Goal: Task Accomplishment & Management: Complete application form

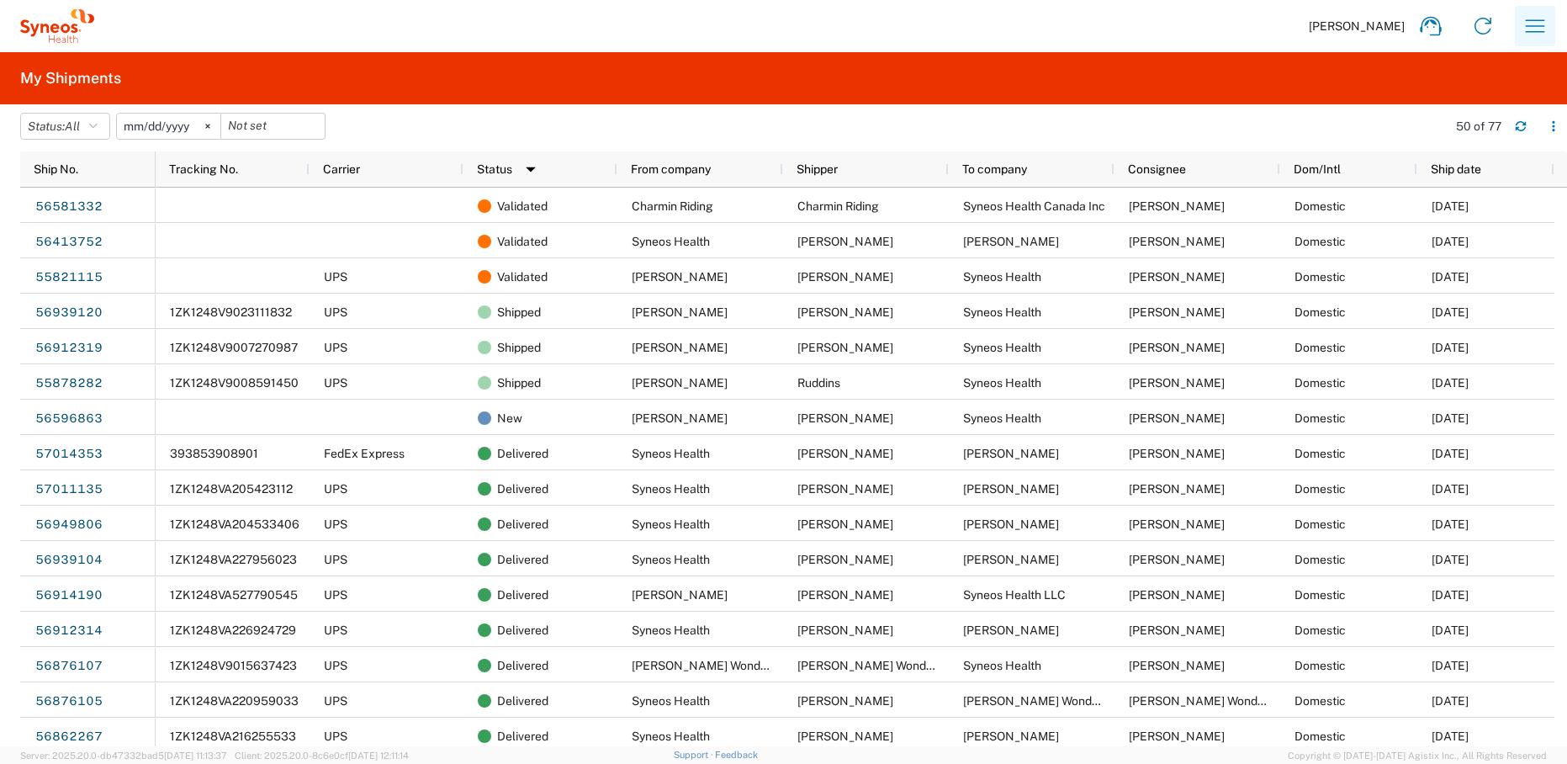
click at [1525, 25] on icon "button" at bounding box center [1535, 26] width 27 height 27
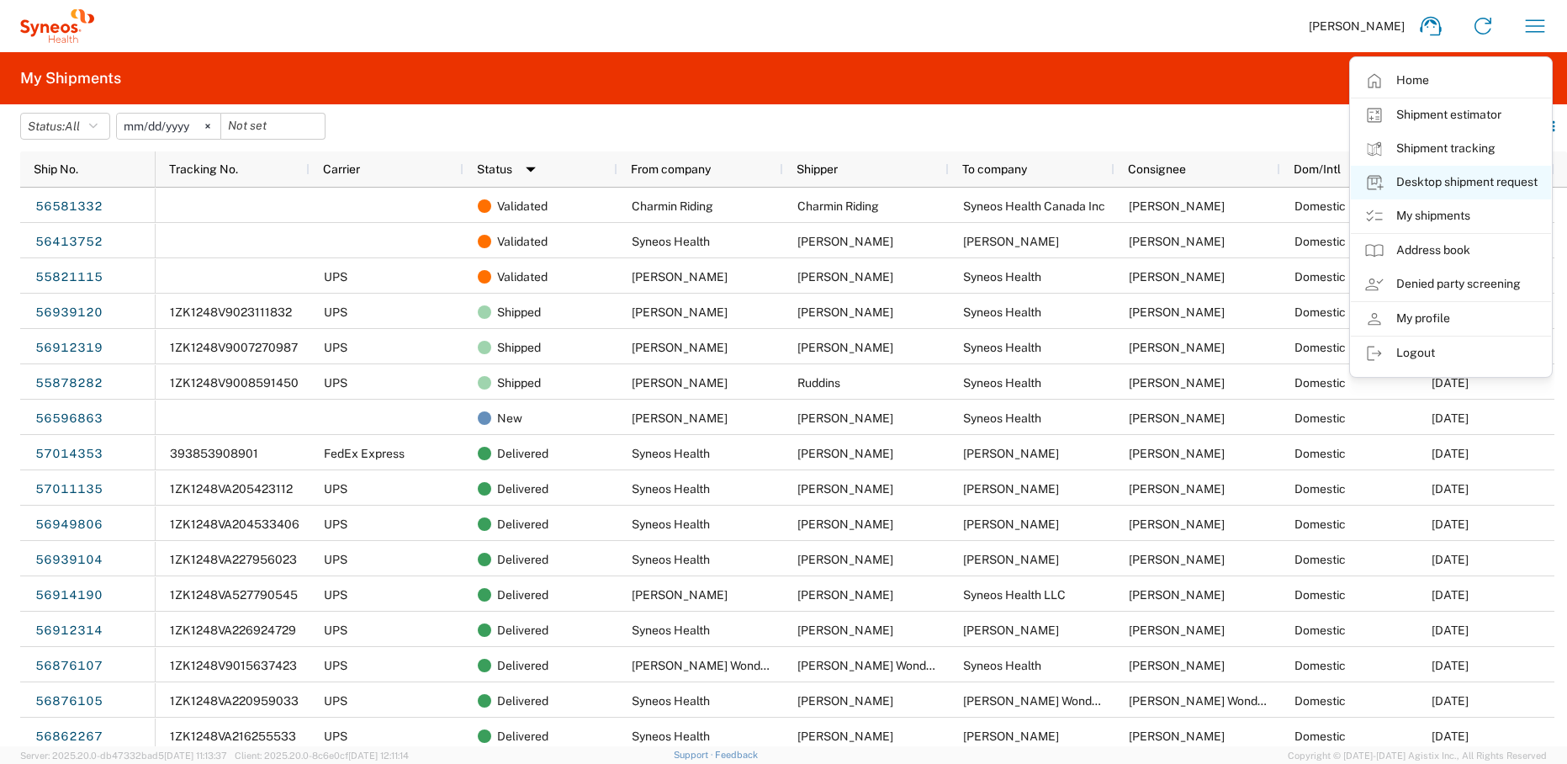
click at [1459, 183] on link "Desktop shipment request" at bounding box center [1451, 183] width 200 height 34
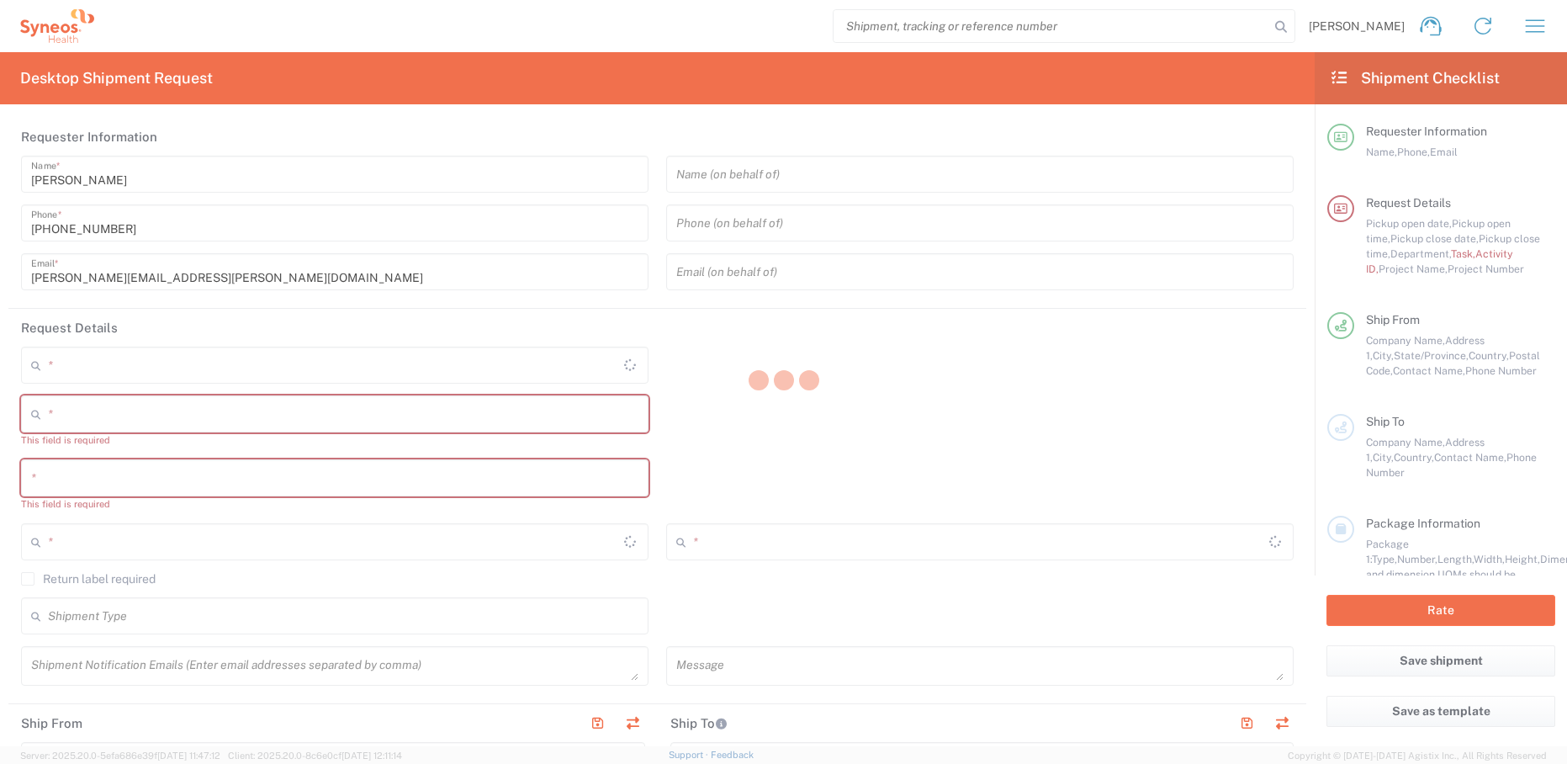
type input "[US_STATE]"
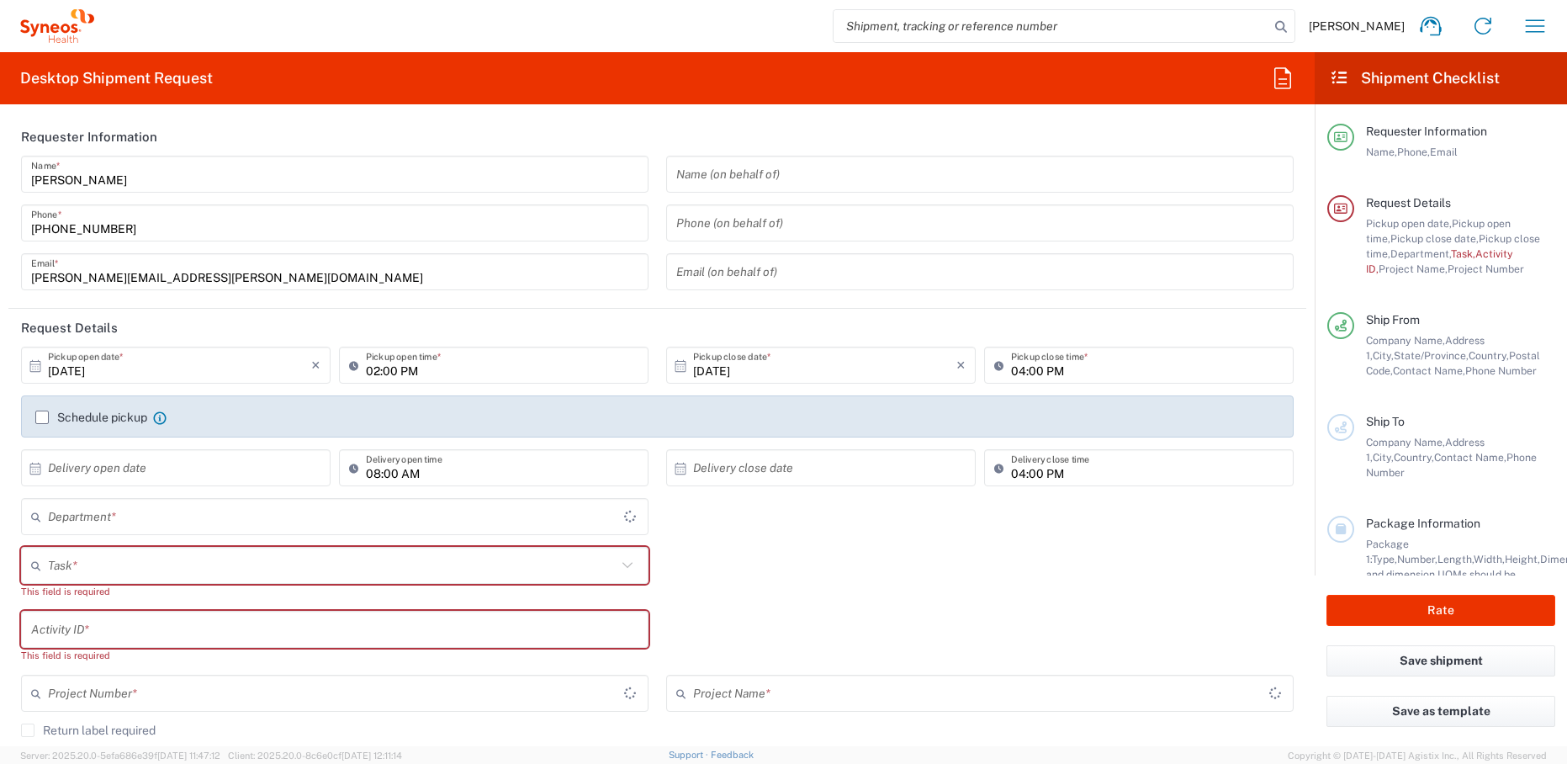
type input "United States"
type input "4510"
type input "Syneos Health, LLC-Morrisville NC US"
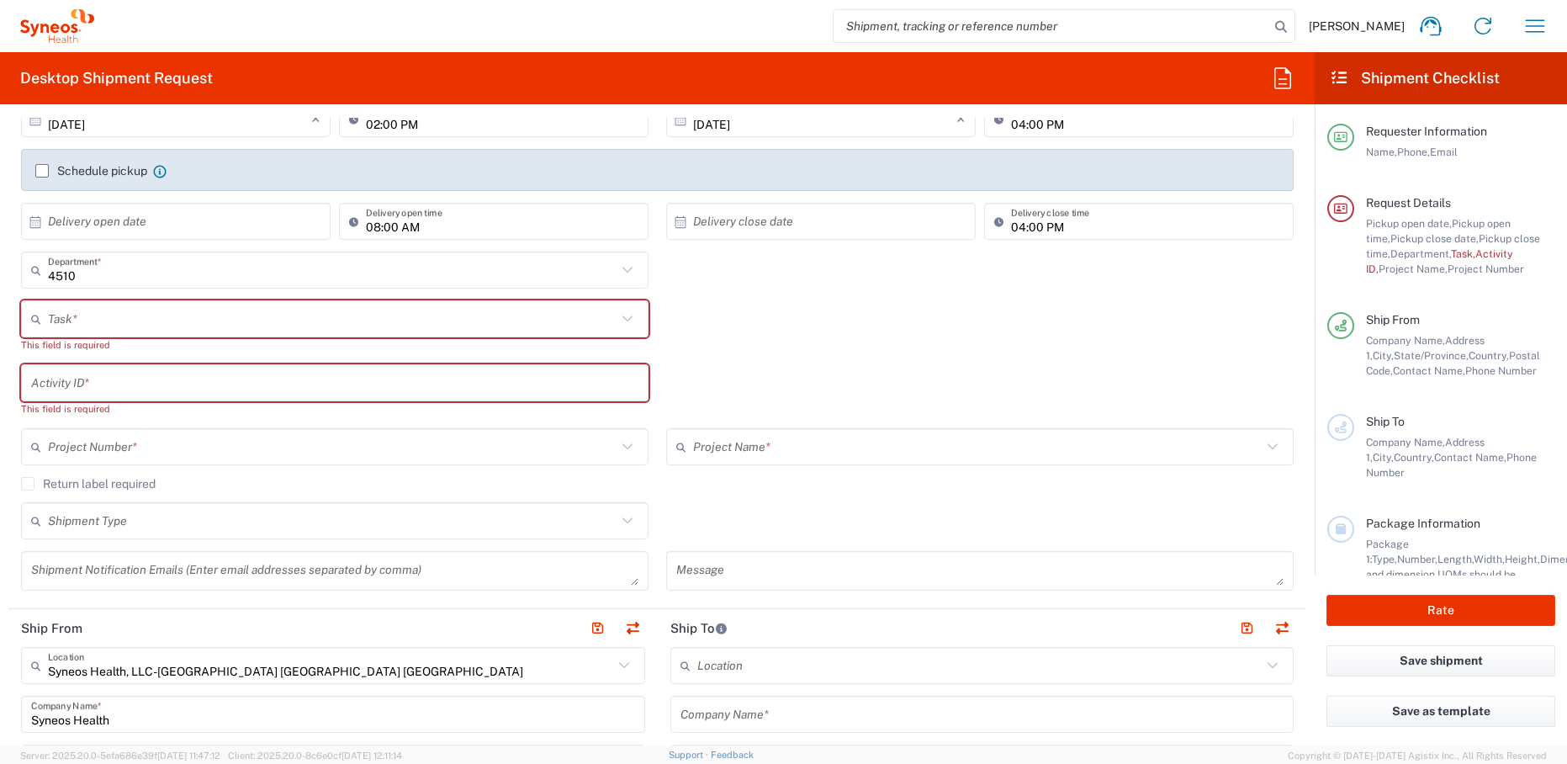
scroll to position [279, 0]
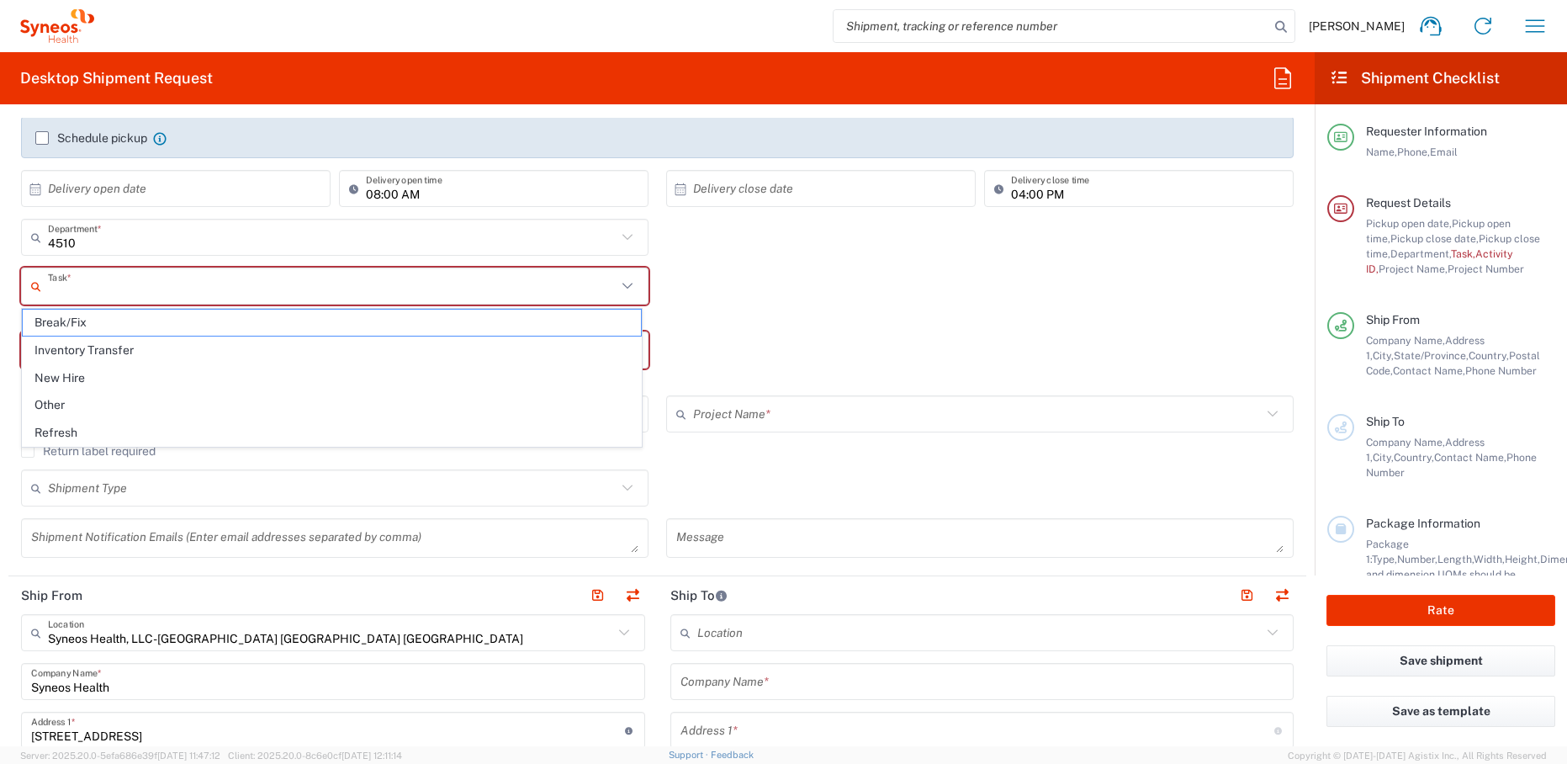
click at [107, 285] on input "text" at bounding box center [332, 286] width 569 height 29
click at [113, 316] on span "Break/Fix" at bounding box center [332, 323] width 618 height 26
type input "Break/Fix"
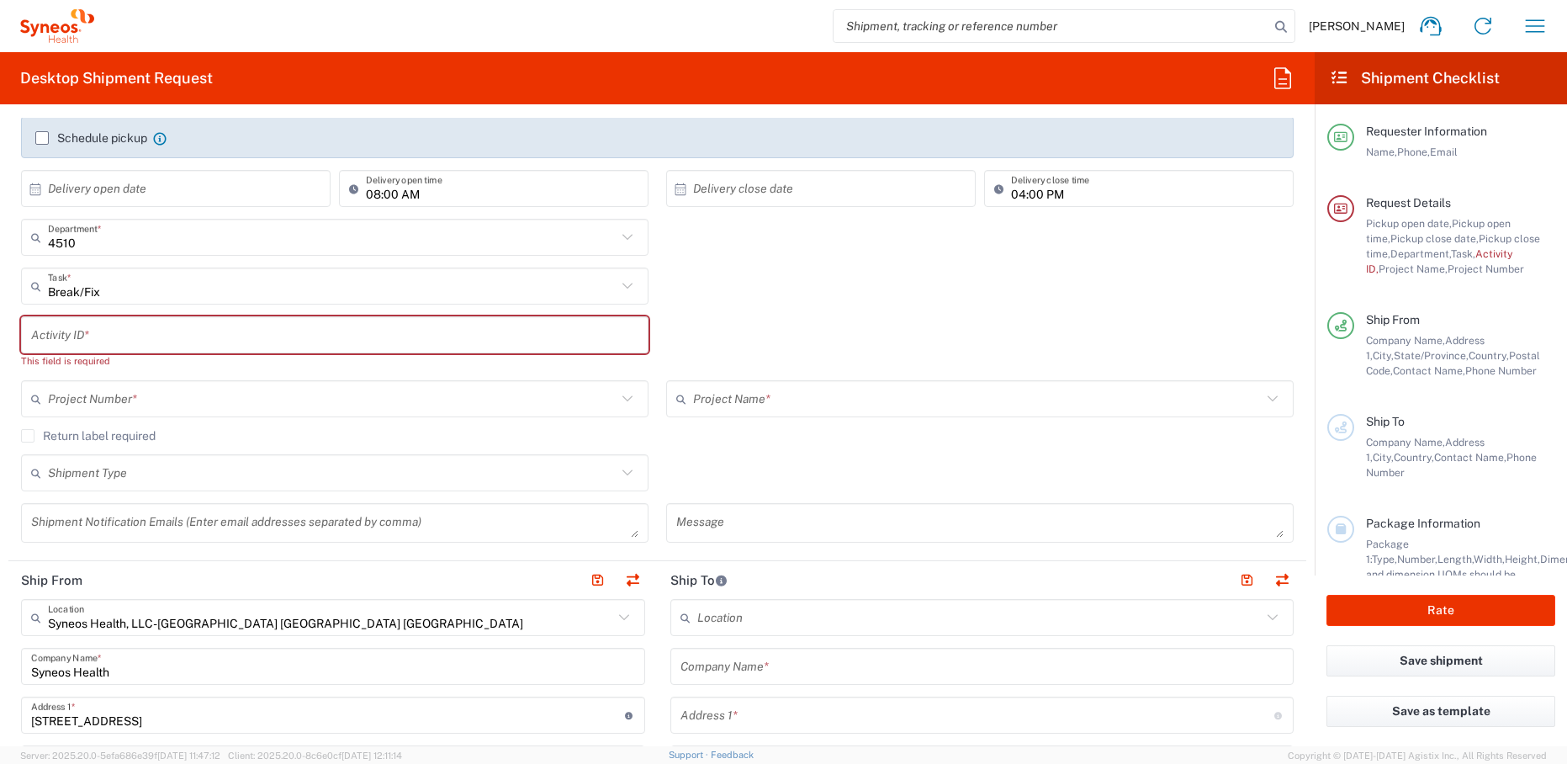
click at [222, 342] on input "text" at bounding box center [334, 335] width 607 height 29
paste input "Katie Poff,"
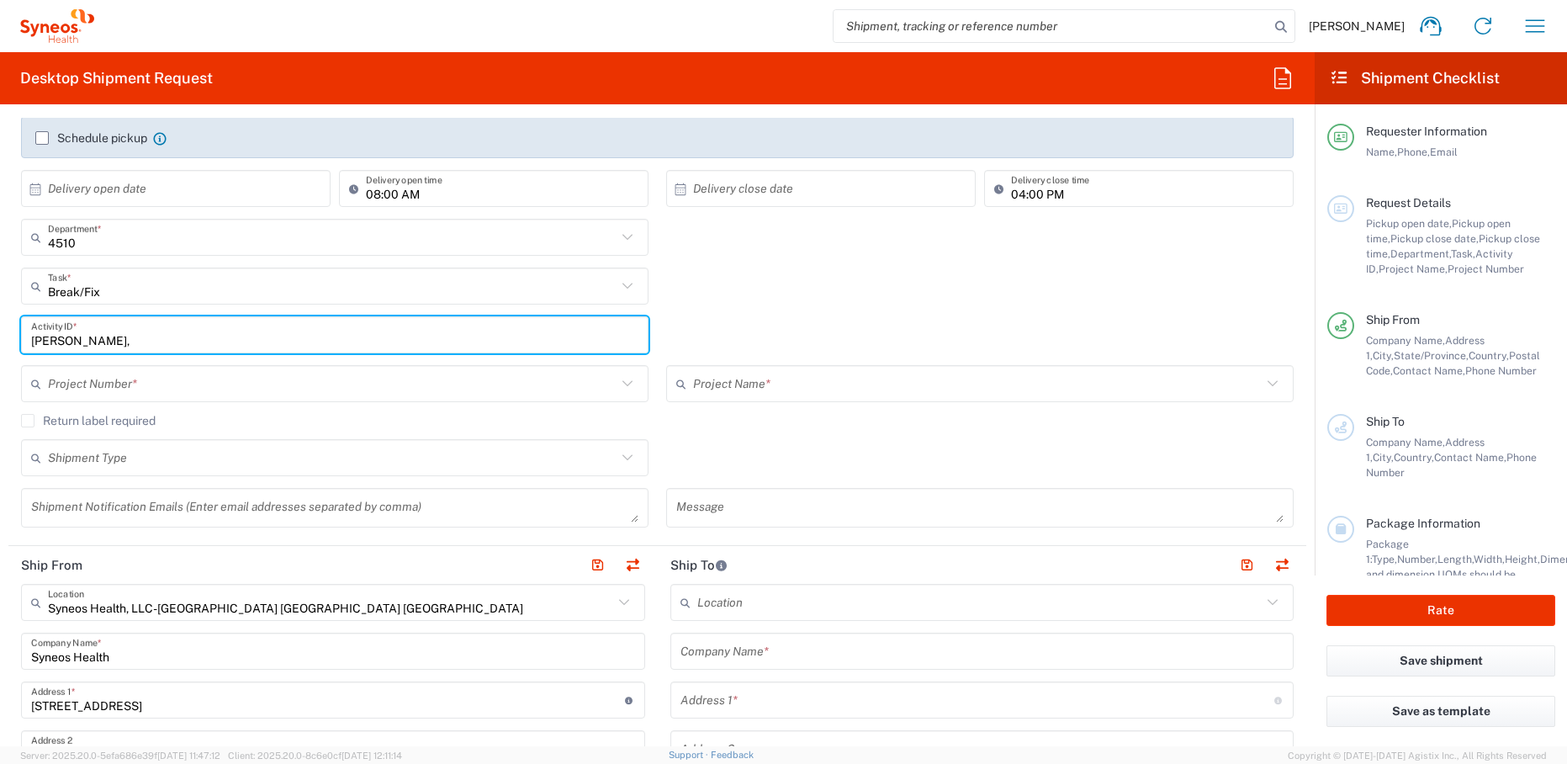
type input "Katie Poff,"
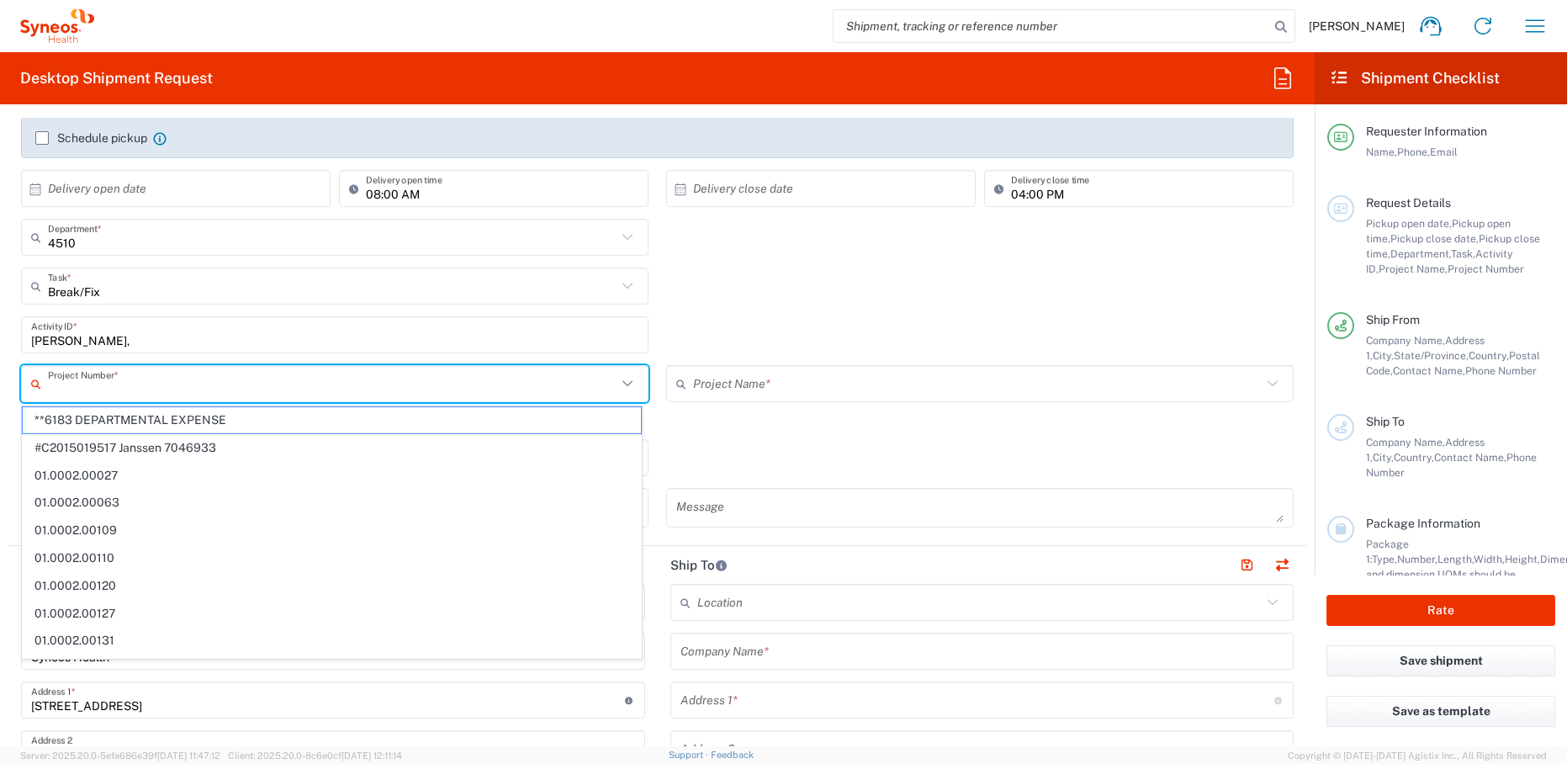
click at [191, 390] on input "text" at bounding box center [332, 383] width 569 height 29
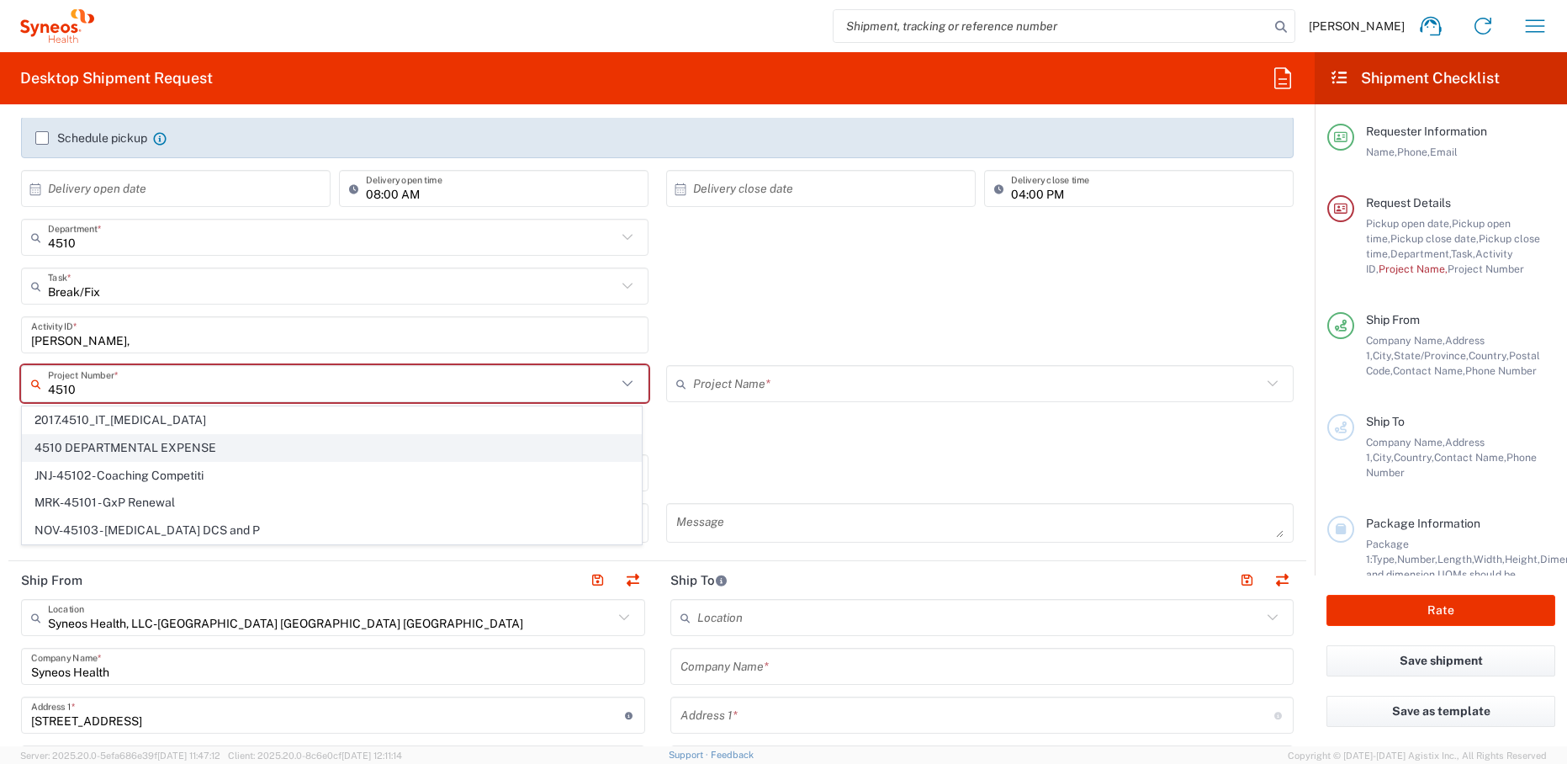
click at [189, 444] on span "4510 DEPARTMENTAL EXPENSE" at bounding box center [332, 448] width 618 height 26
type input "4510 DEPARTMENTAL EXPENSE"
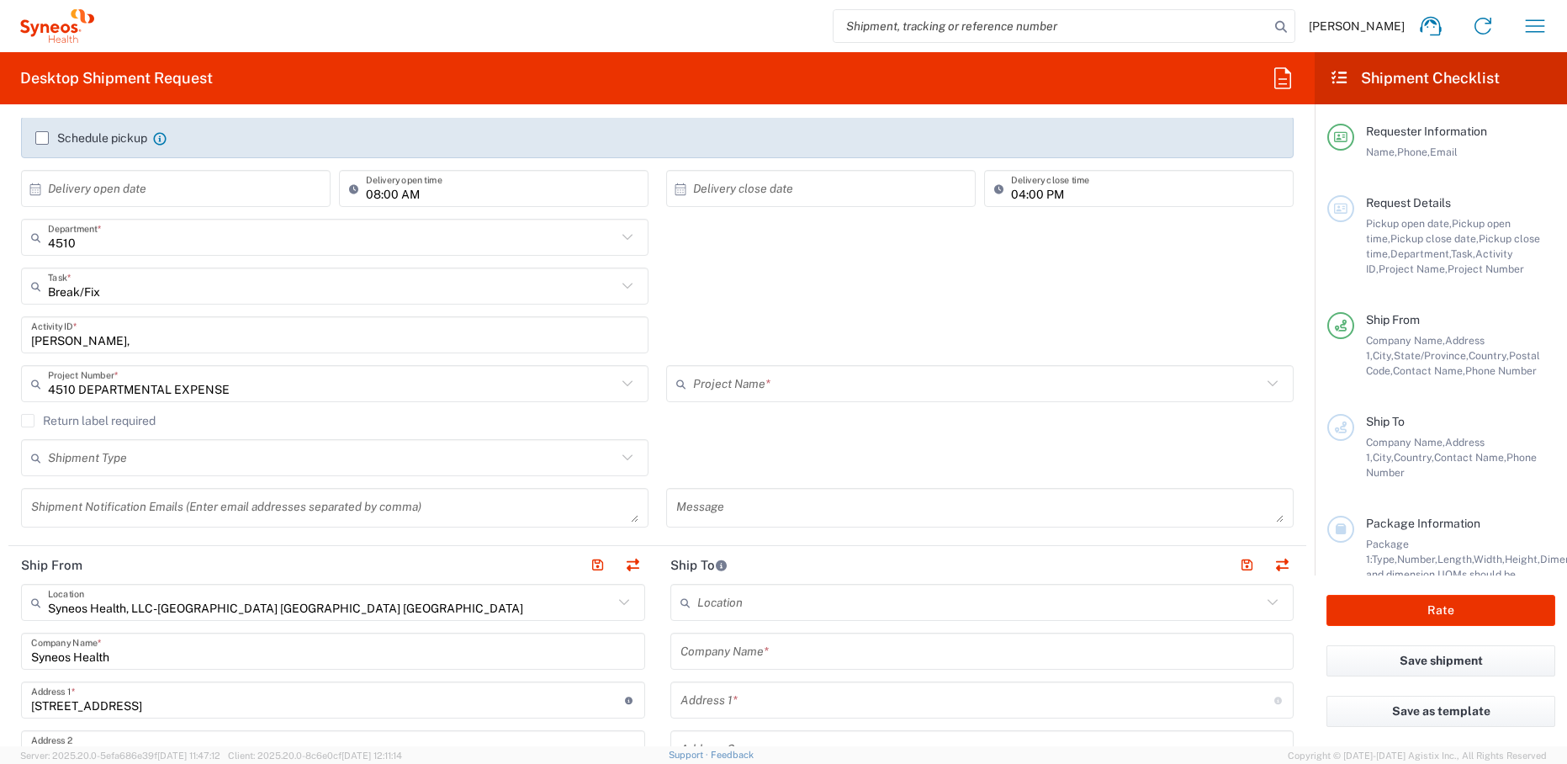
type input "4510 DEPARTMENTAL EXPENSE"
click at [25, 420] on label "Return label required" at bounding box center [88, 420] width 135 height 13
click at [28, 421] on input "Return label required" at bounding box center [28, 421] width 0 height 0
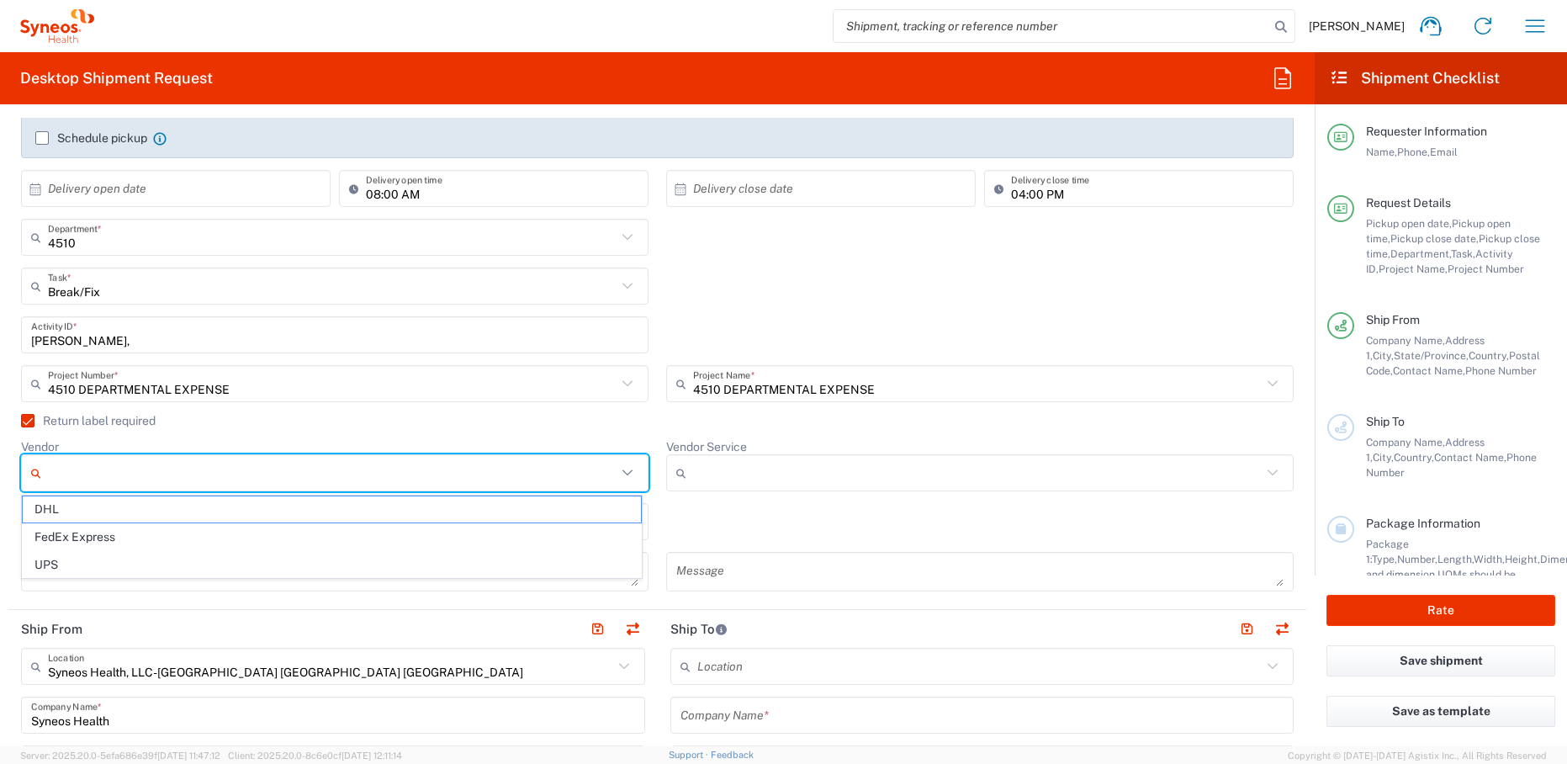
click at [100, 480] on input "Vendor" at bounding box center [332, 472] width 569 height 27
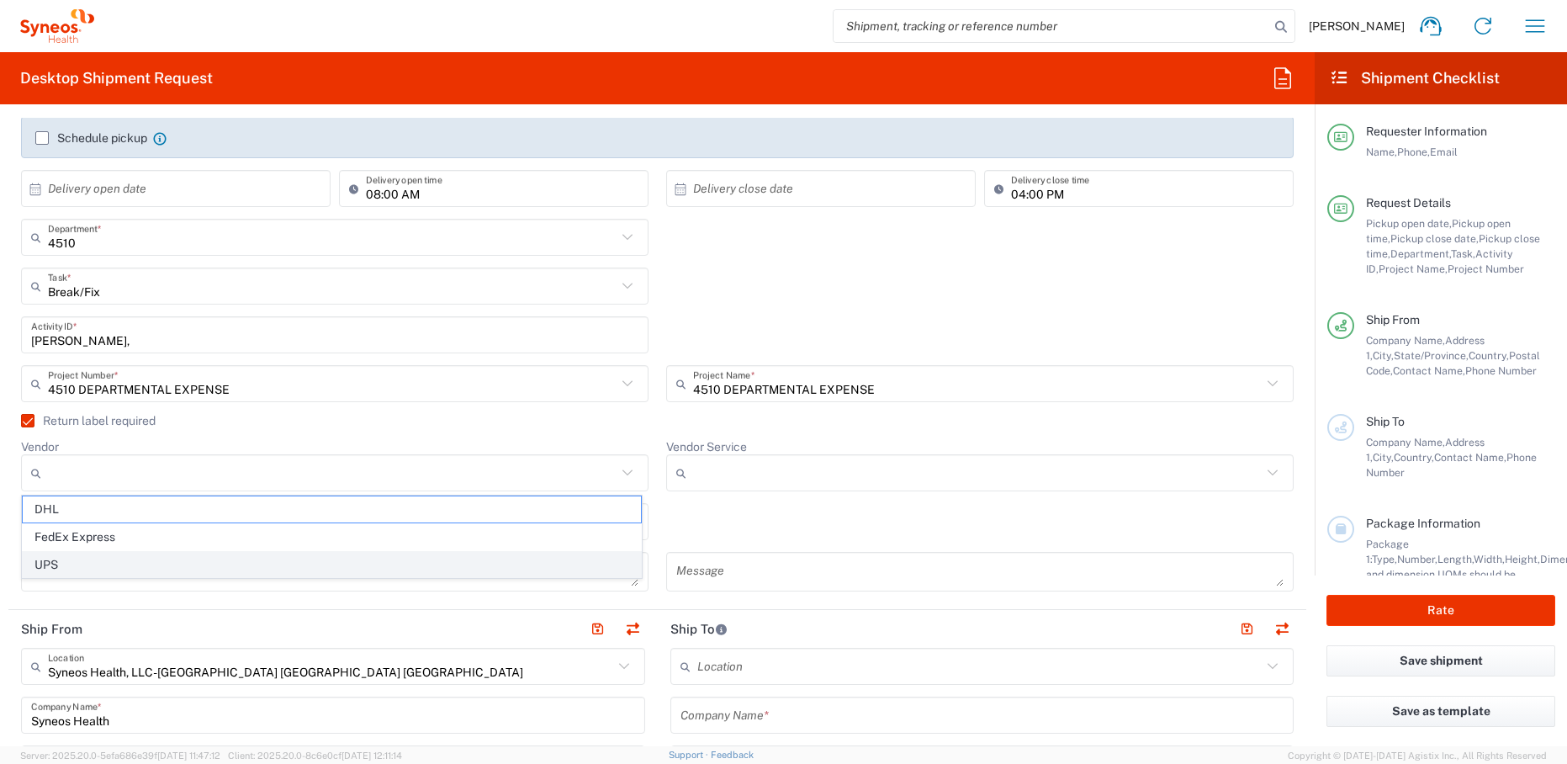
click at [98, 559] on span "UPS" at bounding box center [332, 565] width 618 height 26
type input "UPS"
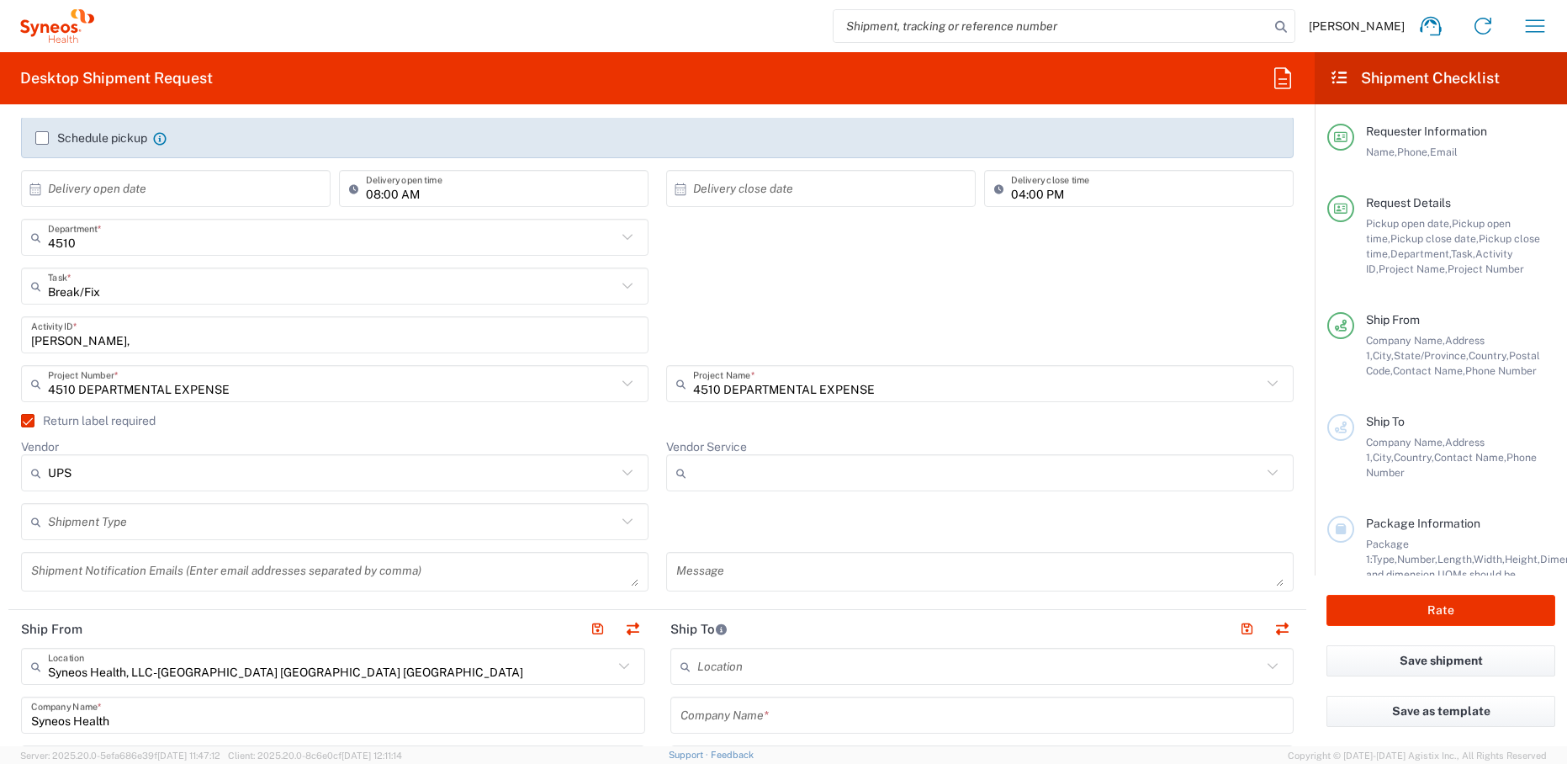
click at [746, 469] on input "Vendor Service" at bounding box center [977, 472] width 569 height 27
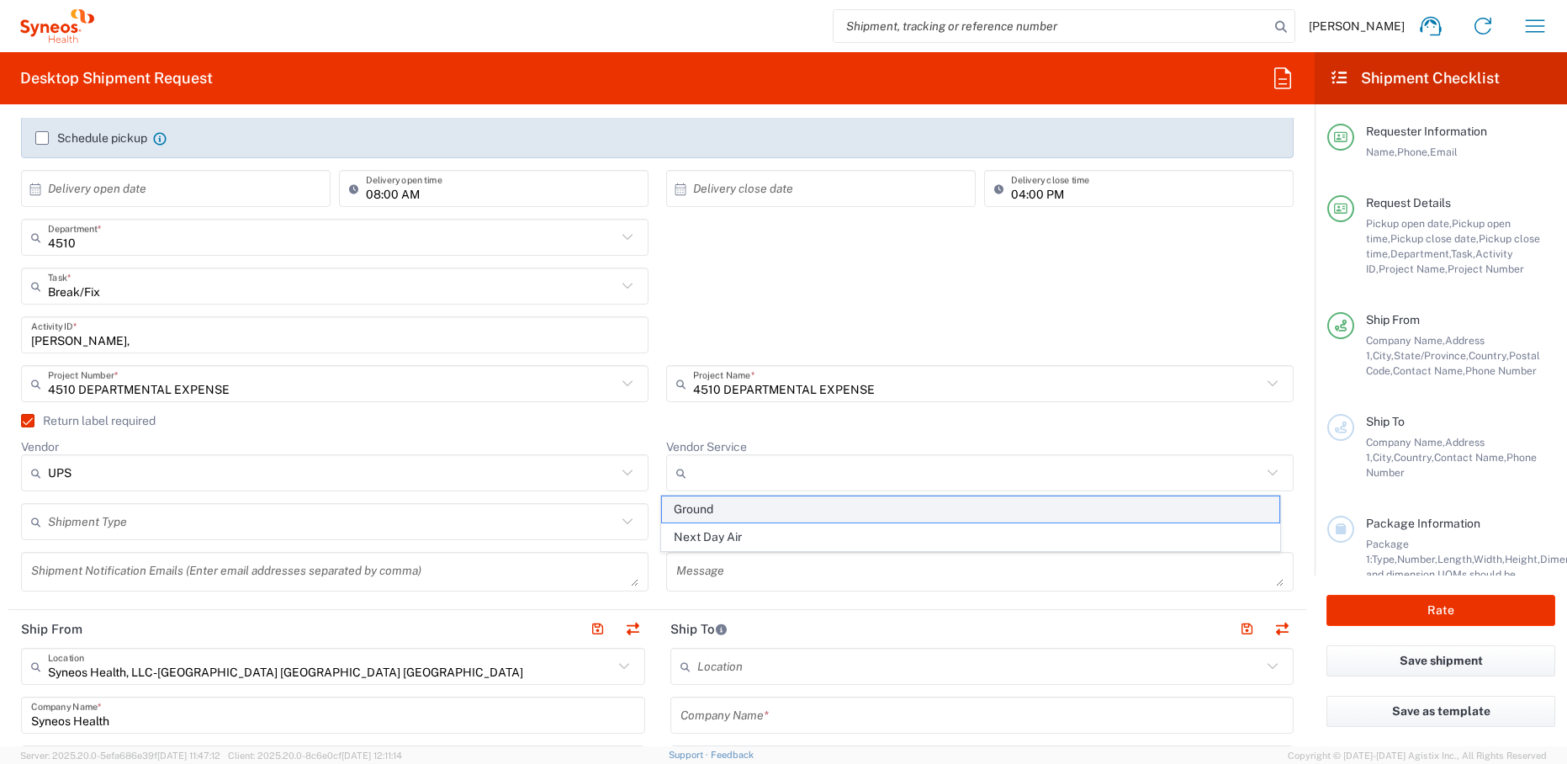
click at [724, 508] on span "Ground" at bounding box center [971, 509] width 618 height 26
type input "Ground"
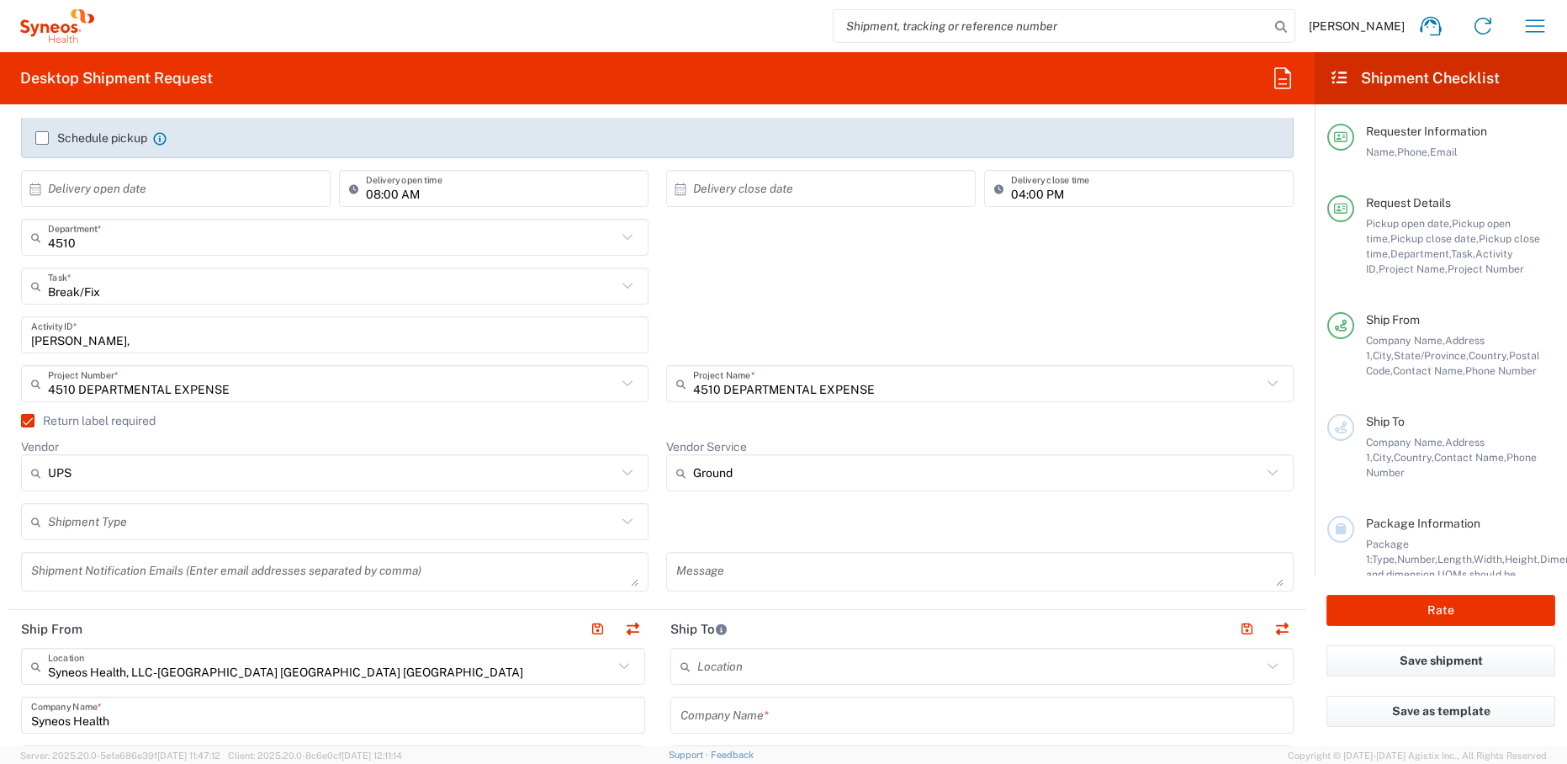
click at [649, 478] on div "Vendor UPS DHL FedEx Express UPS" at bounding box center [335, 471] width 645 height 64
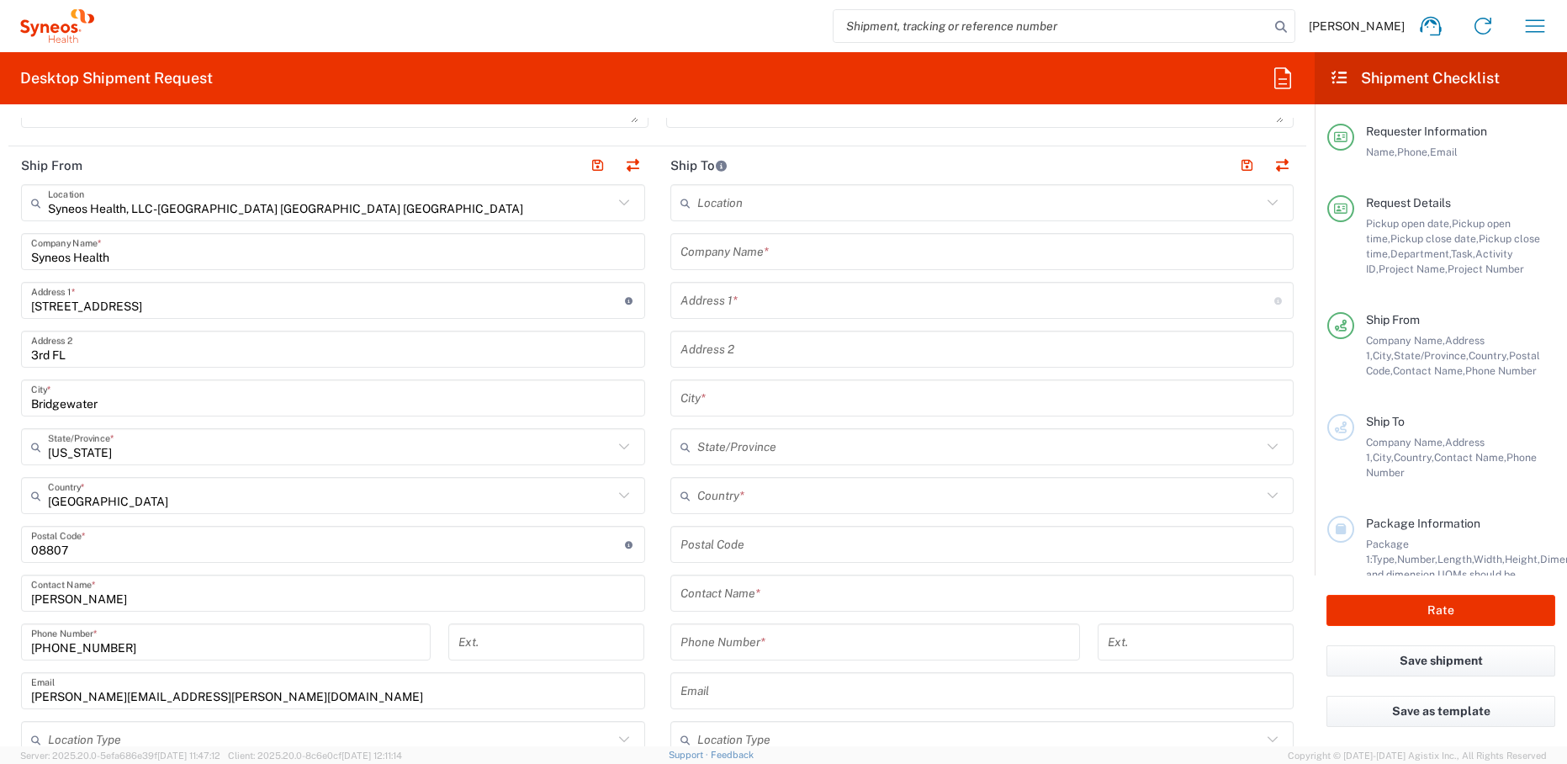
scroll to position [782, 0]
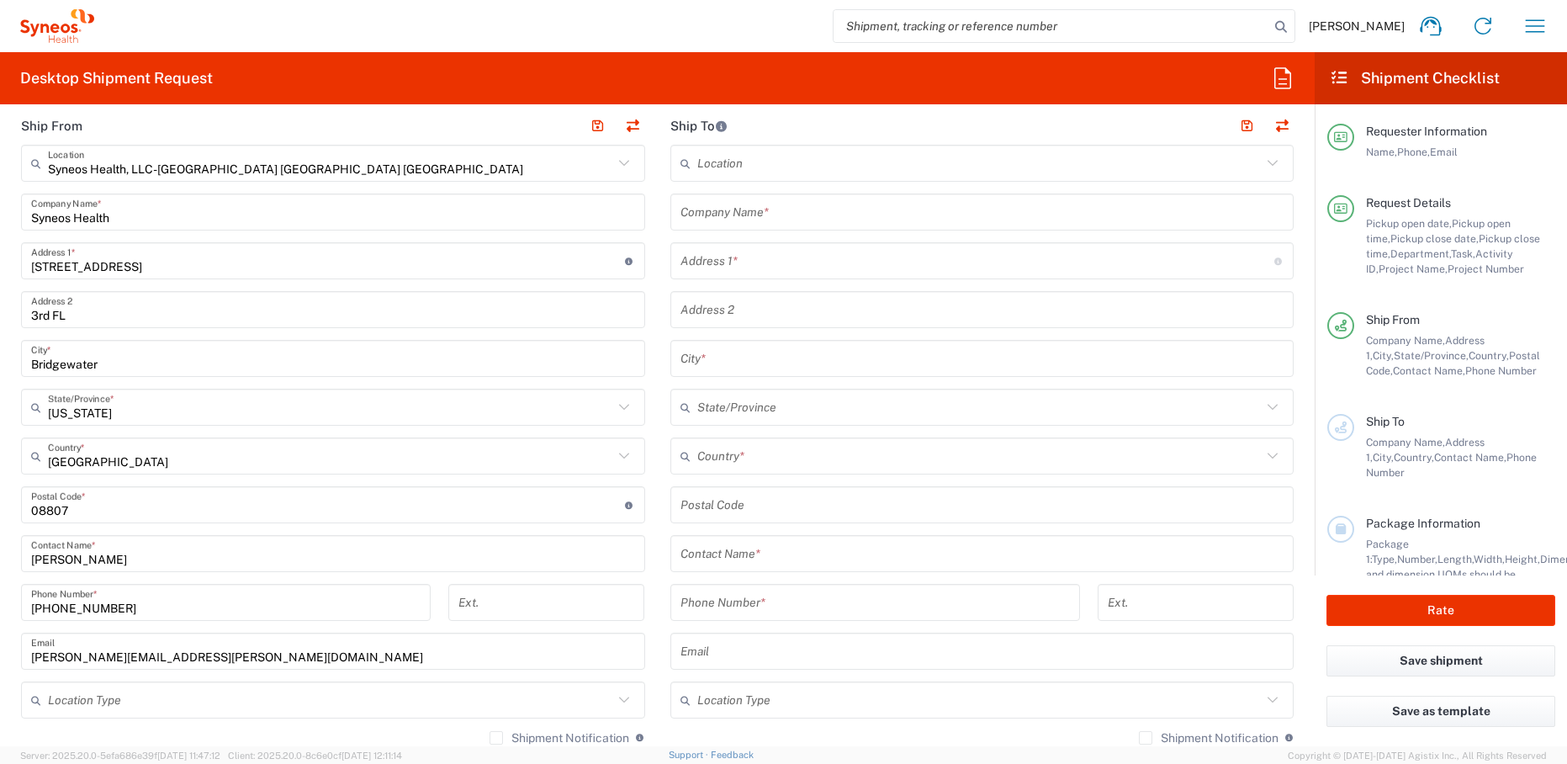
click at [91, 560] on input "[PERSON_NAME]" at bounding box center [333, 553] width 604 height 29
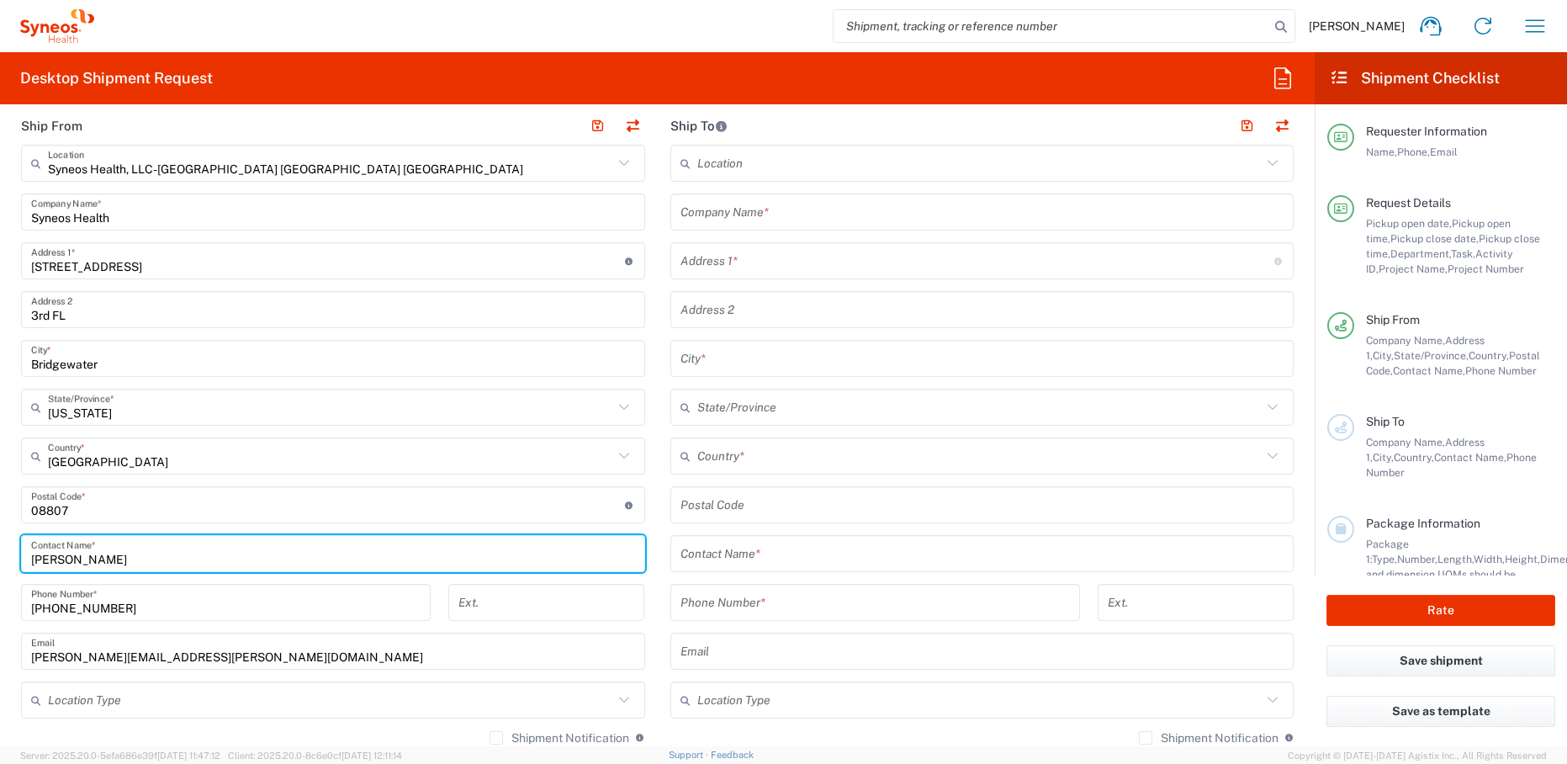
type input "[PERSON_NAME]"
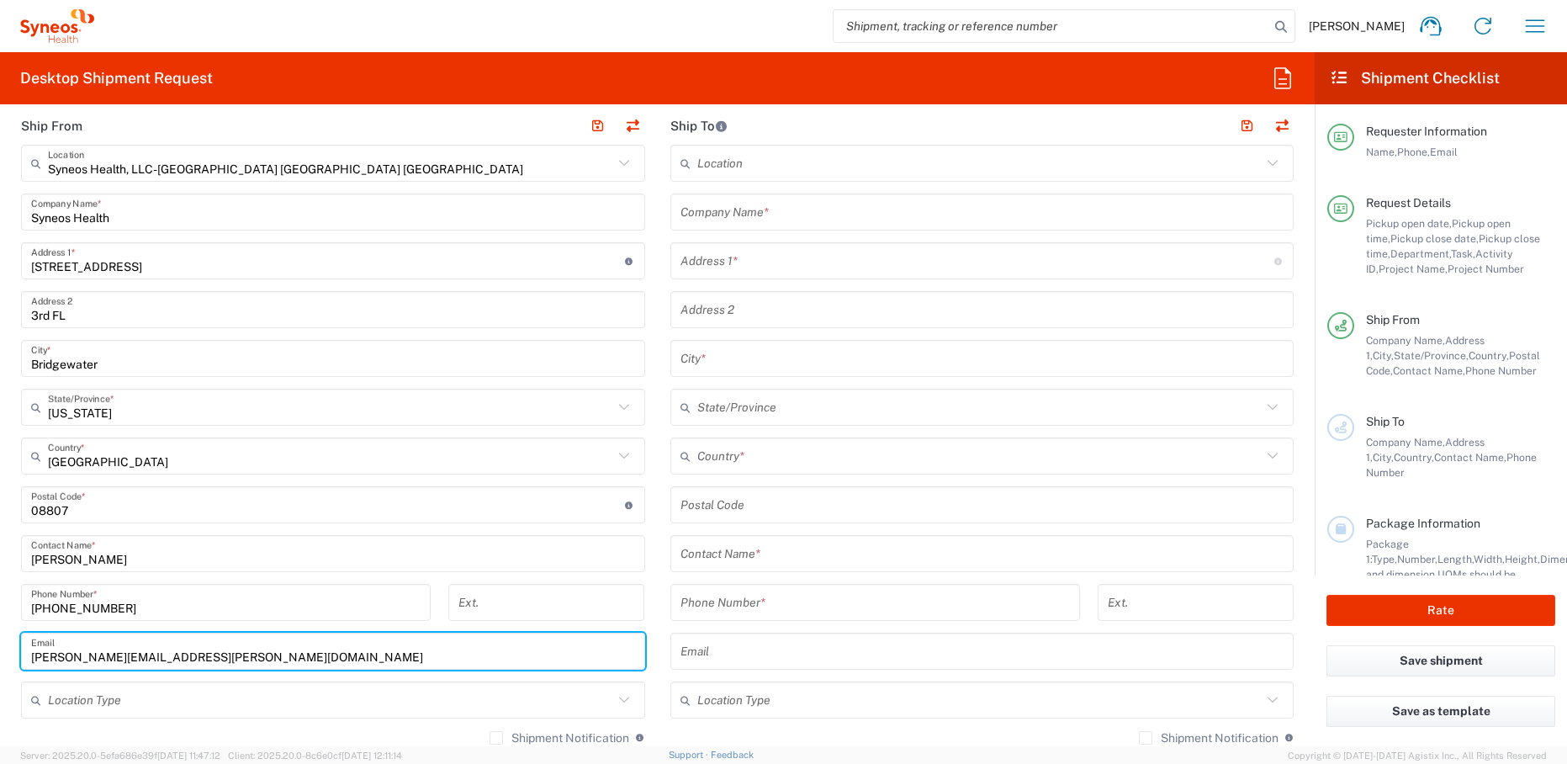
drag, startPoint x: 226, startPoint y: 661, endPoint x: 22, endPoint y: 660, distance: 204.4
click at [22, 660] on div "juan.gonzales@syneoshealth.com Email" at bounding box center [333, 651] width 624 height 37
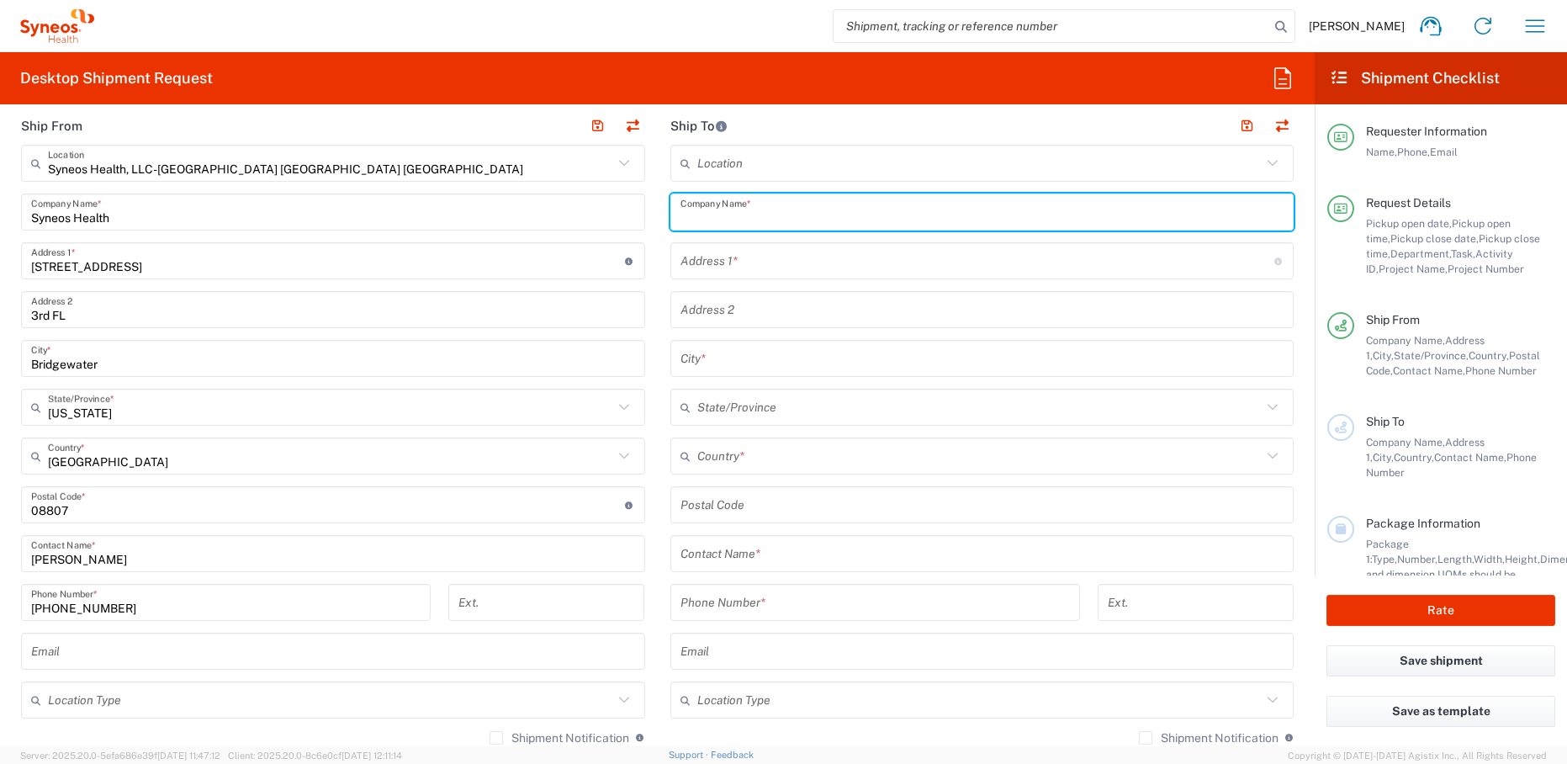
paste input "Katie Poff,"
type input "Katie Poff,"
click at [767, 554] on input "text" at bounding box center [983, 553] width 604 height 29
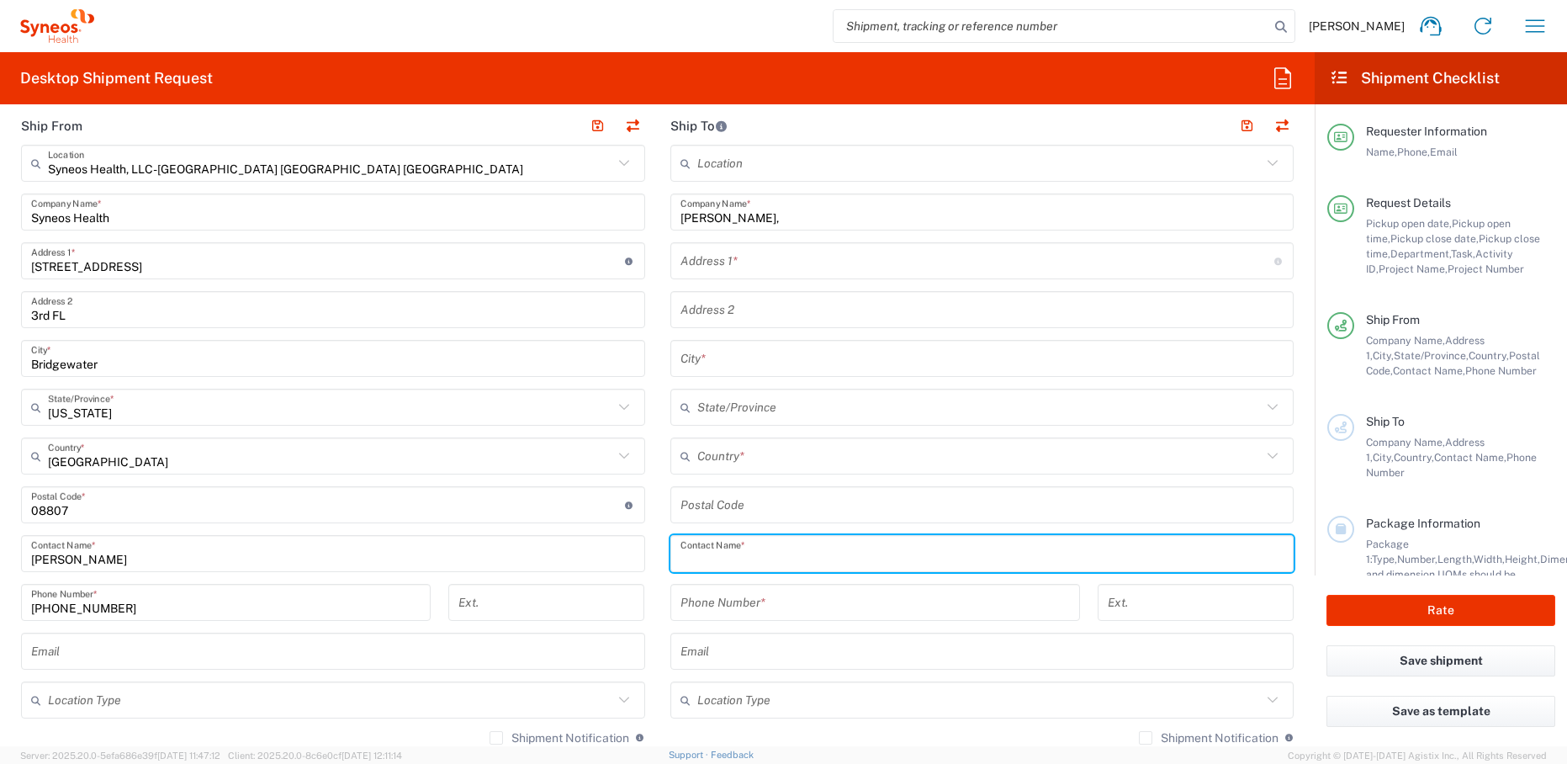
paste input "Katie Poff,"
type input "Katie Poff"
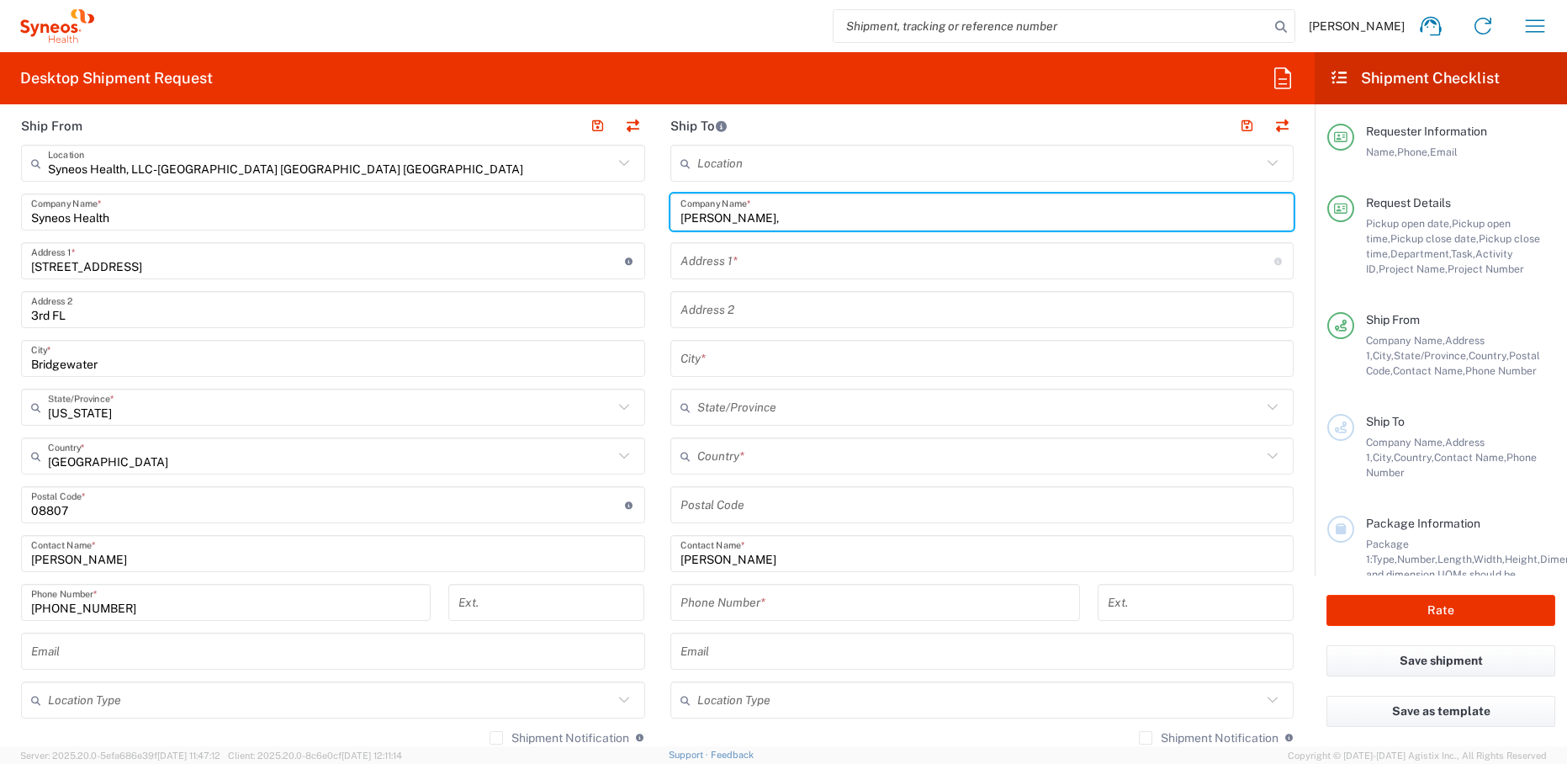
click at [777, 224] on input "Katie Poff," at bounding box center [983, 212] width 604 height 29
type input "Katie Poff"
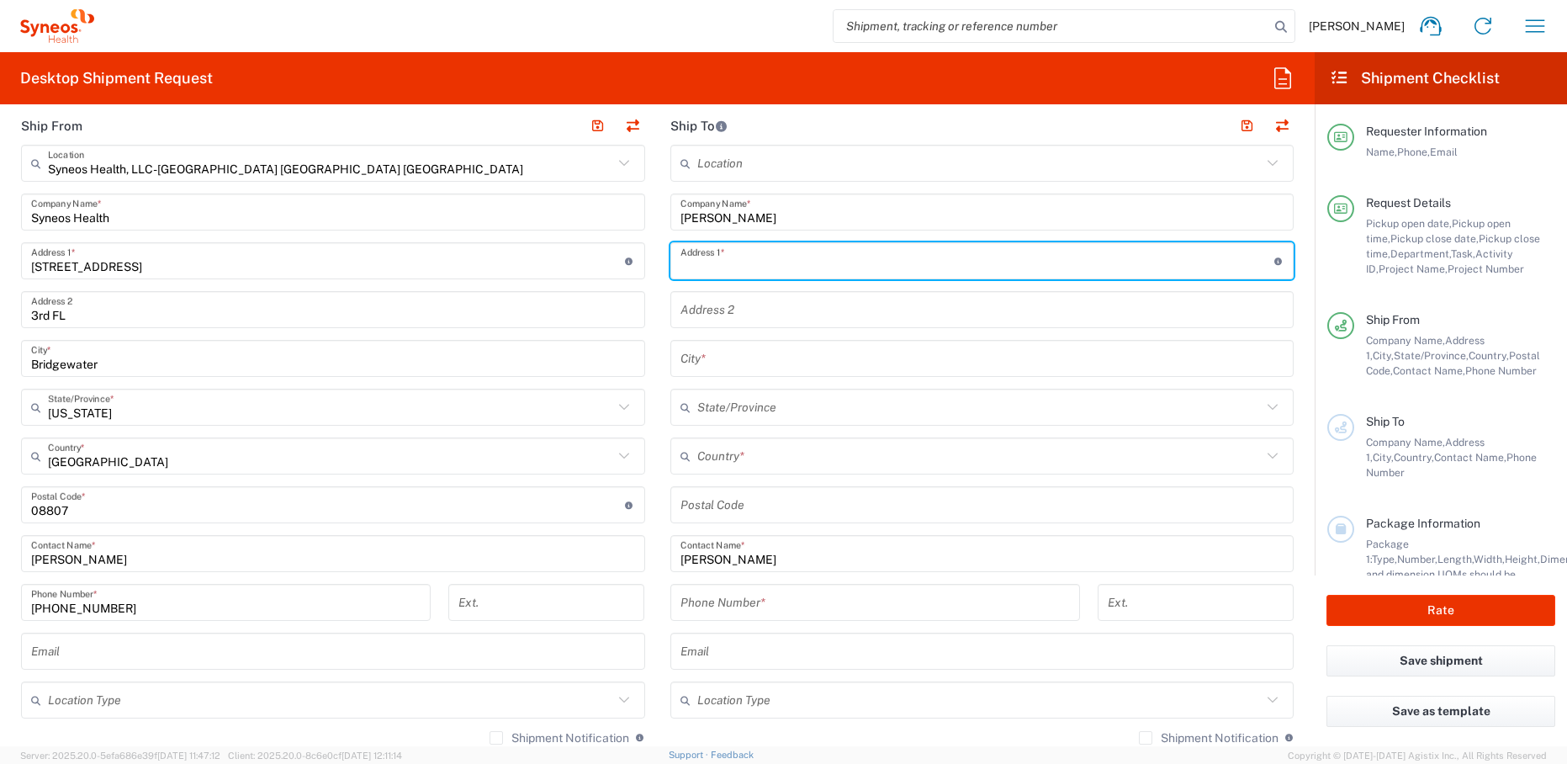
paste input "1008 E. Emma st, tampa, fl 33603"
click at [844, 266] on input "1008 E. Emma st, tampa, fl 33603" at bounding box center [978, 261] width 594 height 29
type input "1008 E. Emma st, tampa, fl"
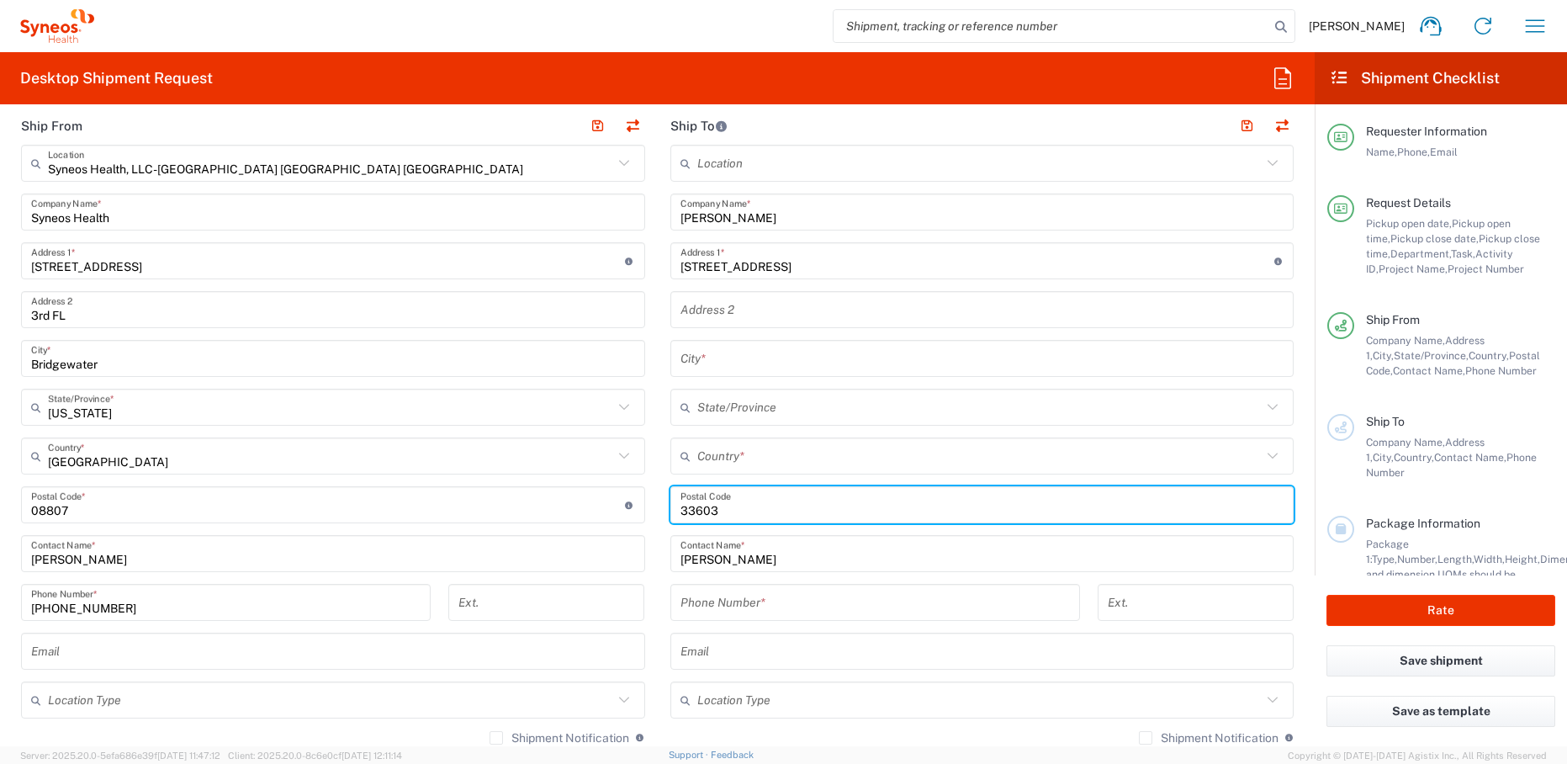
type input "33603"
click at [749, 461] on input "text" at bounding box center [979, 456] width 565 height 29
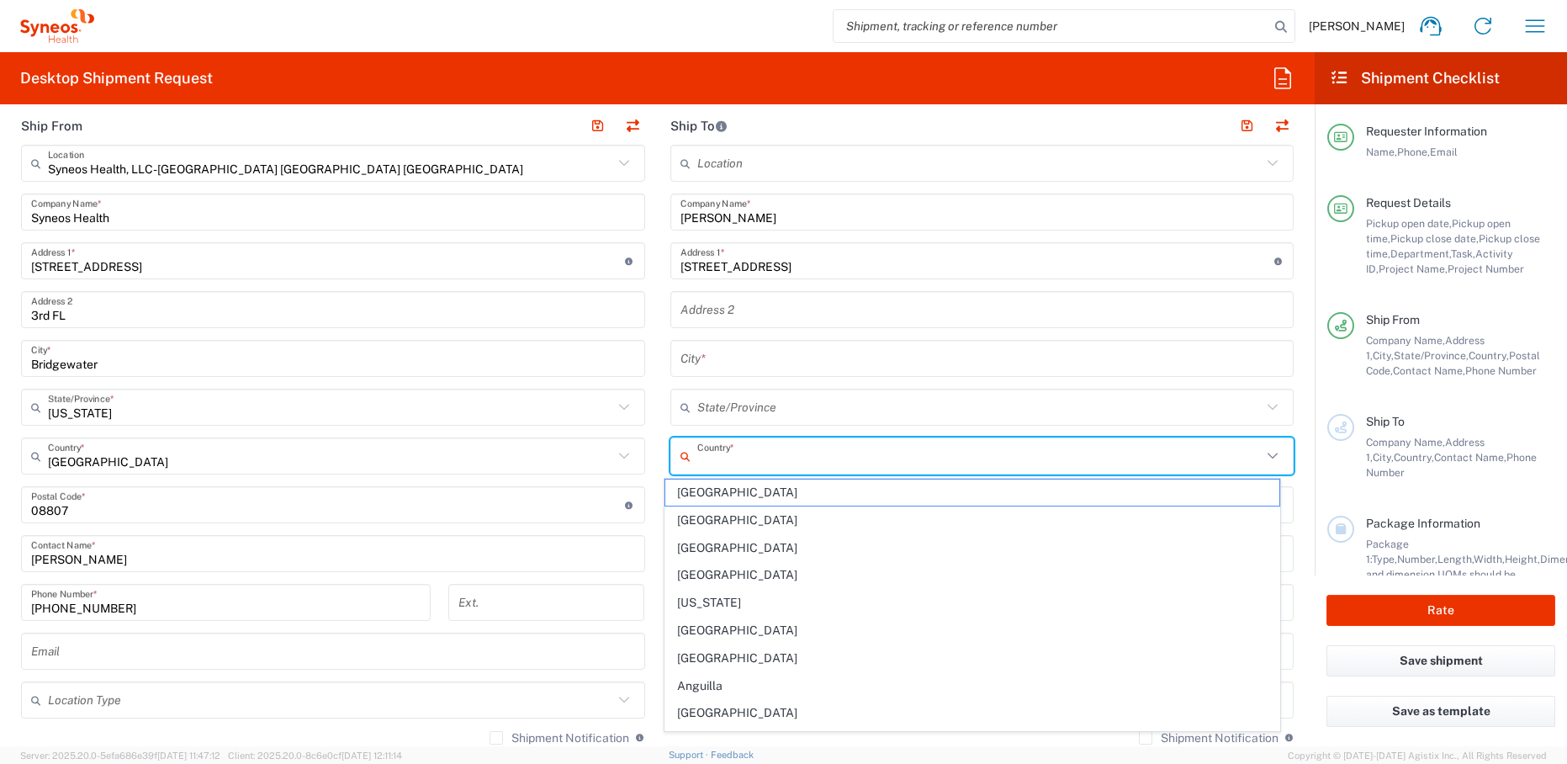
type input "n"
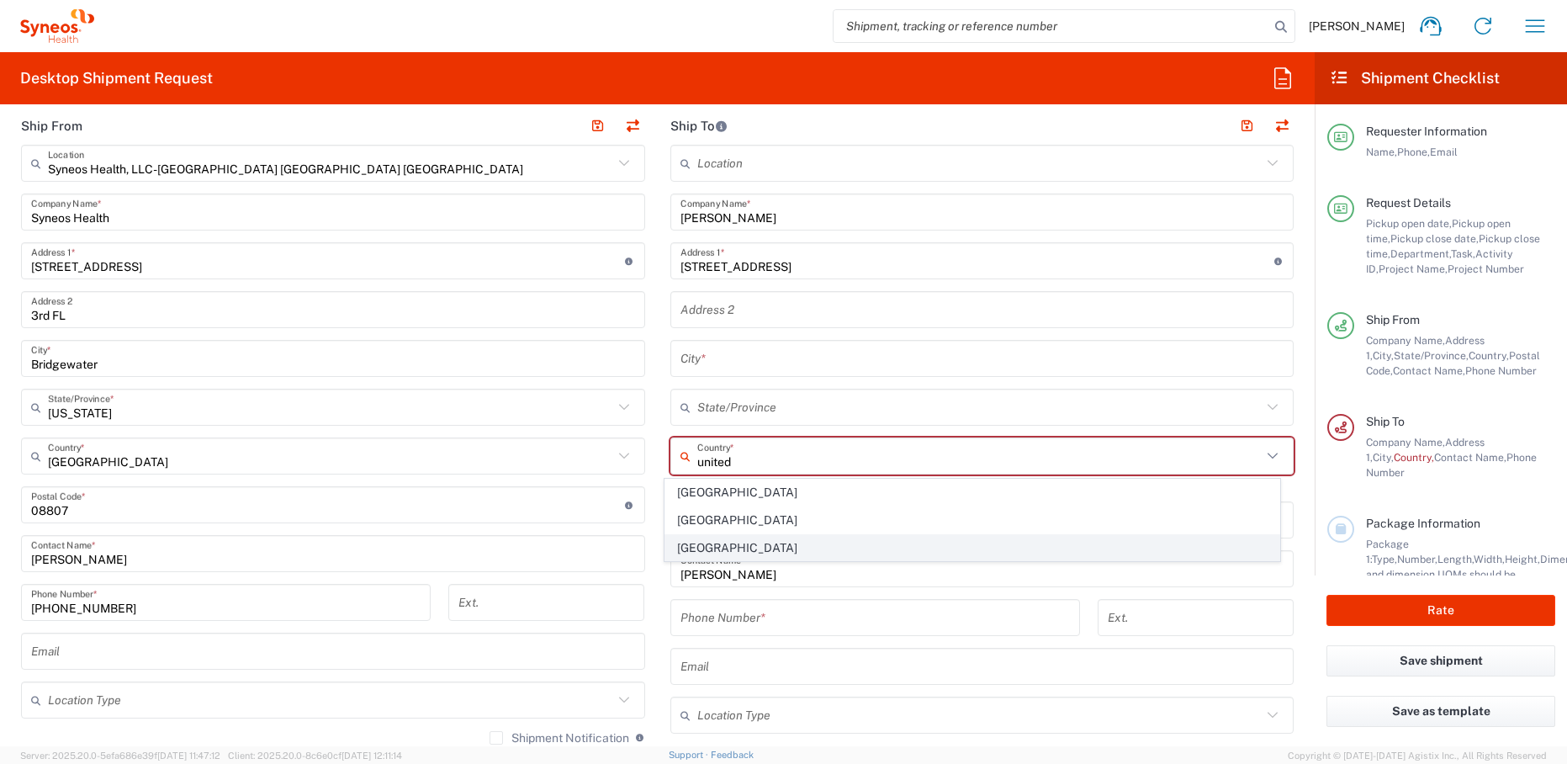
click at [704, 551] on span "United States" at bounding box center [972, 548] width 614 height 26
type input "United States"
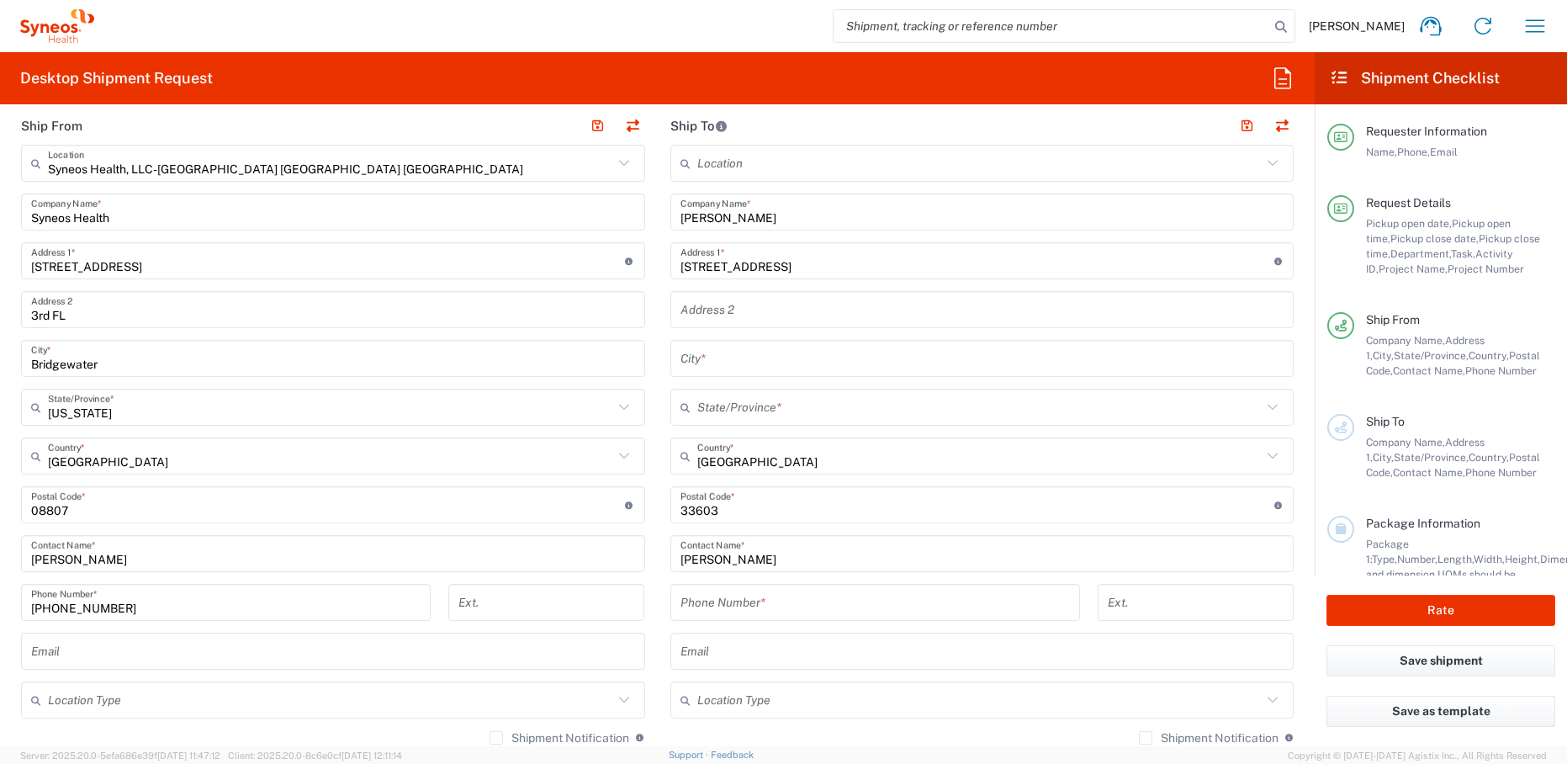
click at [732, 416] on input "text" at bounding box center [979, 407] width 565 height 29
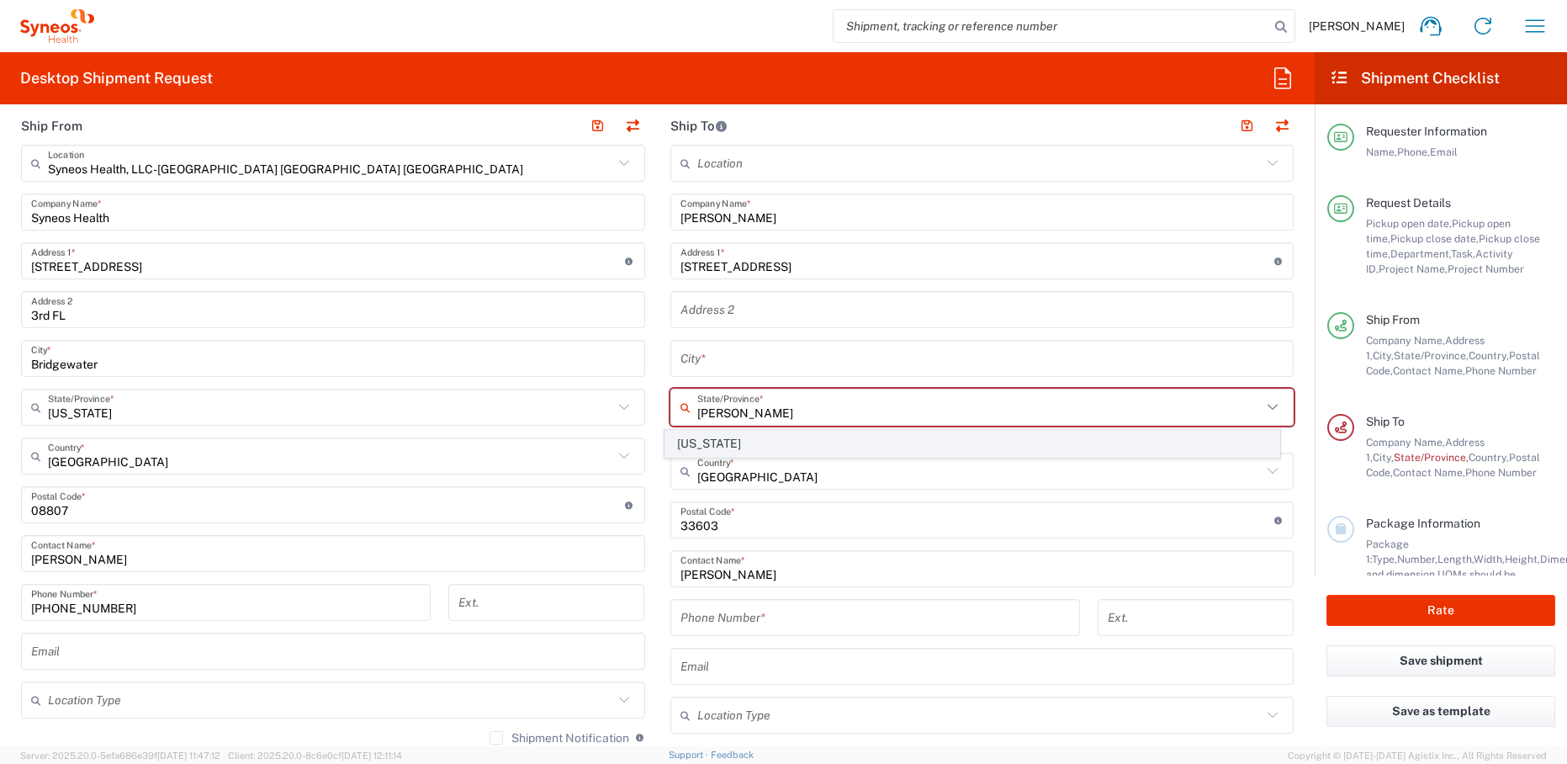
click at [688, 437] on span "Florida" at bounding box center [972, 444] width 614 height 26
type input "Florida"
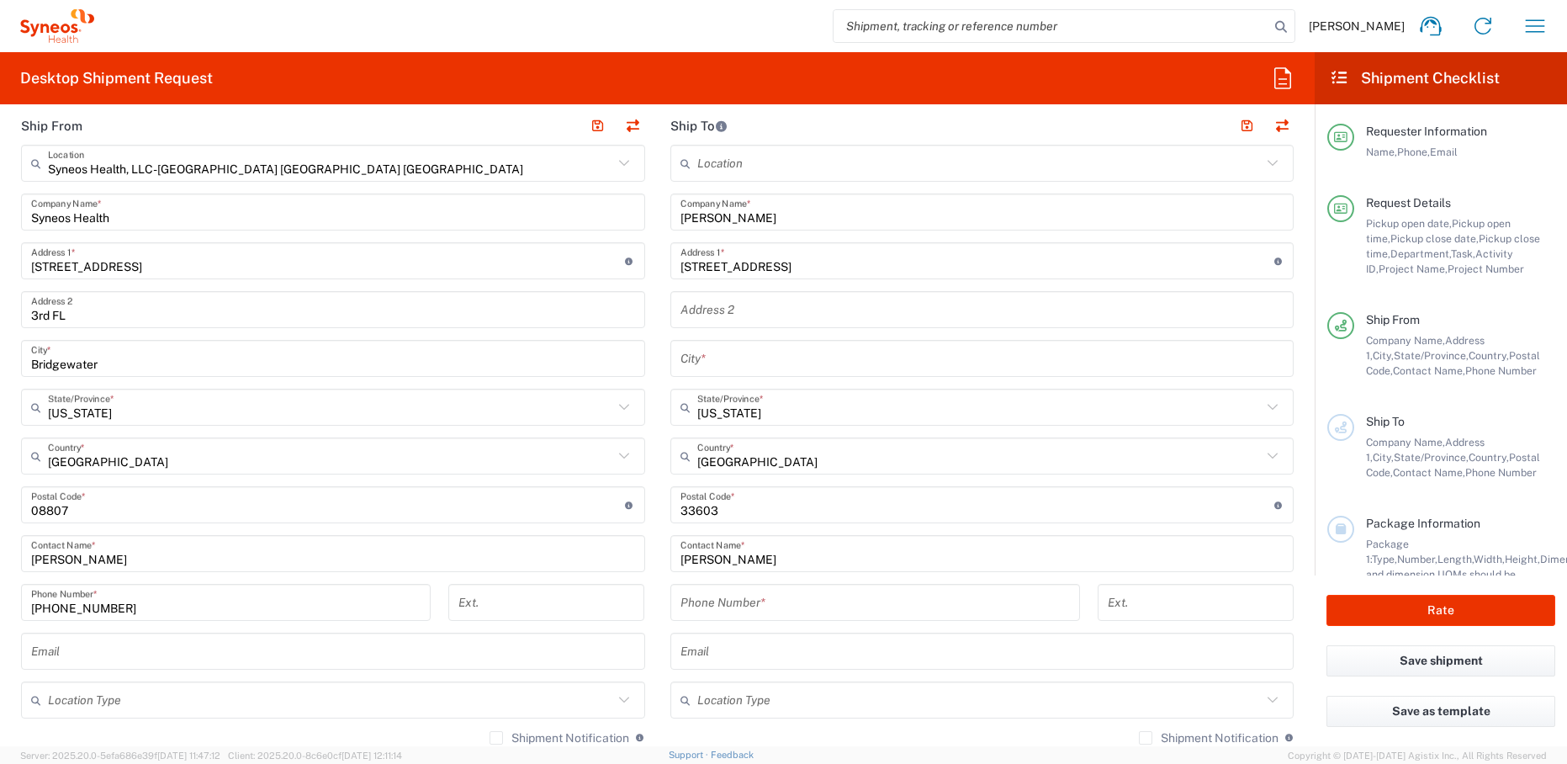
click at [840, 263] on input "1008 E. Emma st, tampa, fl" at bounding box center [978, 261] width 594 height 29
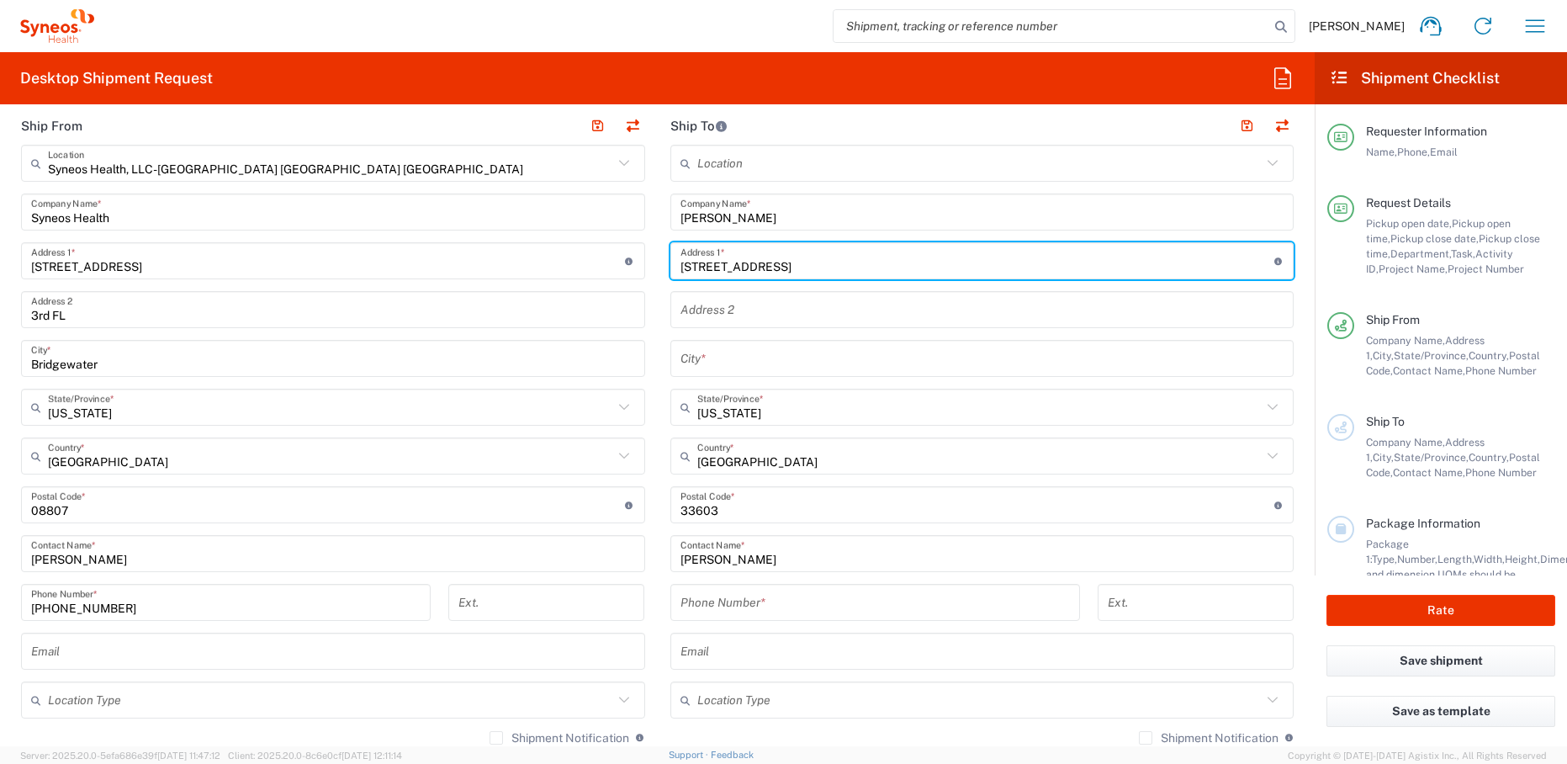
click at [779, 268] on input "1008 E. Emma st, tampa" at bounding box center [978, 261] width 594 height 29
type input "1008 E. Emma st,"
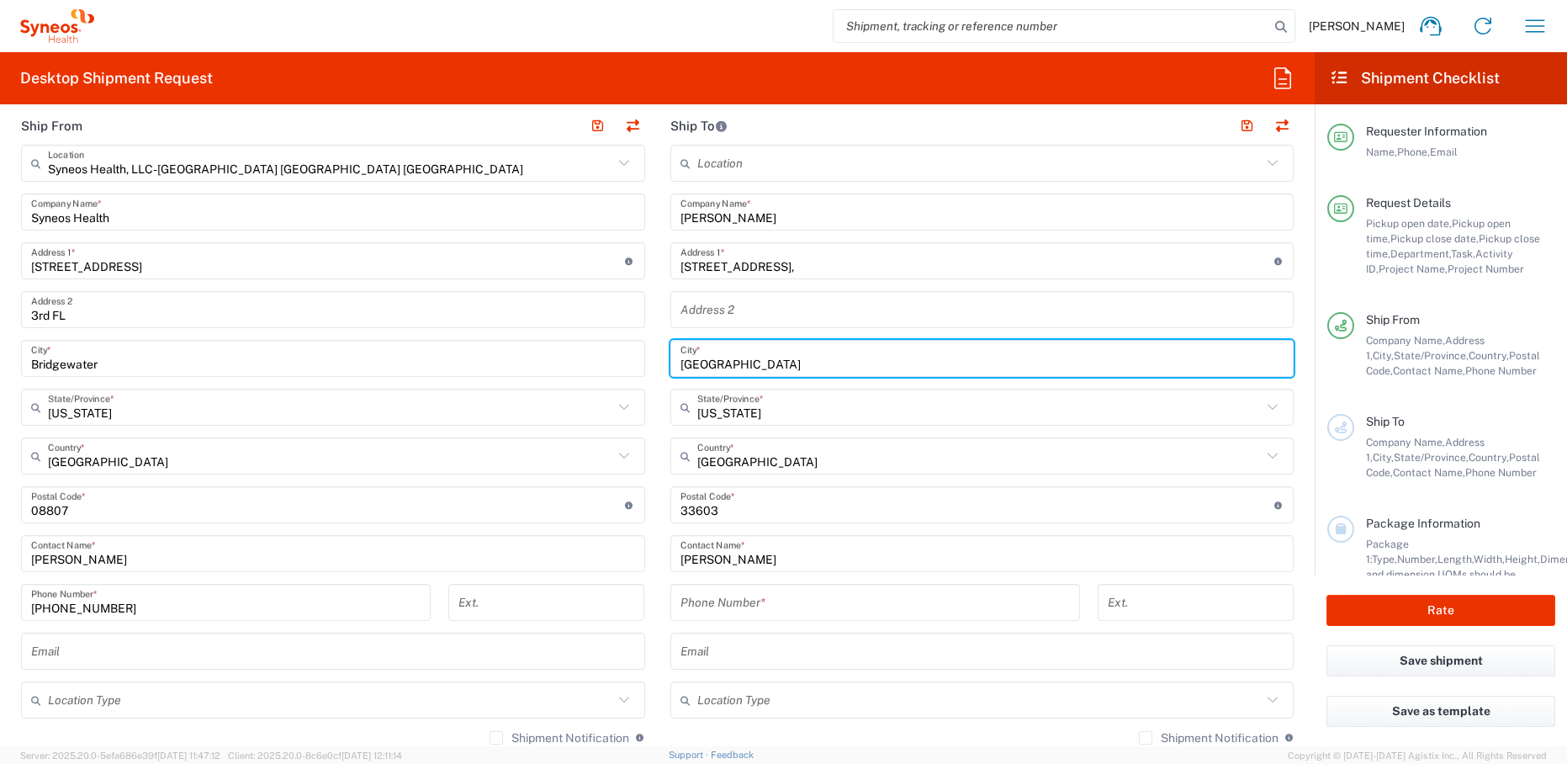
type input "tampa"
click at [798, 271] on input "1008 E. Emma st," at bounding box center [978, 261] width 594 height 29
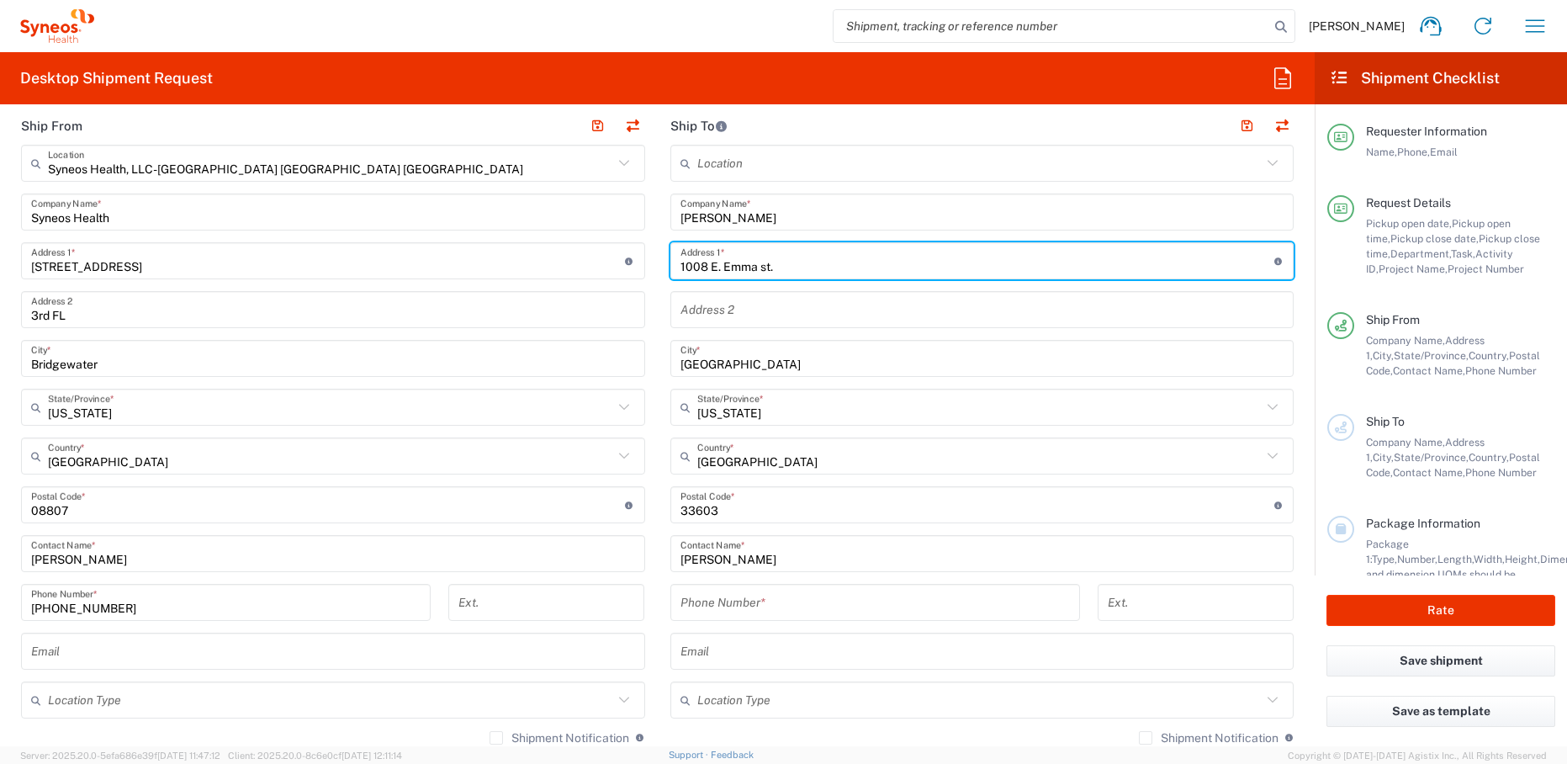
type input "1008 E. Emma st."
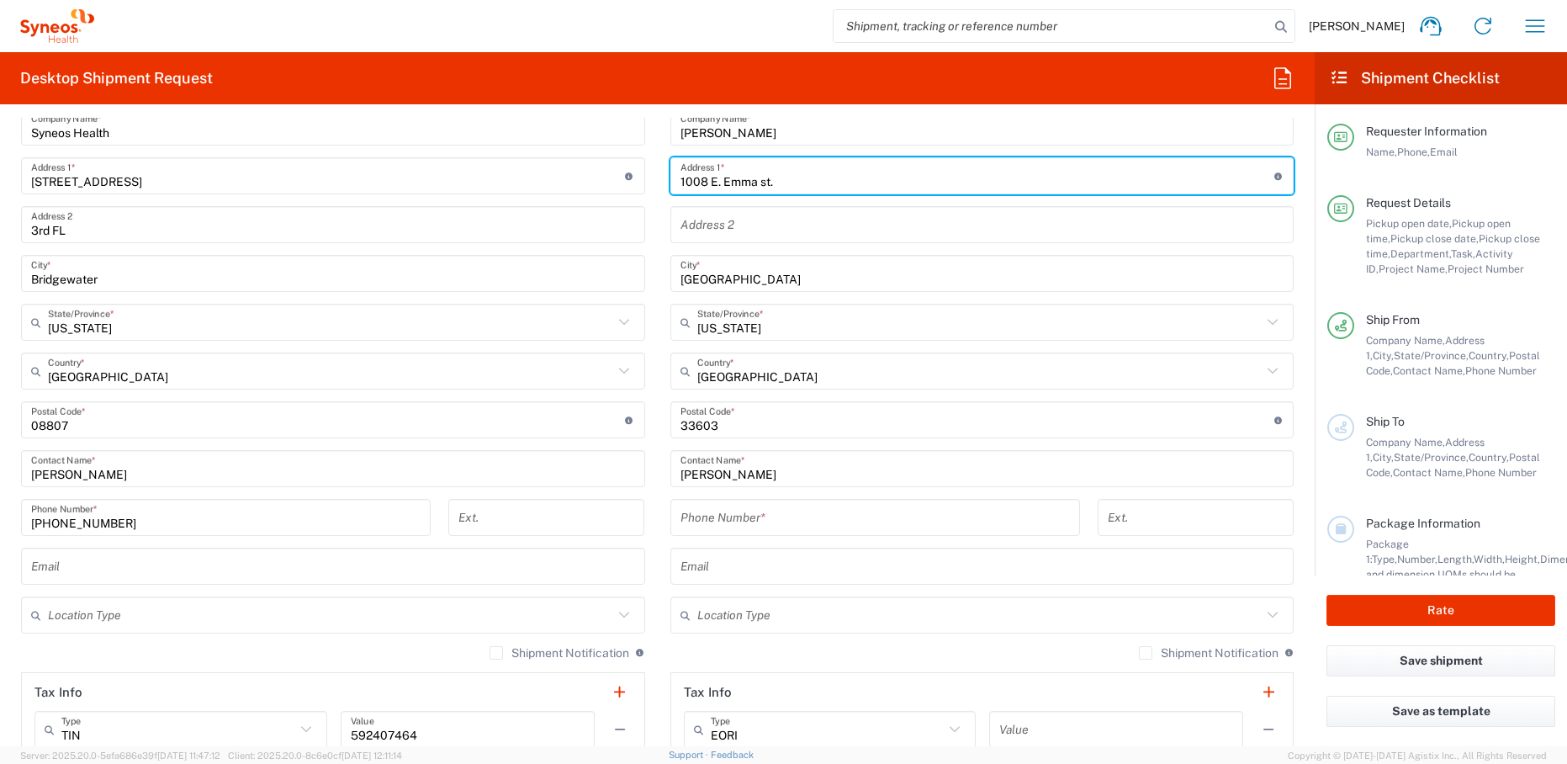
scroll to position [883, 0]
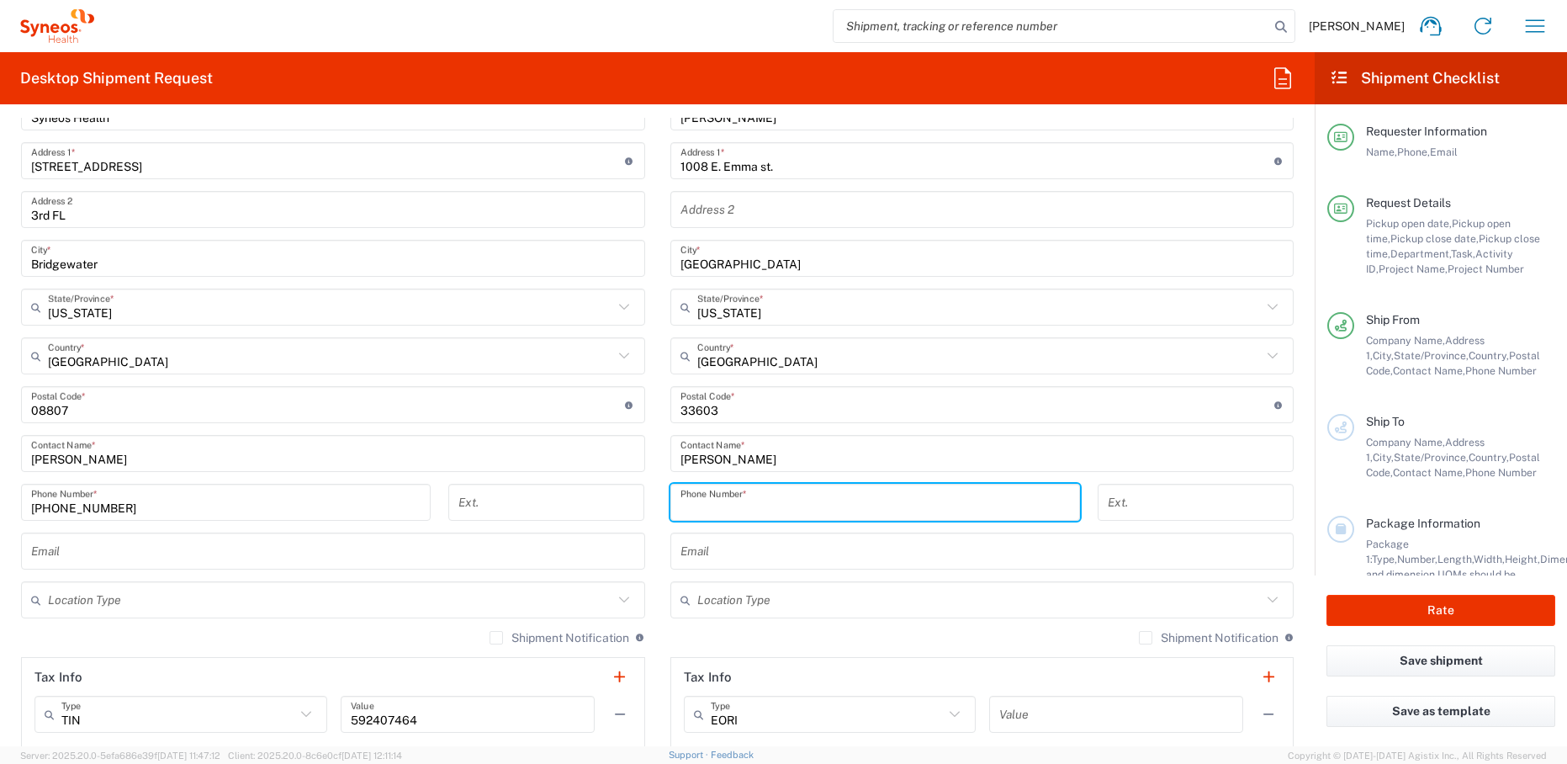
paste input "919-666-0714"
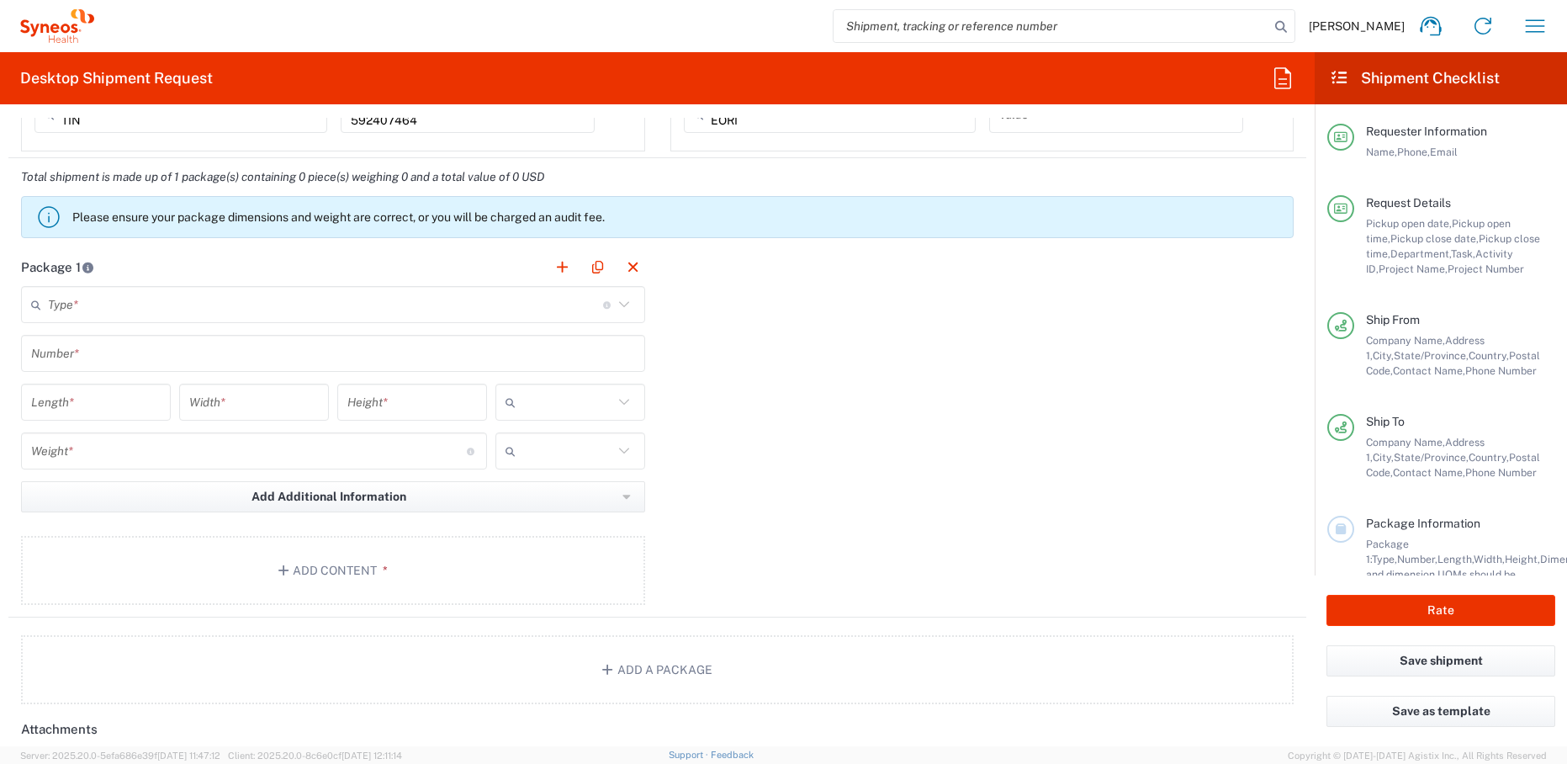
scroll to position [1594, 0]
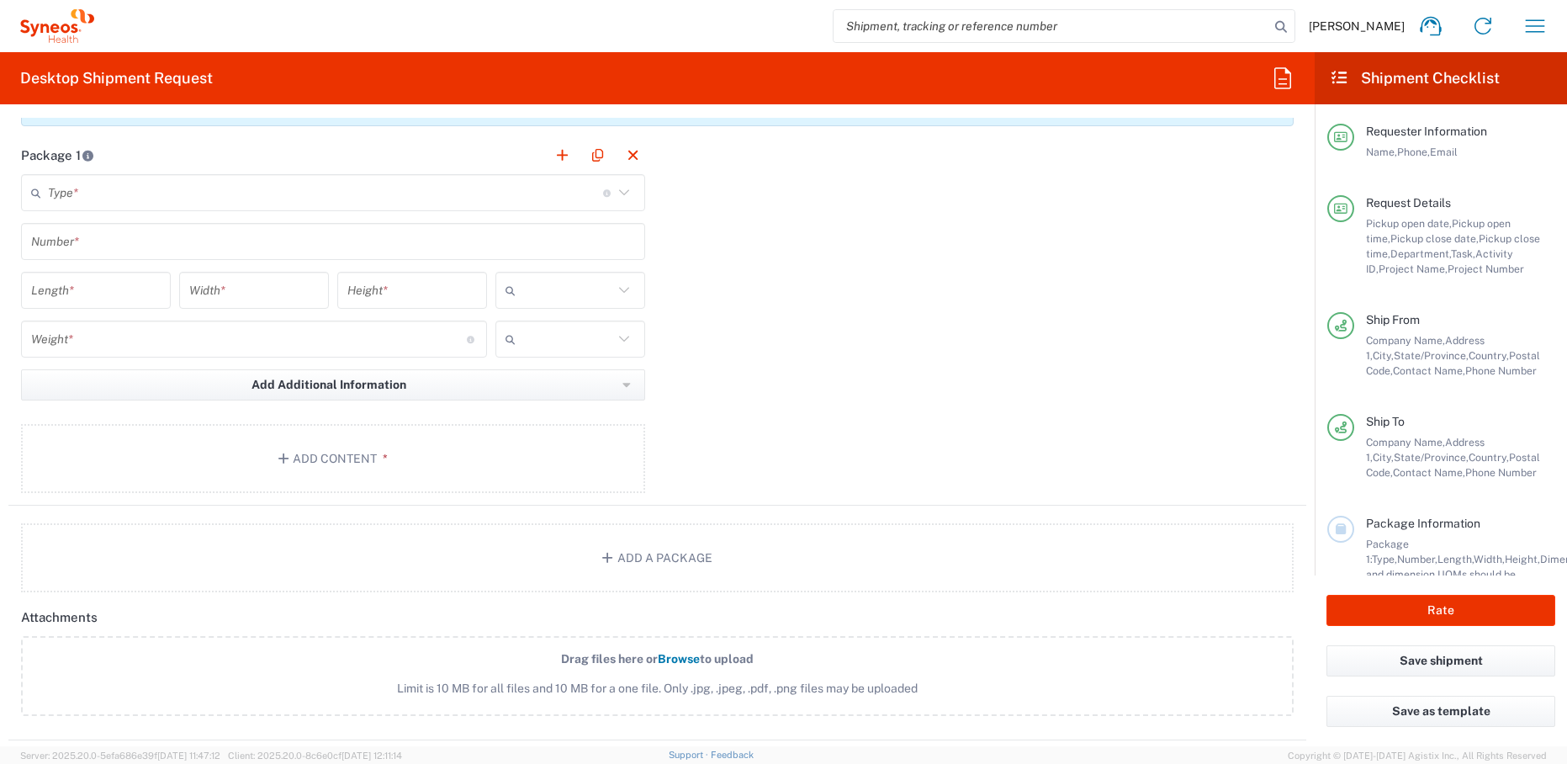
type input "919-666-0714"
click at [163, 188] on input "text" at bounding box center [325, 192] width 555 height 29
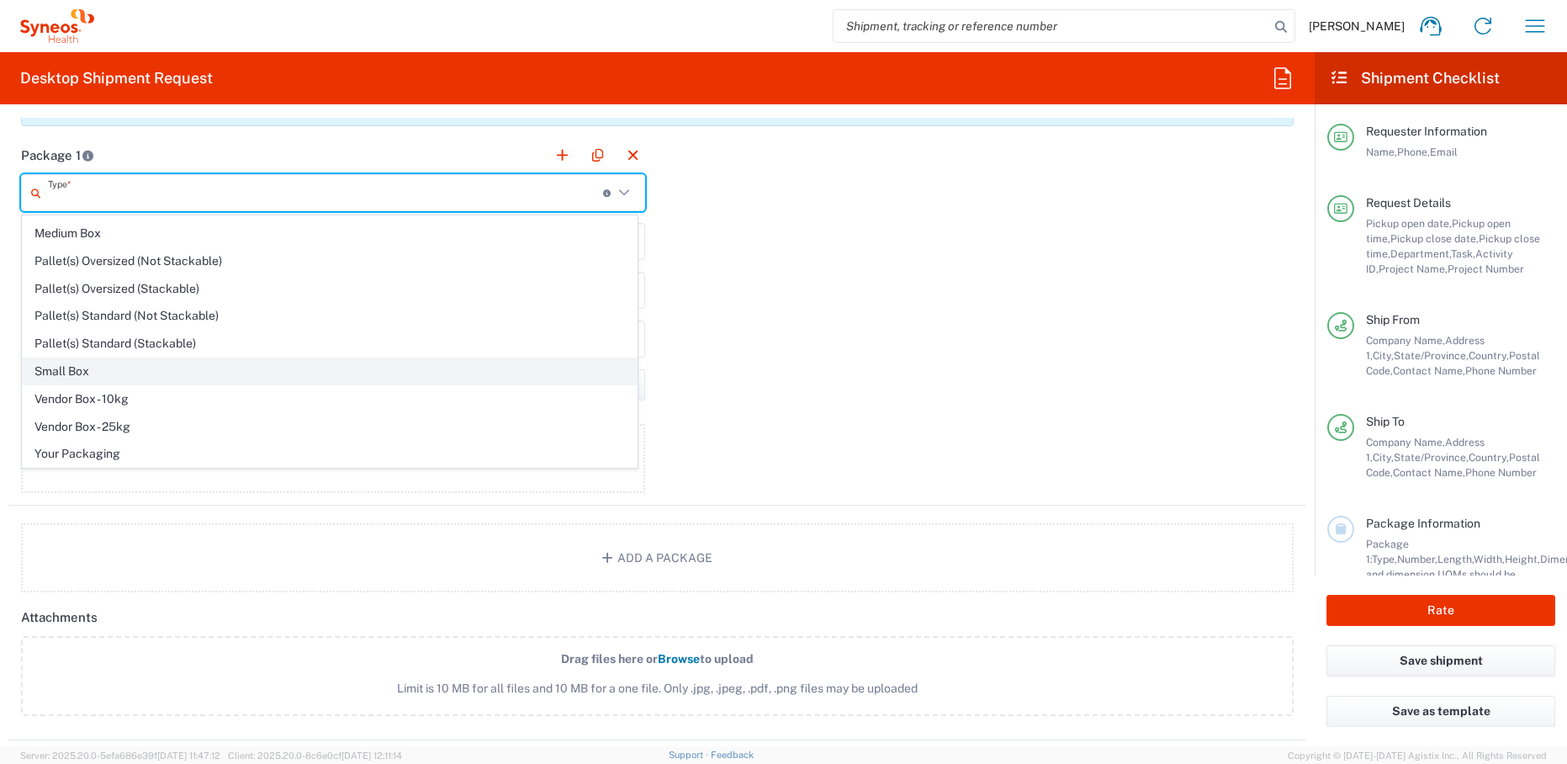
scroll to position [51, 0]
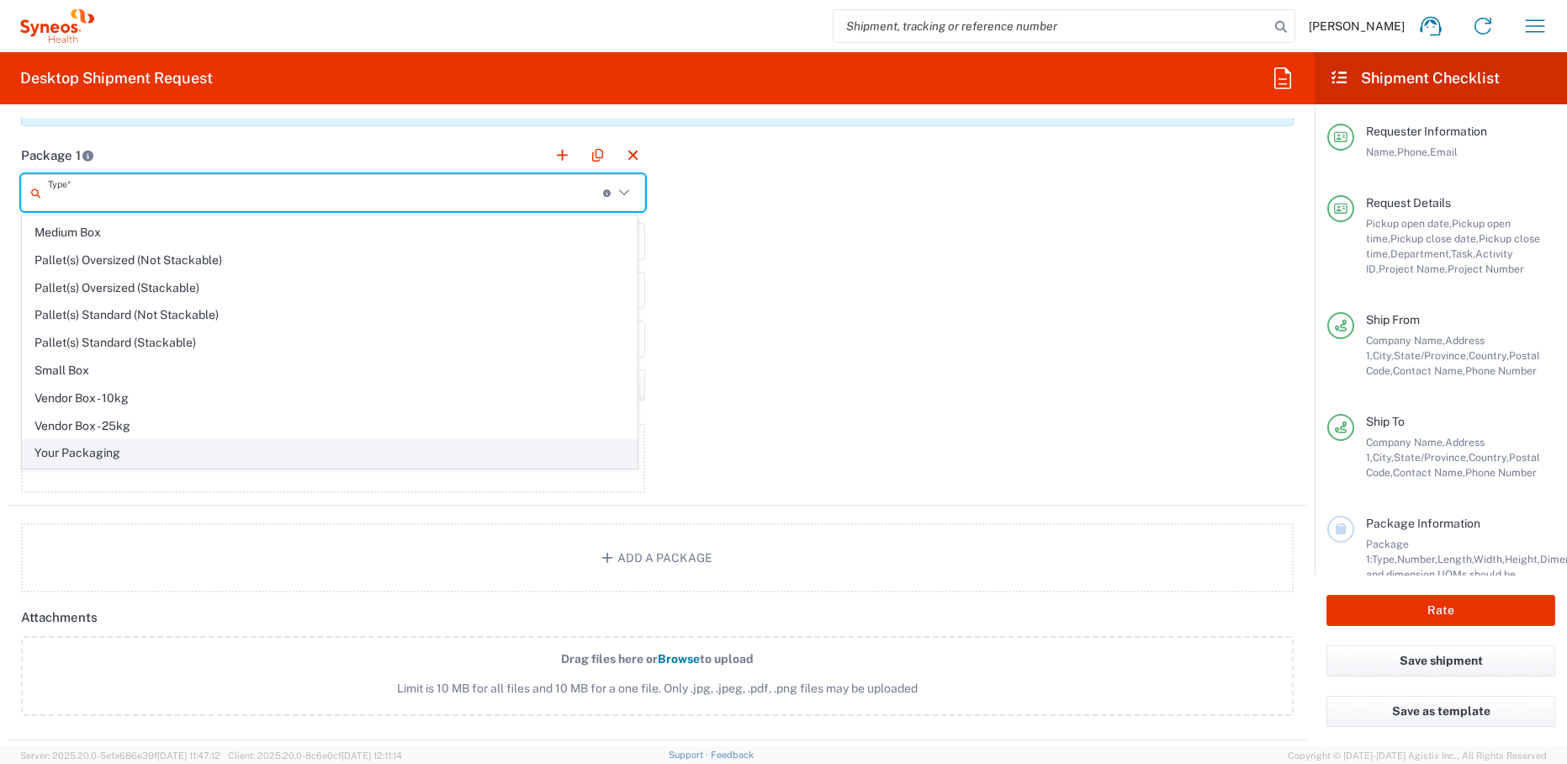
click at [106, 454] on span "Your Packaging" at bounding box center [330, 453] width 614 height 26
type input "Your Packaging"
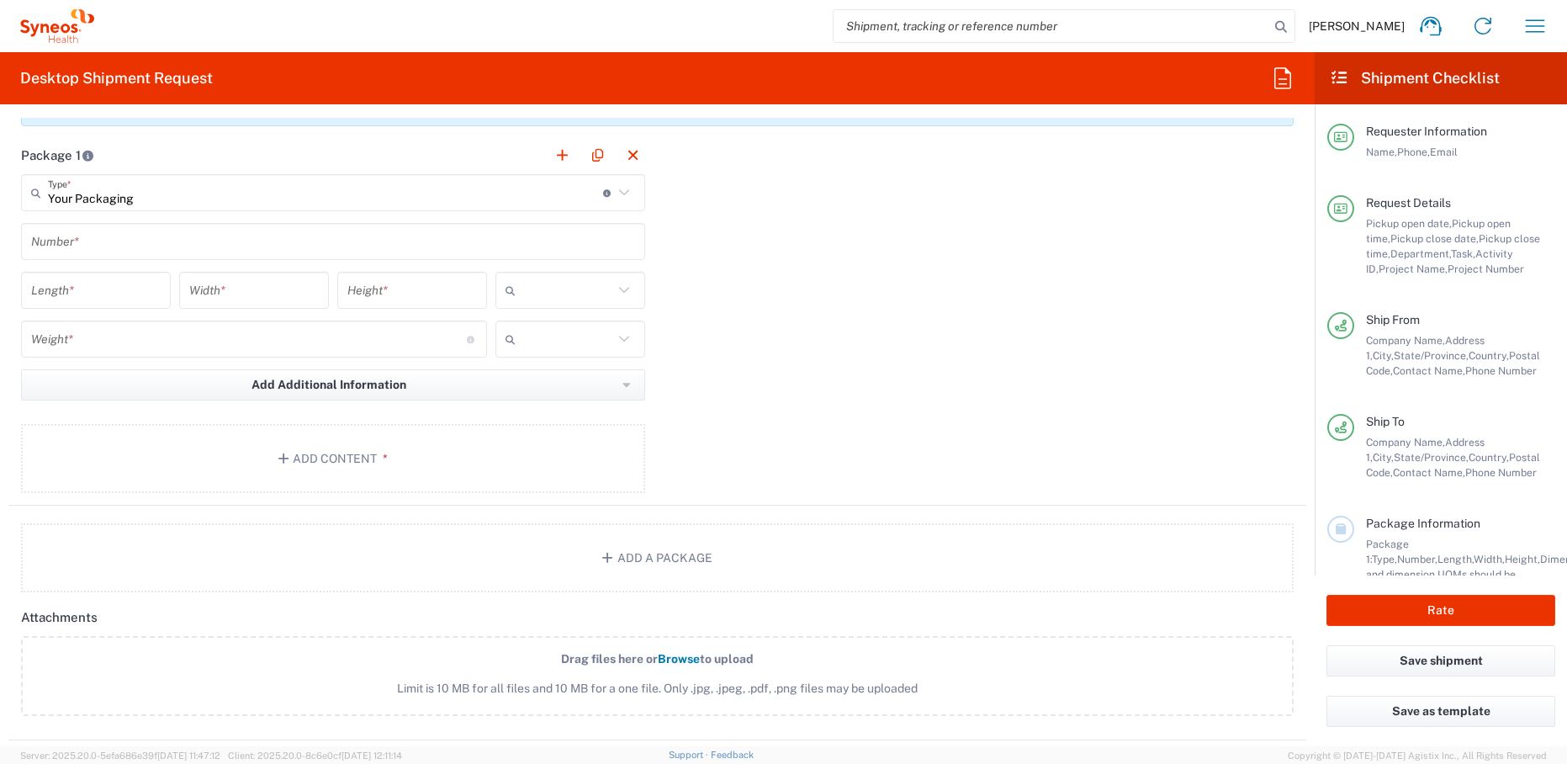
click at [123, 246] on input "text" at bounding box center [333, 241] width 604 height 29
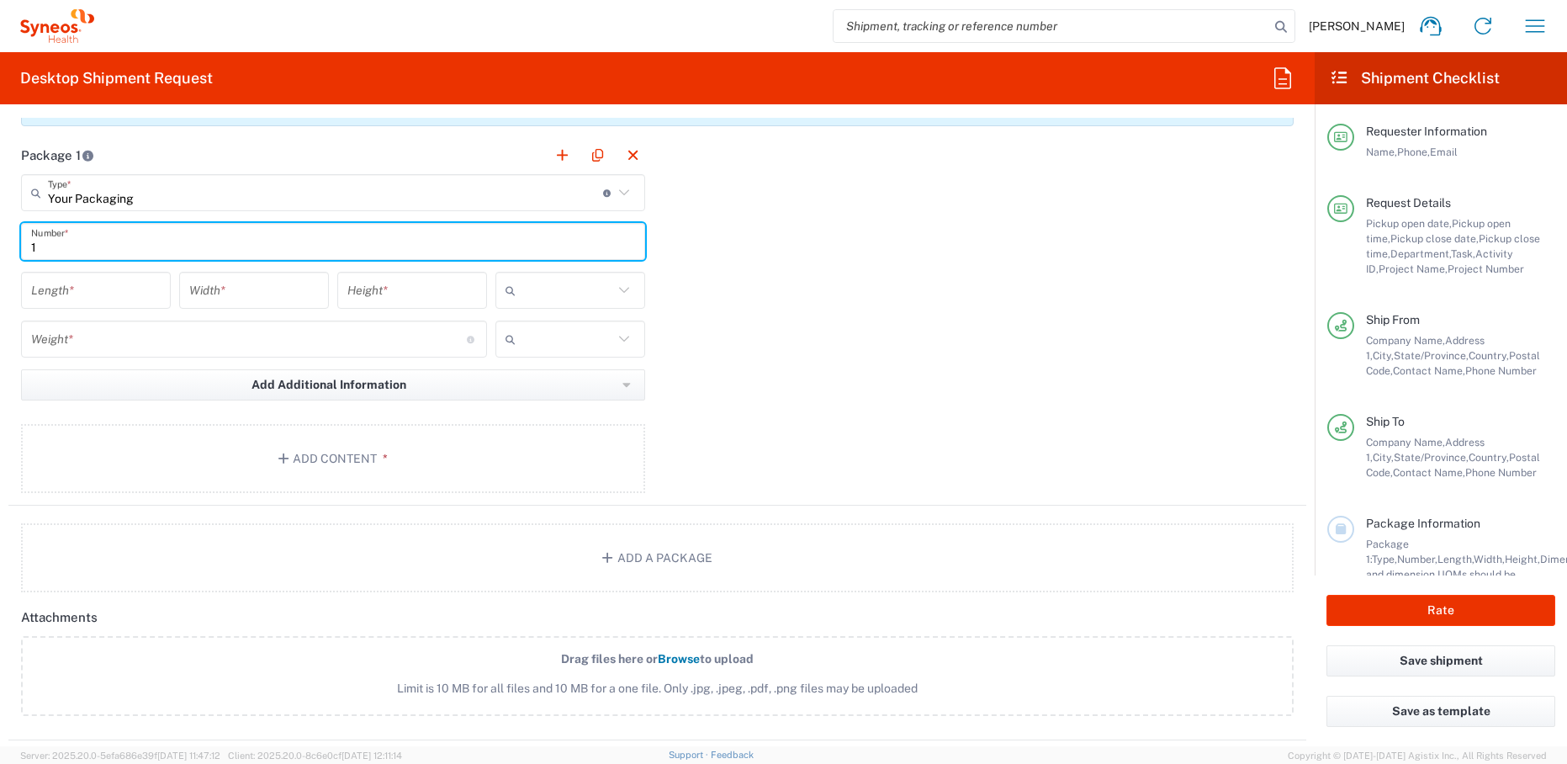
type input "1"
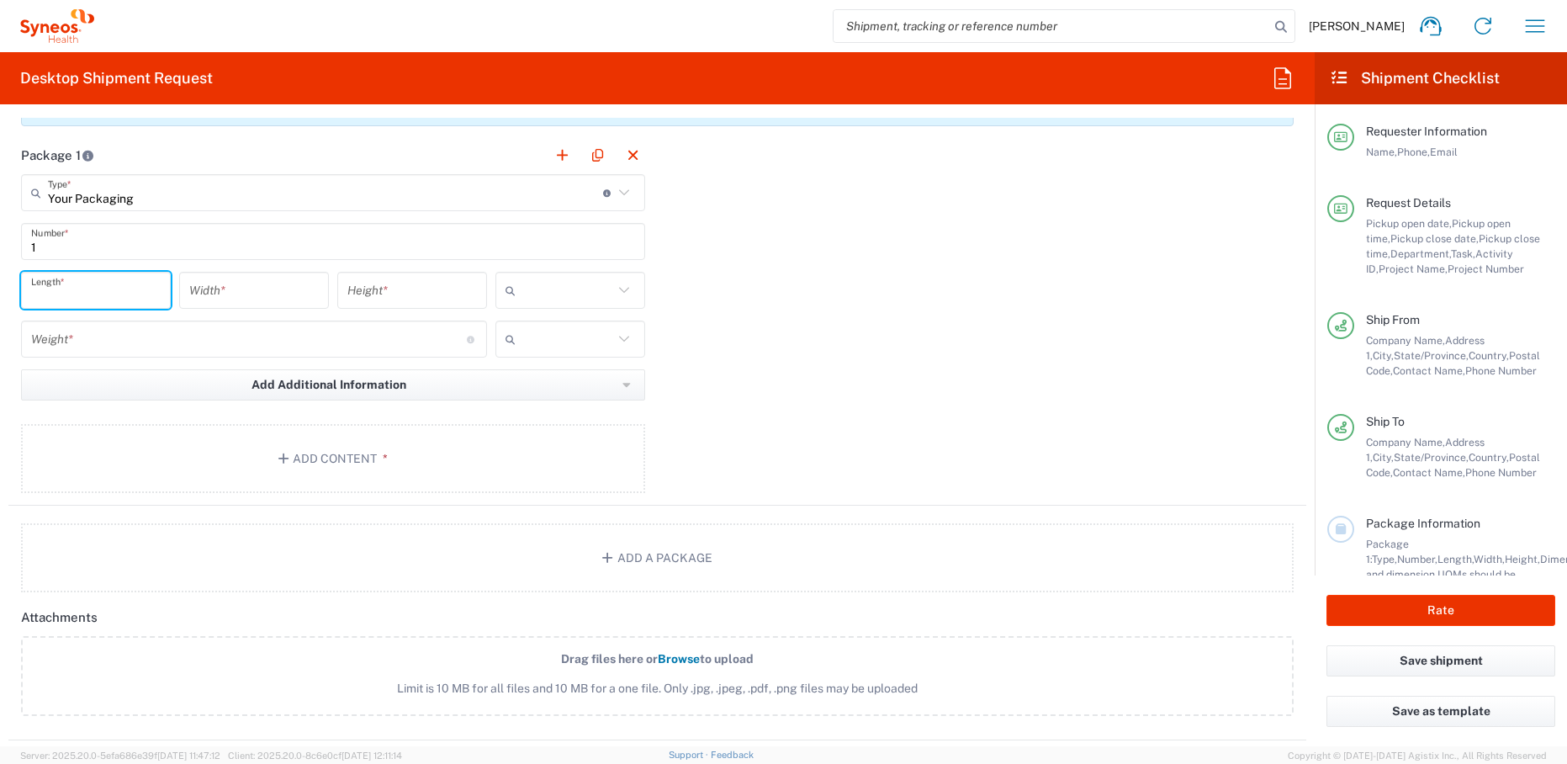
click at [93, 300] on input "number" at bounding box center [96, 290] width 130 height 29
type input "13"
click at [270, 281] on input "number" at bounding box center [254, 290] width 130 height 29
type input "13"
click at [437, 294] on input "number" at bounding box center [412, 290] width 130 height 29
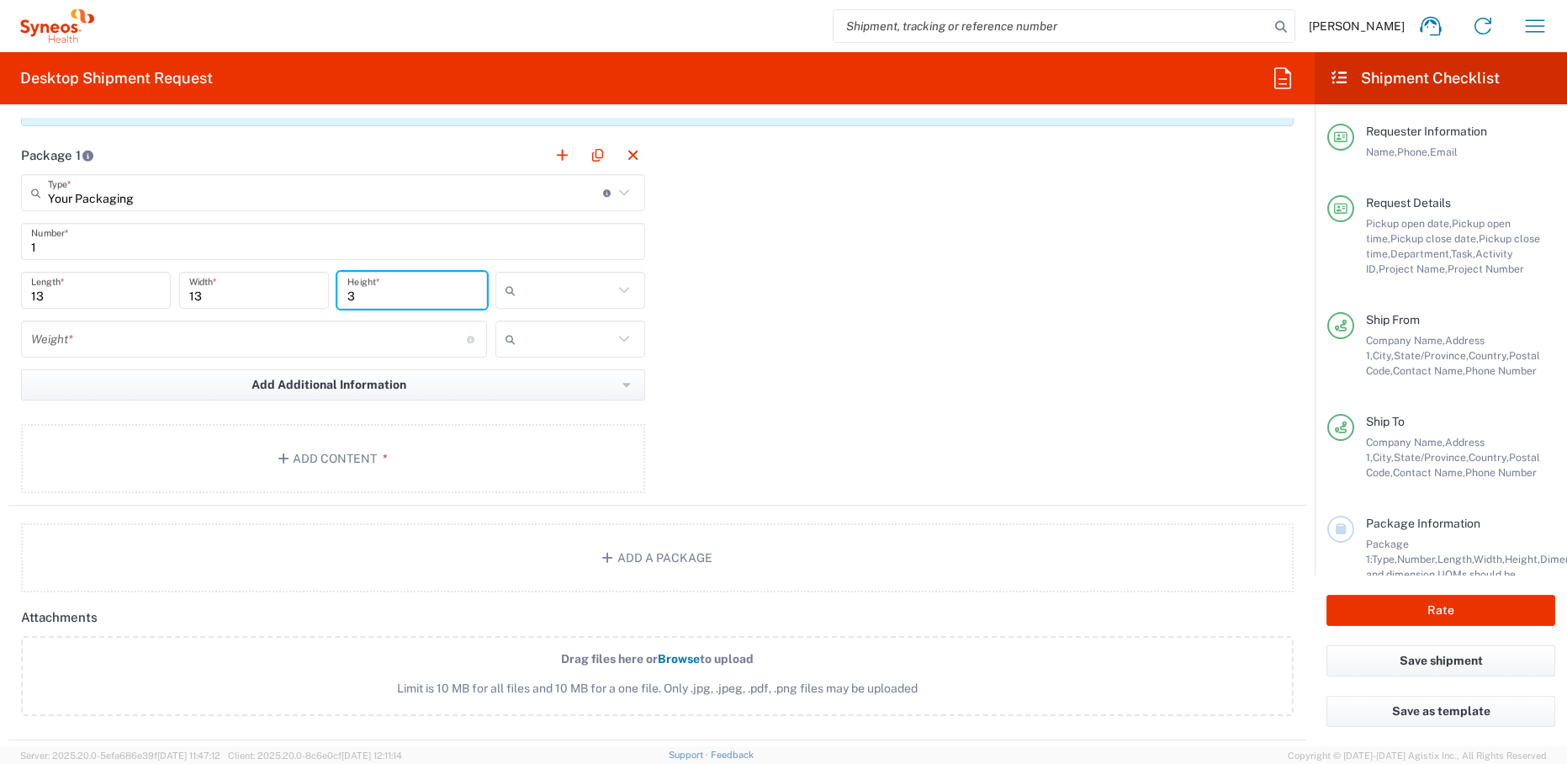
type input "3"
click at [581, 292] on input "text" at bounding box center [567, 290] width 91 height 27
click at [565, 379] on span "in" at bounding box center [564, 381] width 145 height 26
type input "in"
click at [570, 342] on input "text" at bounding box center [567, 339] width 91 height 27
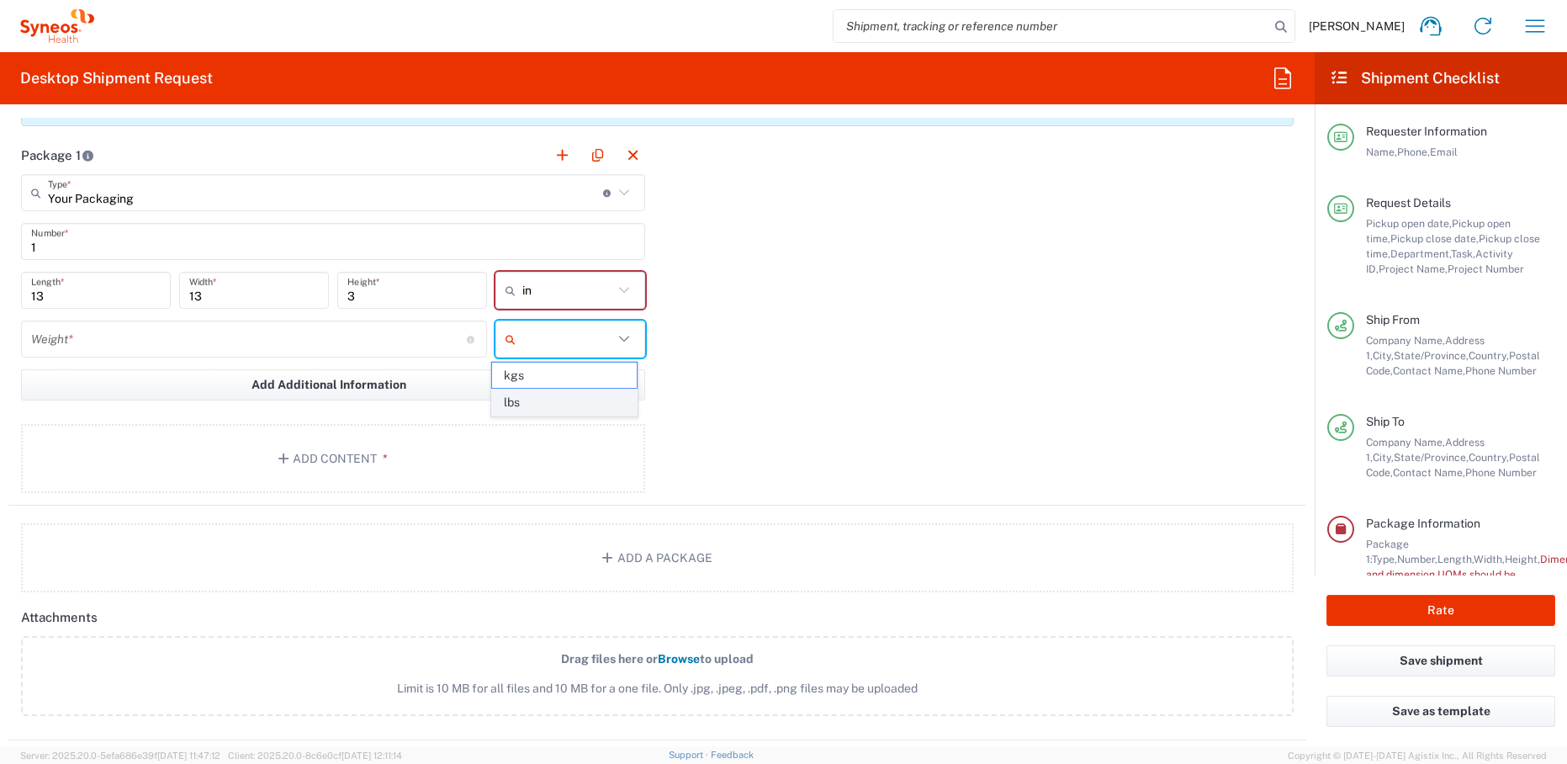
click at [559, 404] on span "lbs" at bounding box center [564, 403] width 145 height 26
type input "lbs"
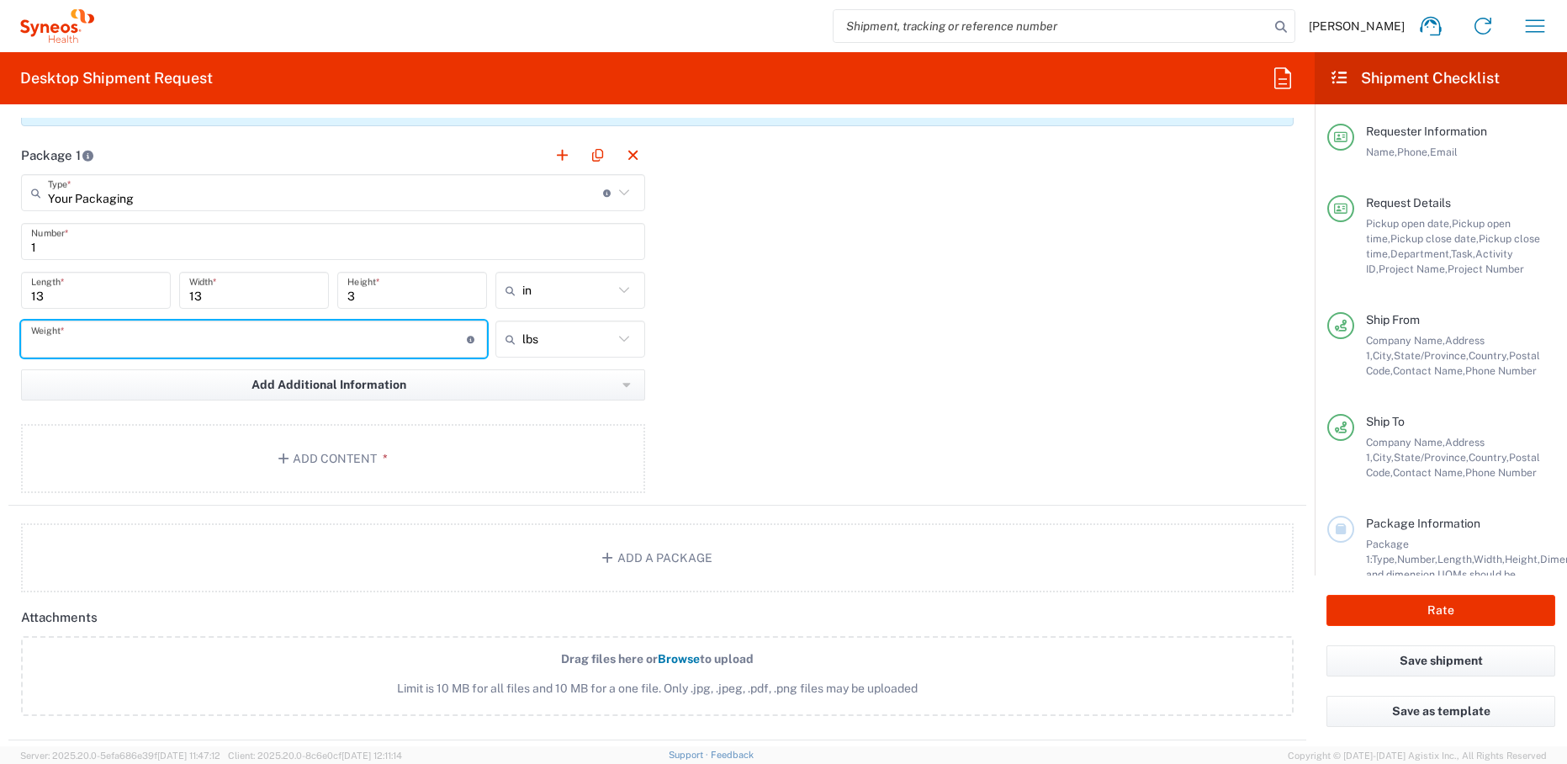
click at [339, 343] on input "number" at bounding box center [249, 339] width 436 height 29
type input "6"
click at [324, 469] on button "Add Content *" at bounding box center [333, 458] width 624 height 69
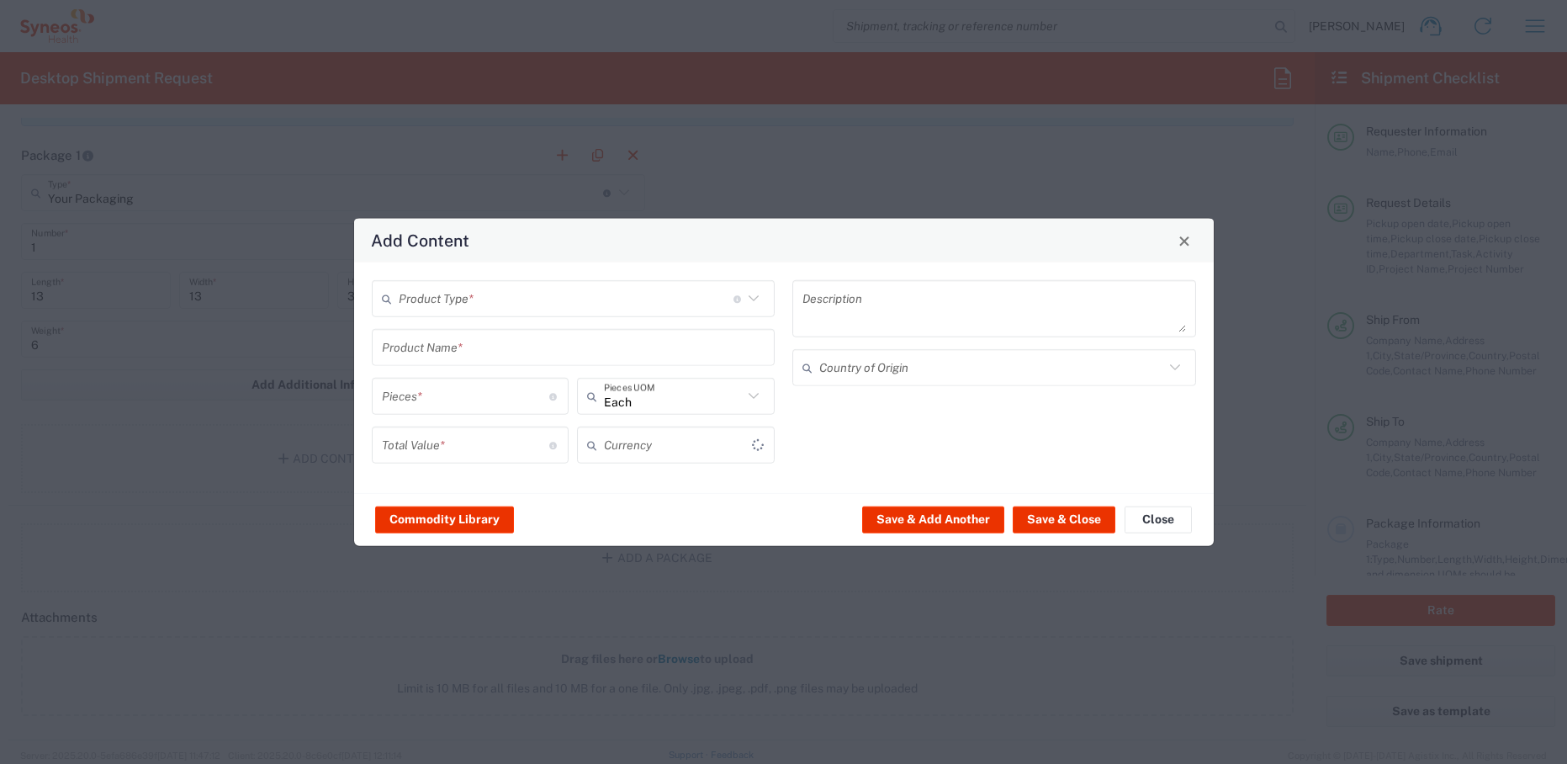
type input "US Dollar"
click at [496, 302] on input "text" at bounding box center [566, 298] width 335 height 29
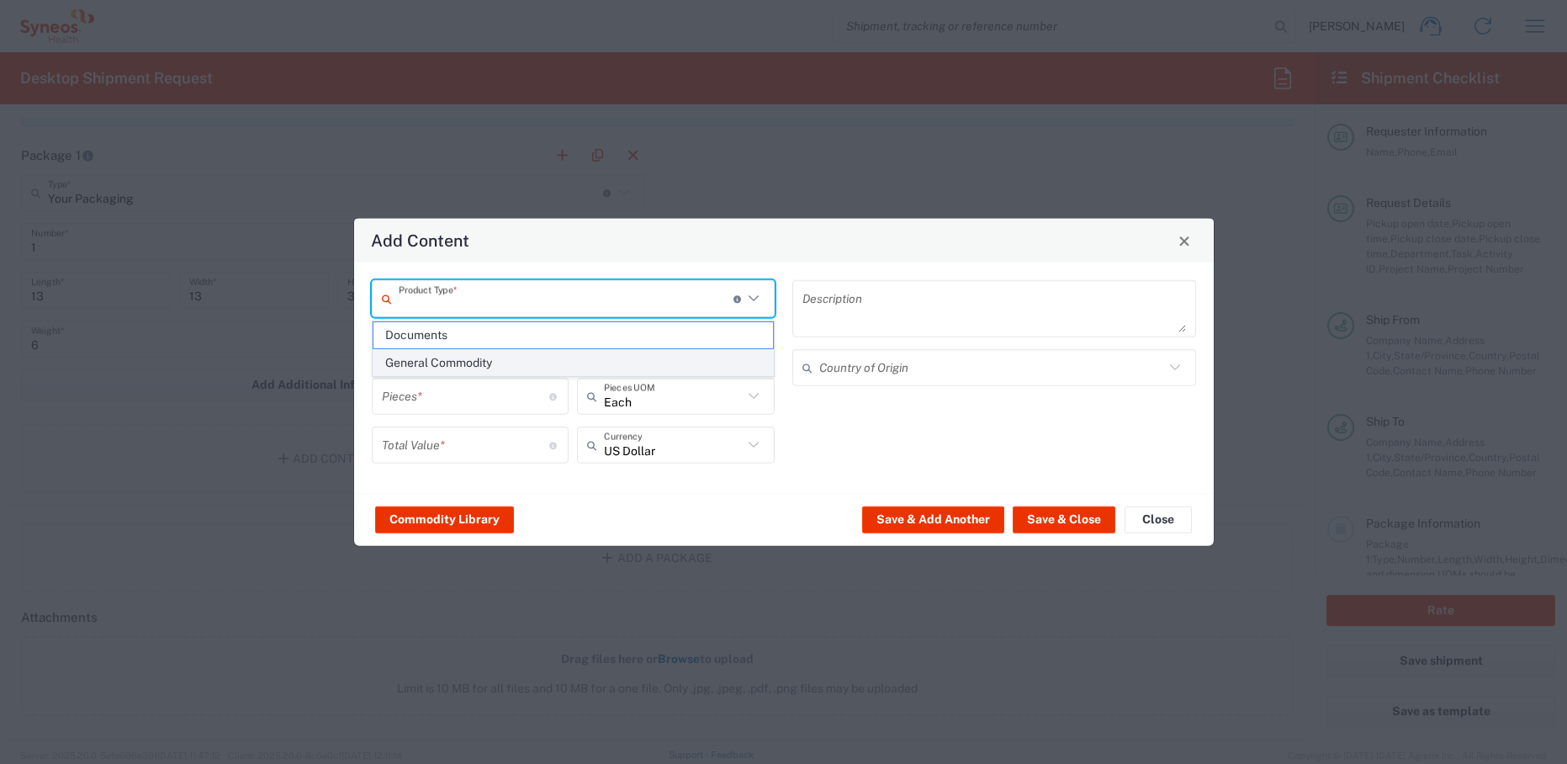
click at [485, 362] on span "General Commodity" at bounding box center [574, 363] width 400 height 26
type input "General Commodity"
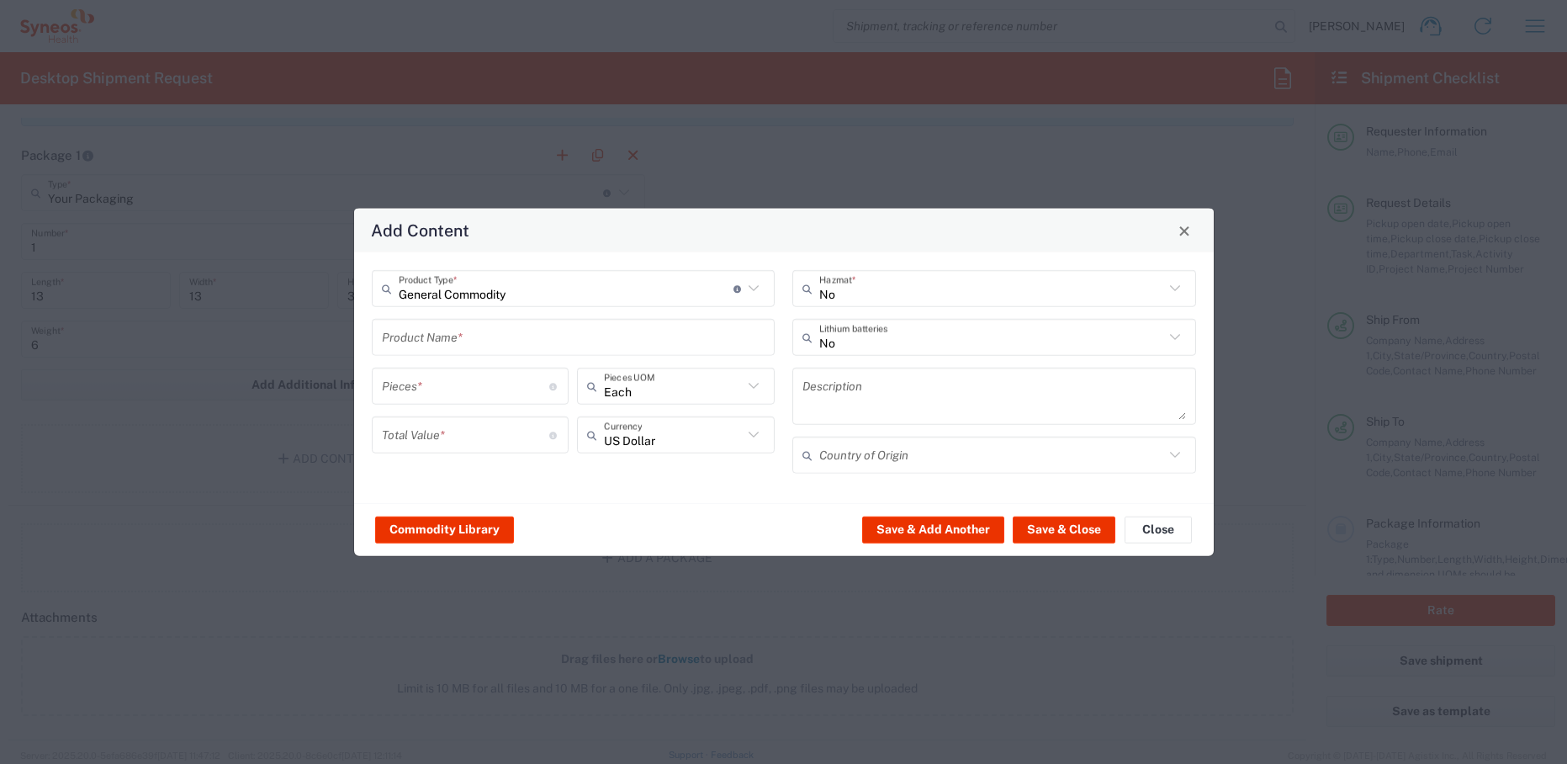
click at [481, 338] on input "text" at bounding box center [574, 336] width 384 height 29
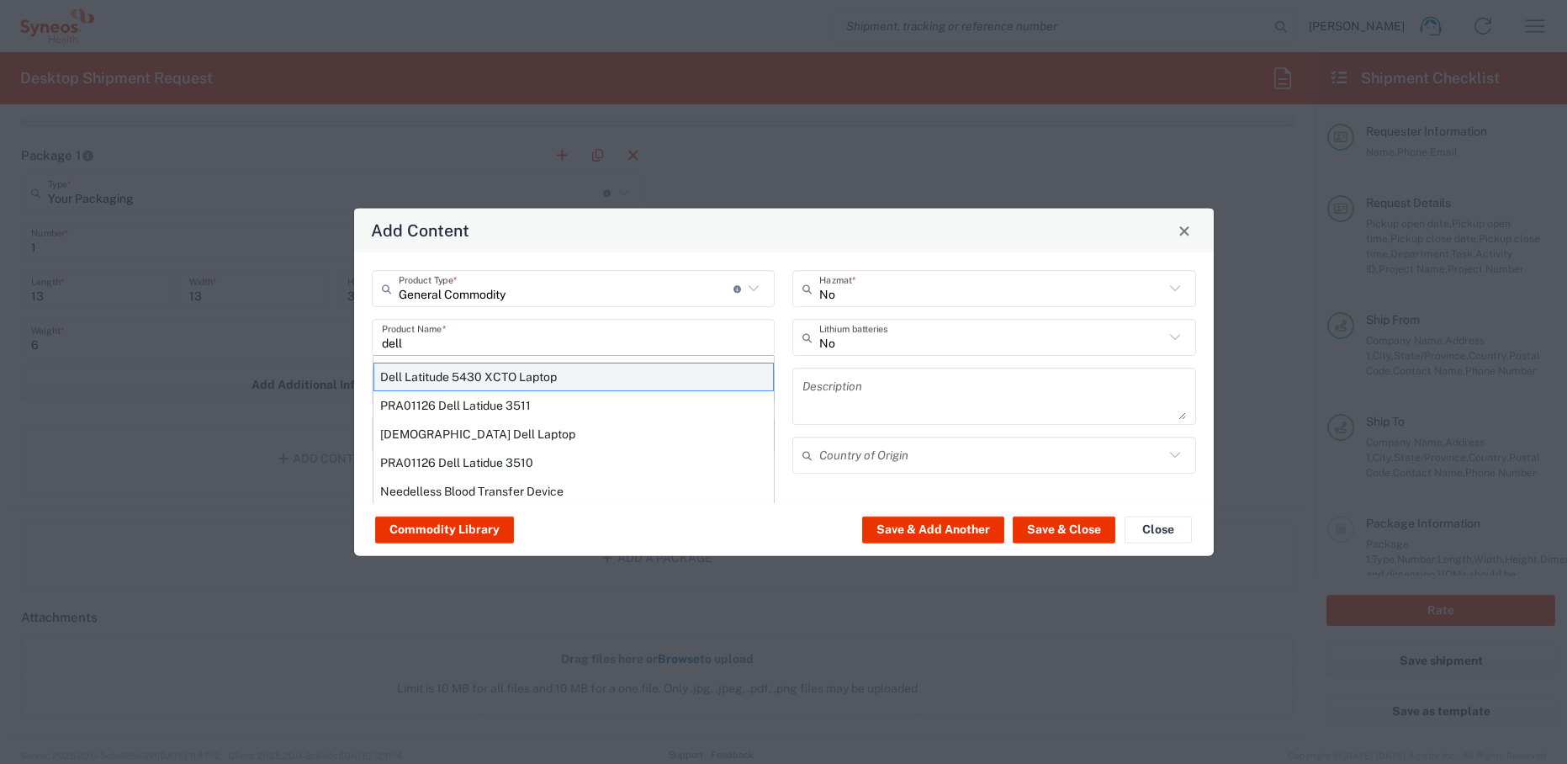
click at [497, 374] on div "Dell Latitude 5430 XCTO Laptop" at bounding box center [574, 377] width 400 height 29
type input "Dell Latitude 5430 XCTO Laptop"
type input "1"
type textarea "BaseIntel Core i7-1265U vProÂ® Processor - 14" 16 GB RAM - 512 GB SSD"
type input "China"
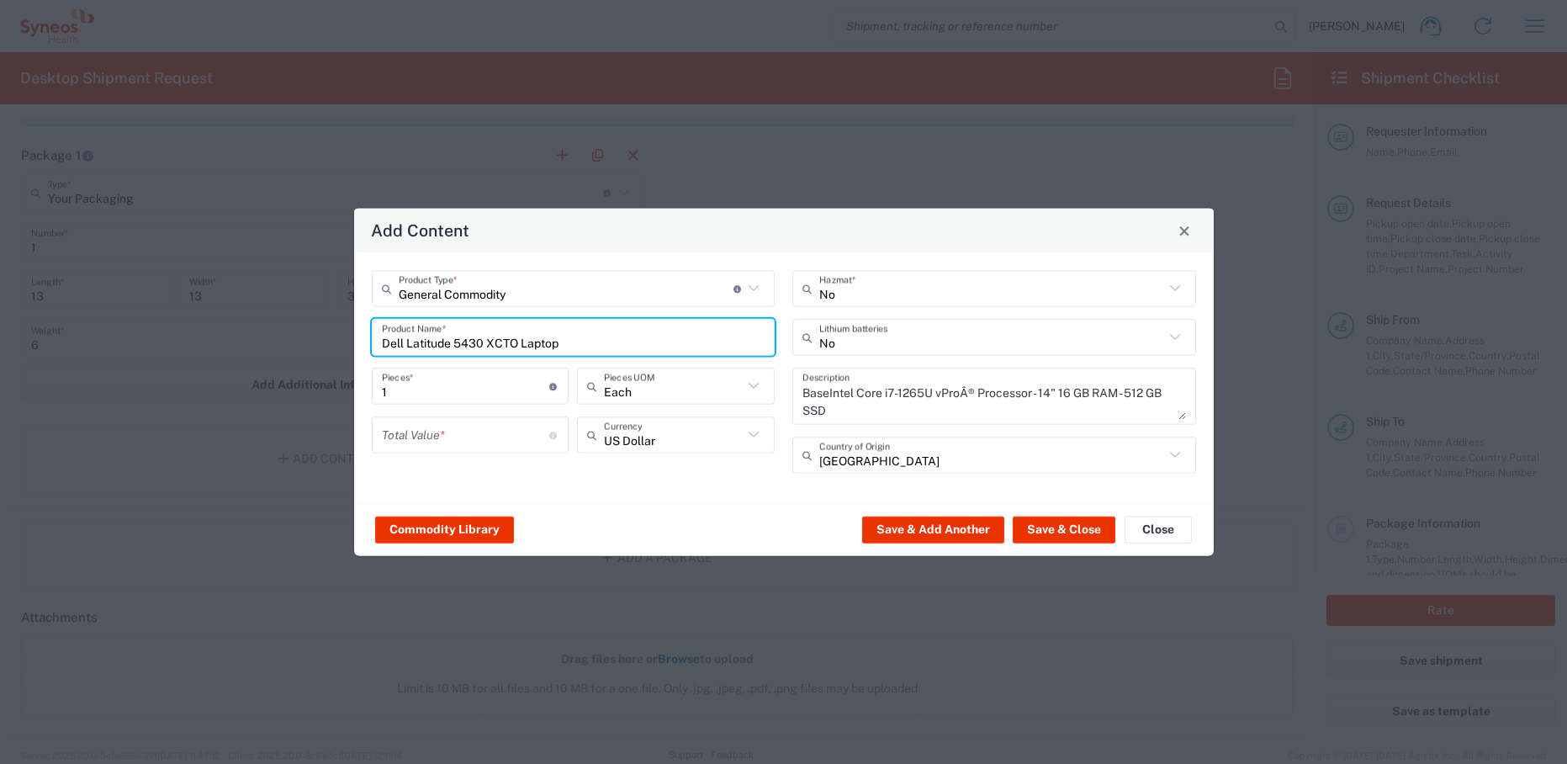
click at [465, 446] on input "number" at bounding box center [466, 434] width 168 height 29
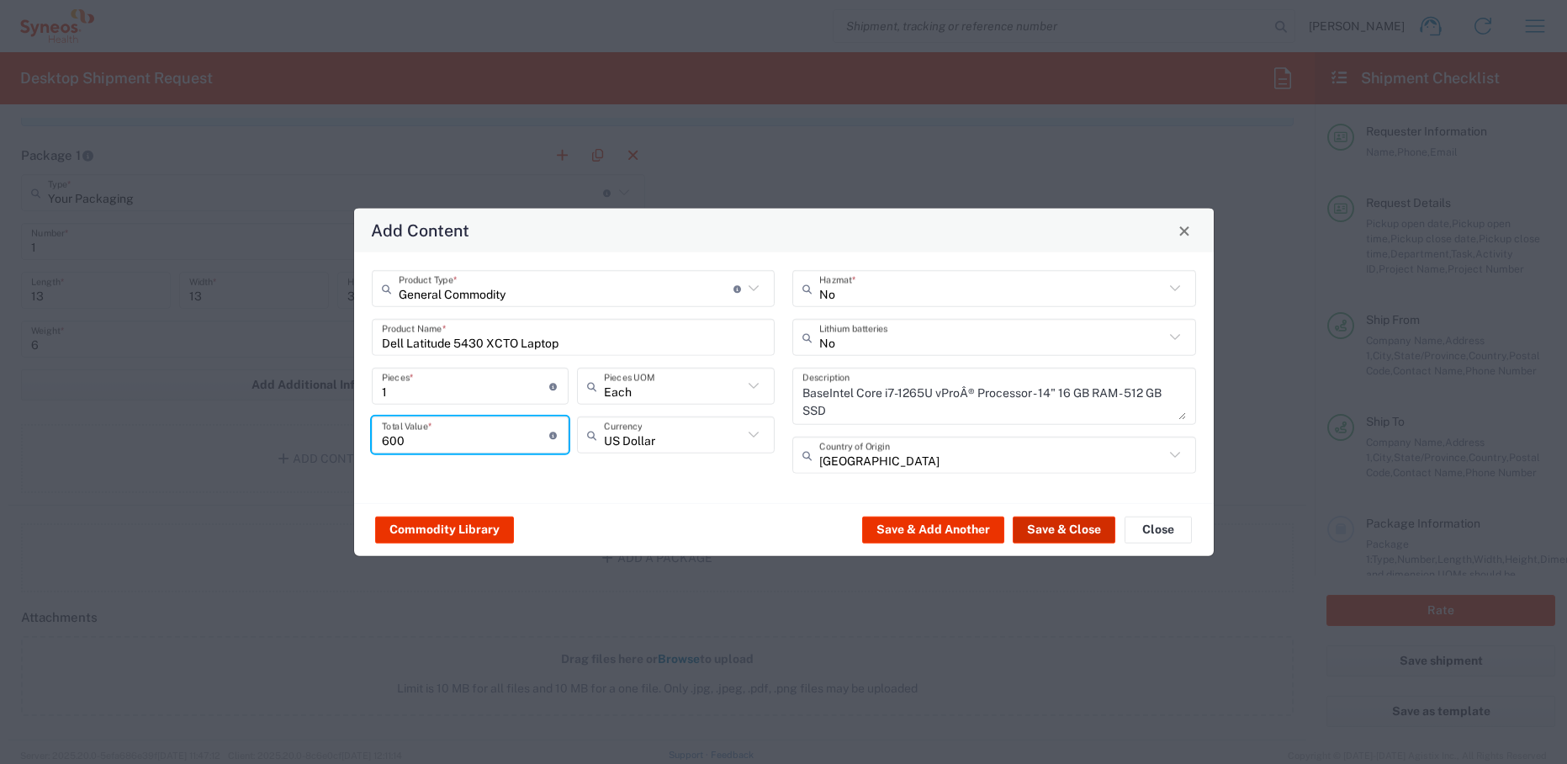
type input "600"
click at [1043, 531] on button "Save & Close" at bounding box center [1064, 529] width 103 height 27
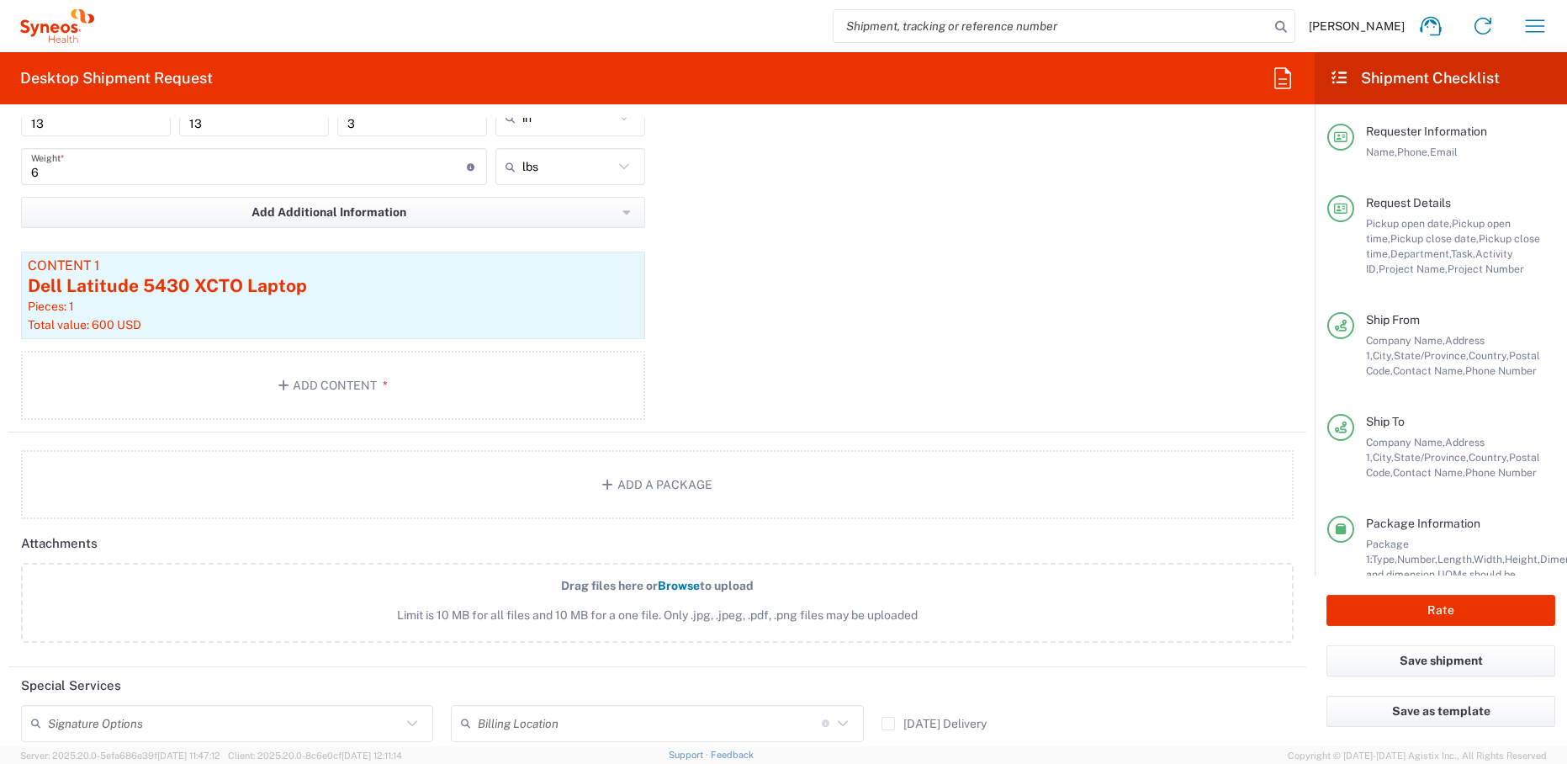
scroll to position [1878, 0]
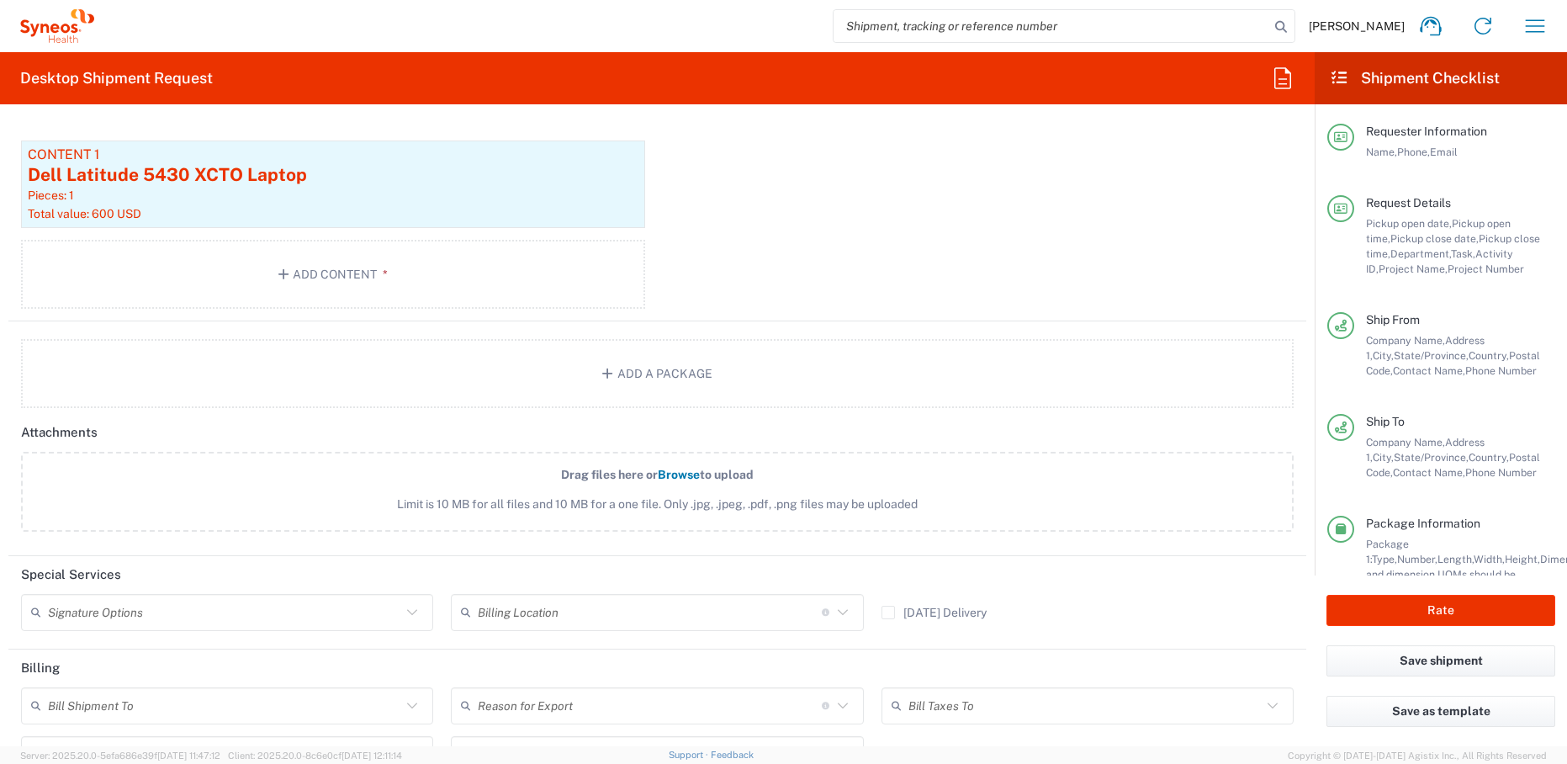
click at [199, 615] on input "text" at bounding box center [224, 611] width 353 height 29
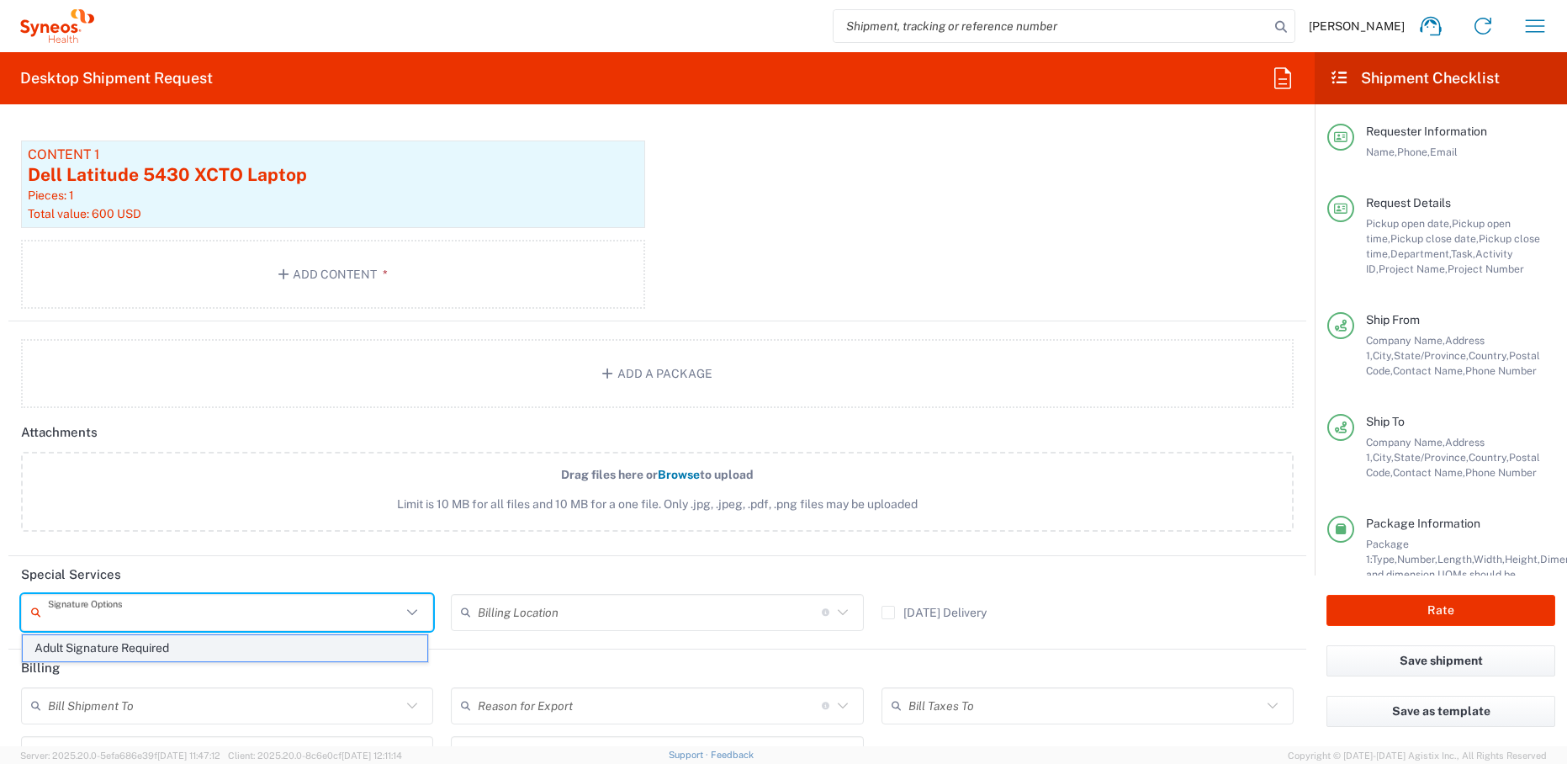
click at [187, 649] on span "Adult Signature Required" at bounding box center [225, 648] width 405 height 26
type input "Adult Signature Required"
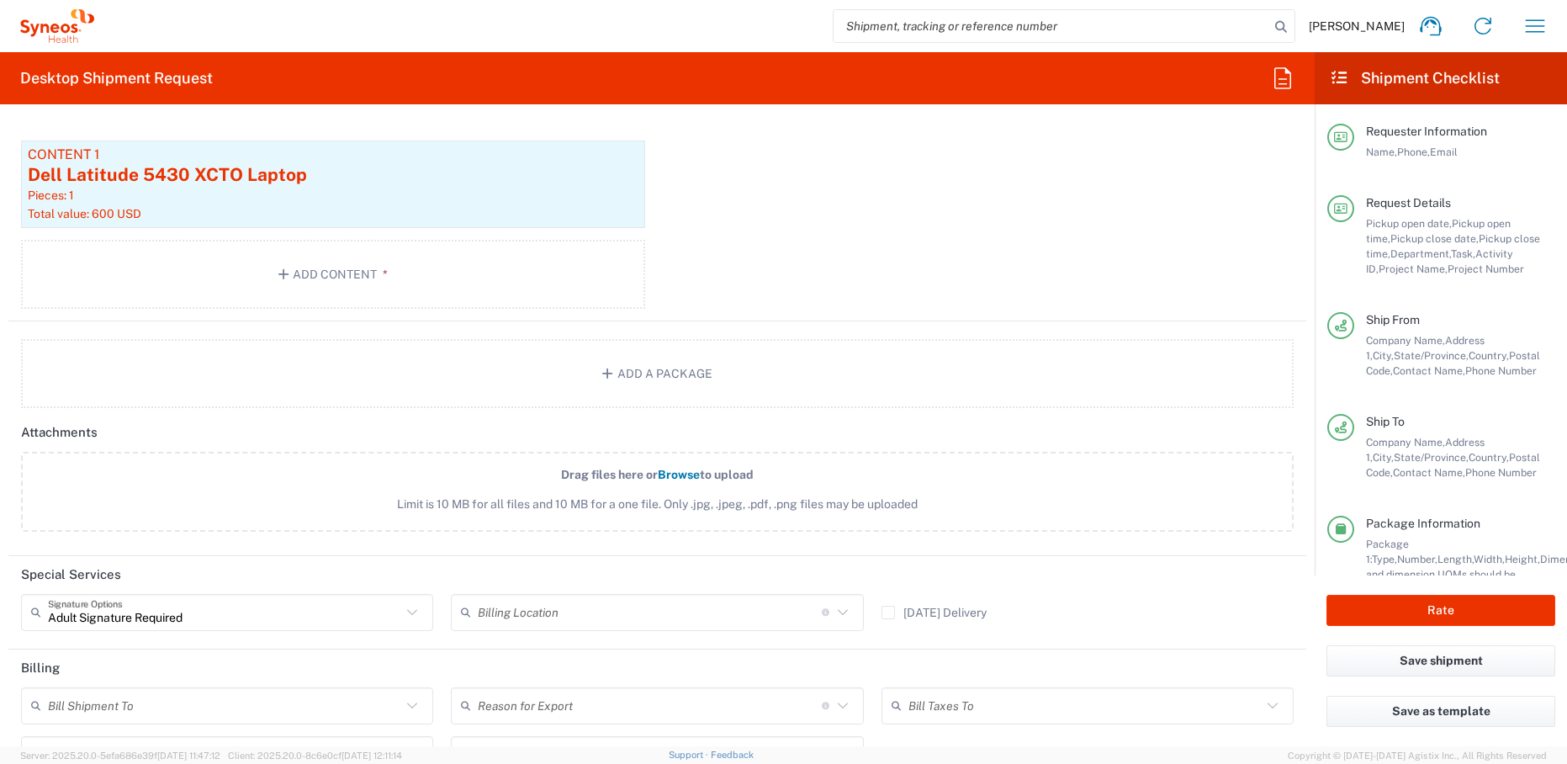
click at [657, 312] on div "Package 1 Your Packaging Type * Material used to package goods Envelope Large B…" at bounding box center [657, 87] width 1298 height 469
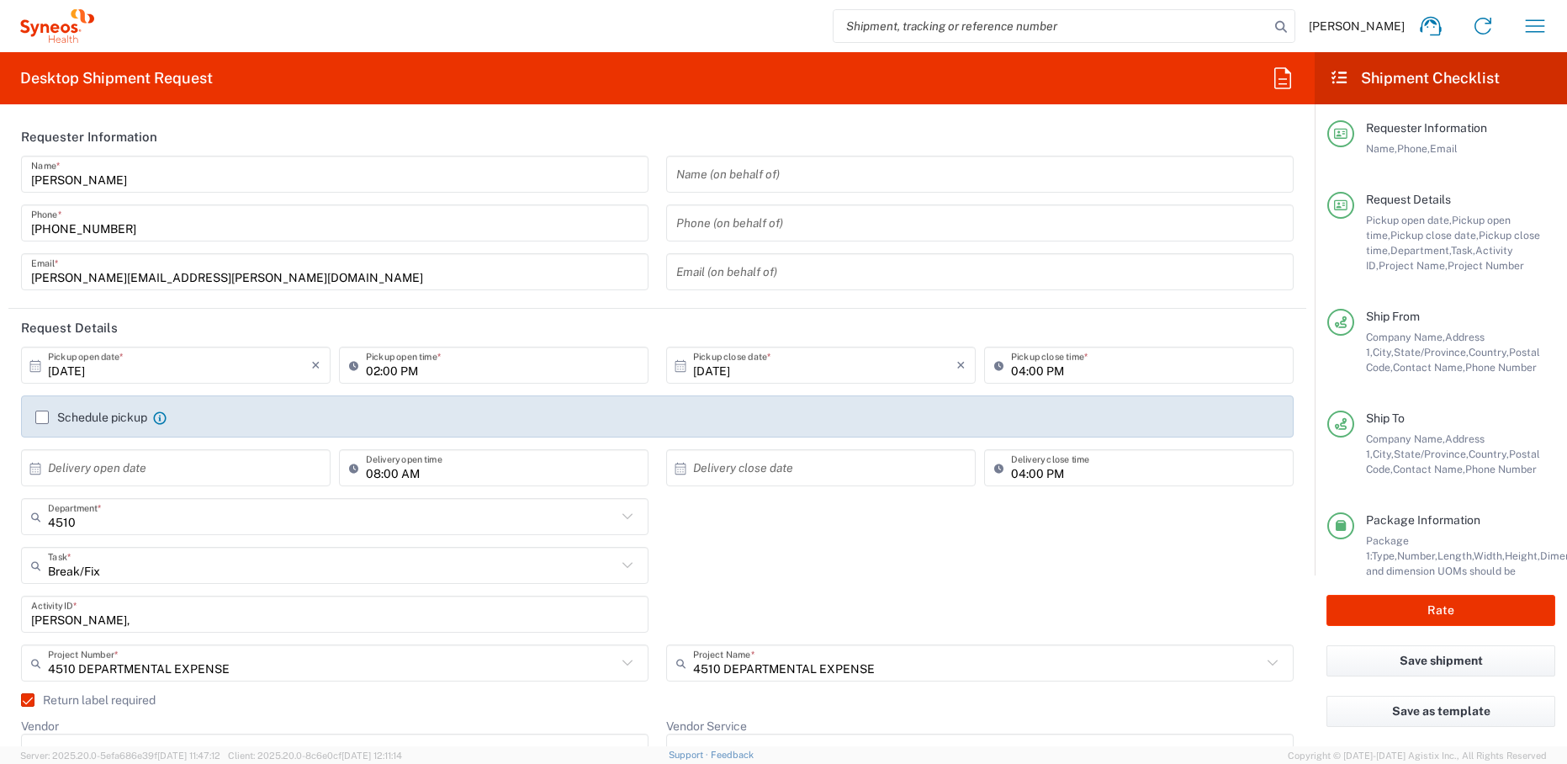
scroll to position [0, 0]
click at [1453, 607] on button "Rate" at bounding box center [1441, 610] width 229 height 31
type input "4510 DEPARTMENTAL EXPENSE"
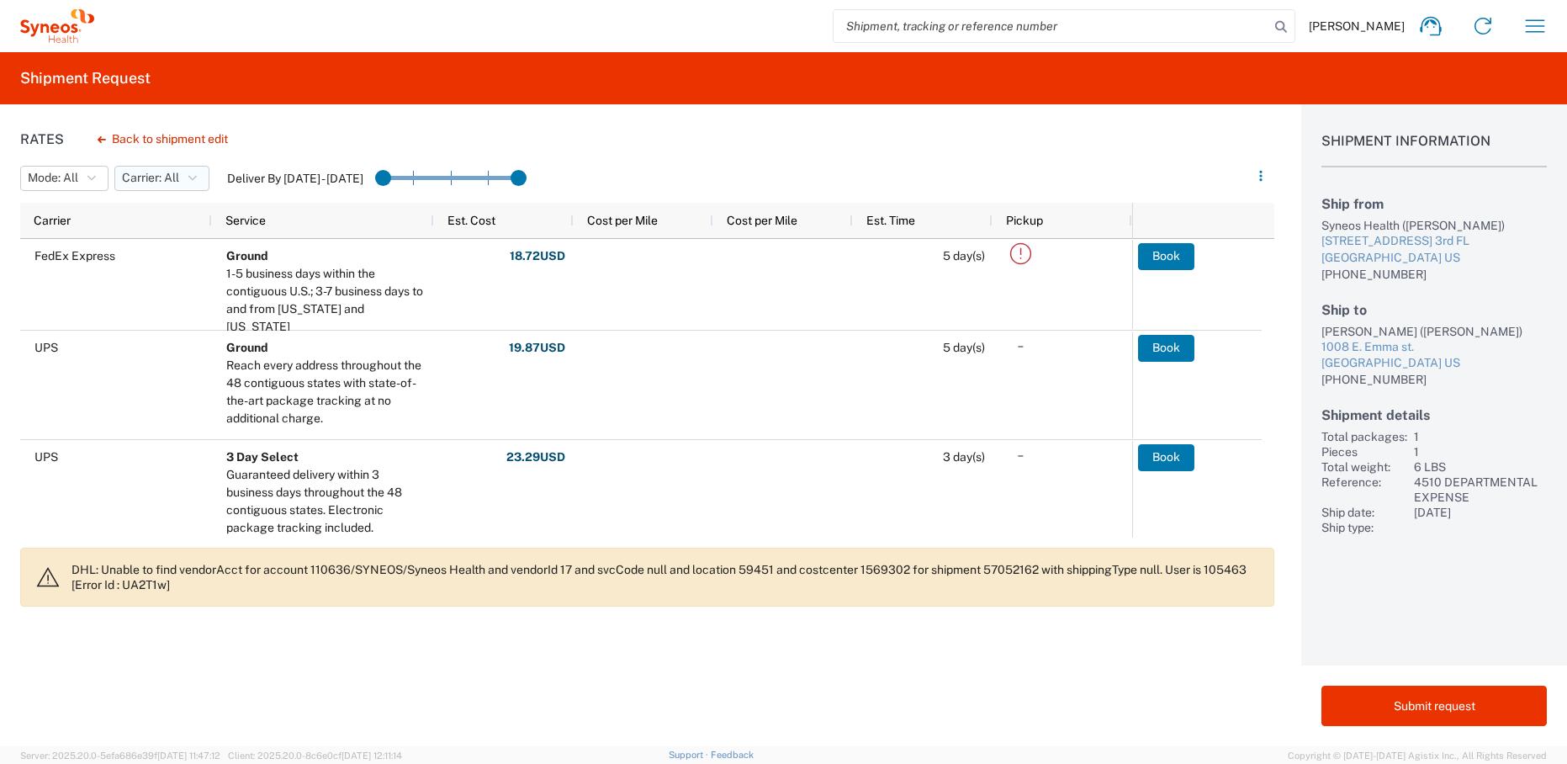
click at [167, 179] on span "Carrier: All" at bounding box center [150, 178] width 57 height 16
click at [154, 211] on span "All" at bounding box center [214, 215] width 196 height 26
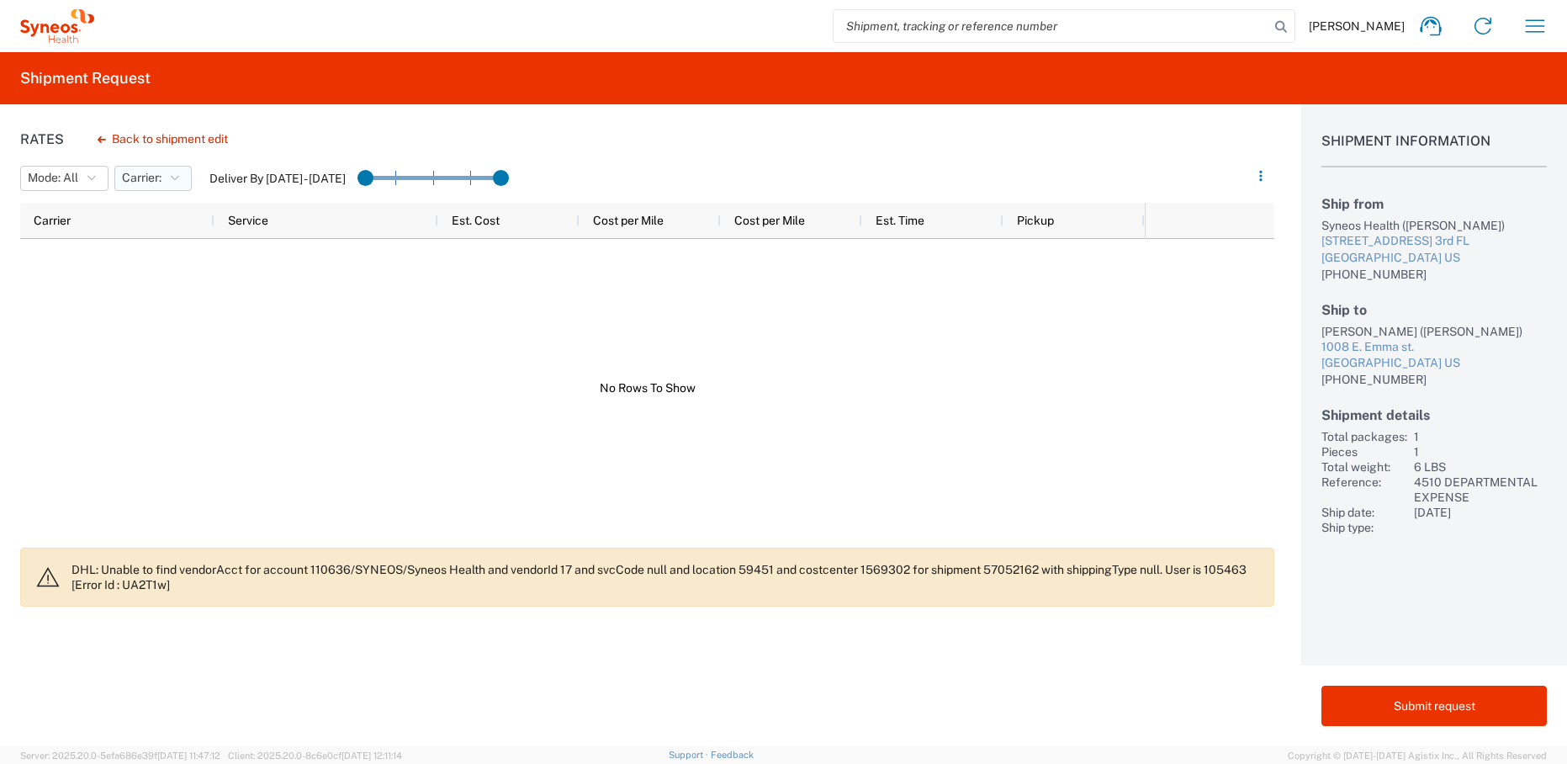
click at [168, 182] on button "Carrier:" at bounding box center [152, 178] width 77 height 25
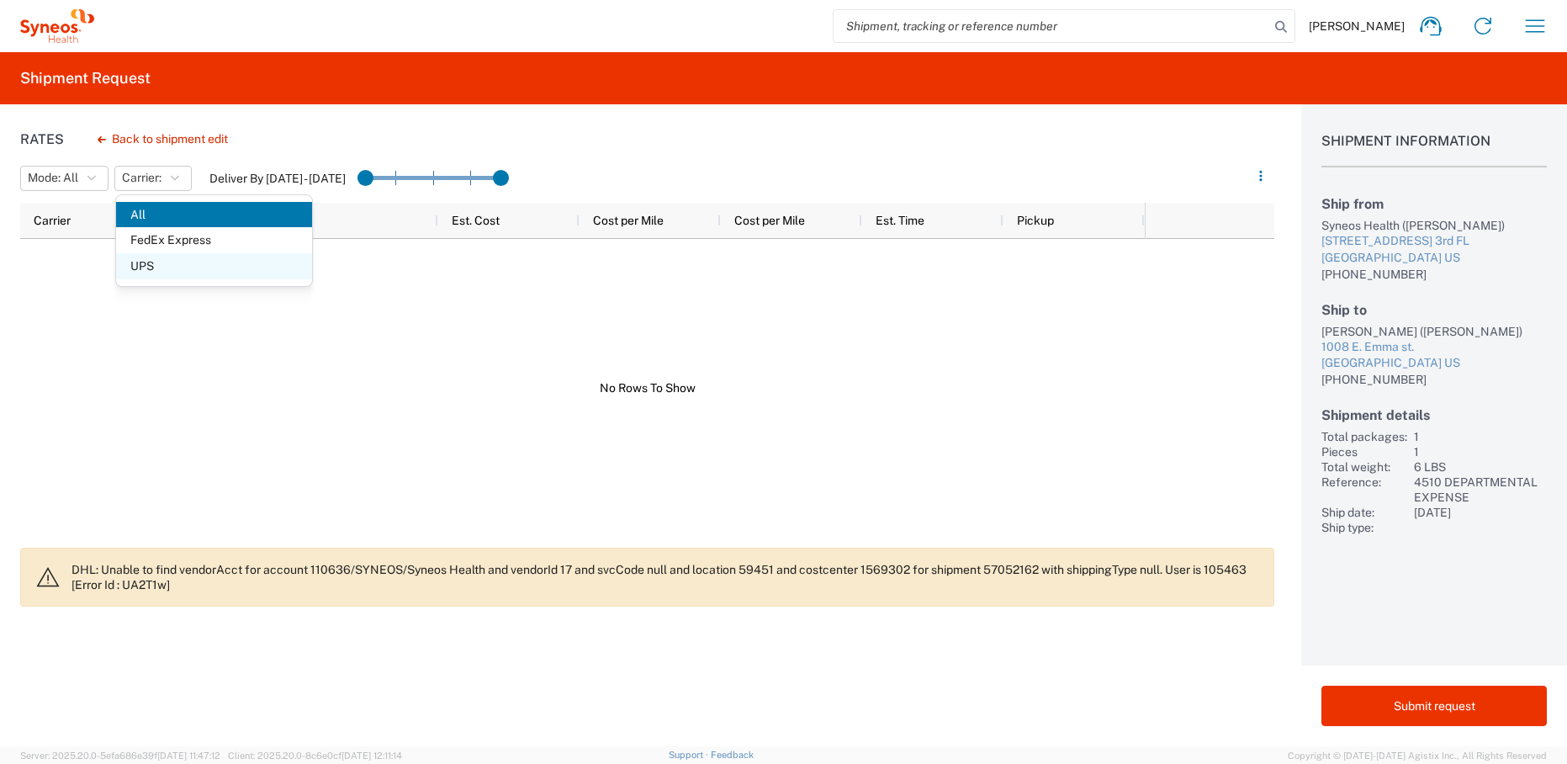
click at [161, 263] on span "UPS" at bounding box center [214, 266] width 196 height 26
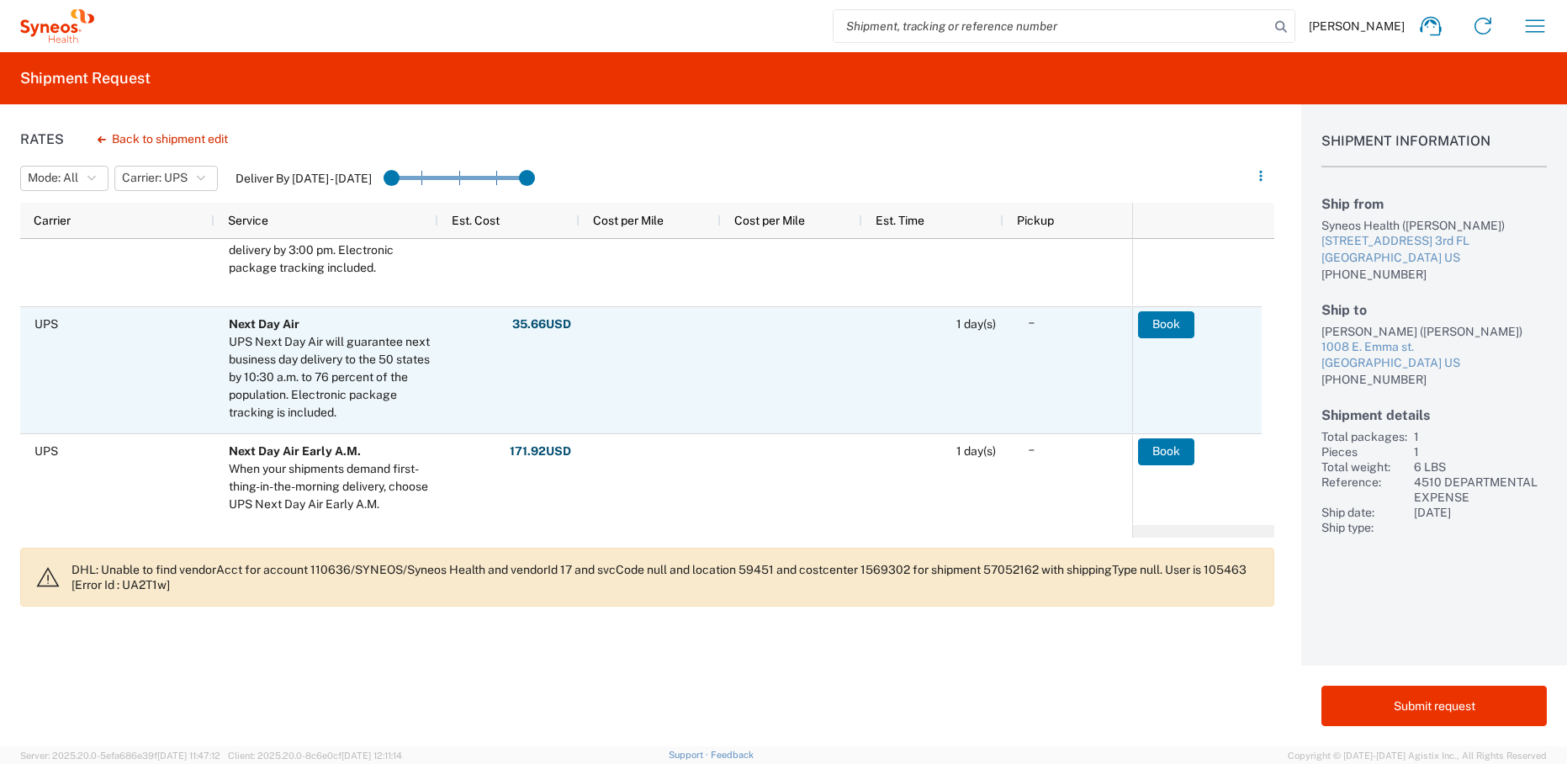
scroll to position [406, 0]
click at [1161, 323] on button "Book" at bounding box center [1166, 323] width 56 height 27
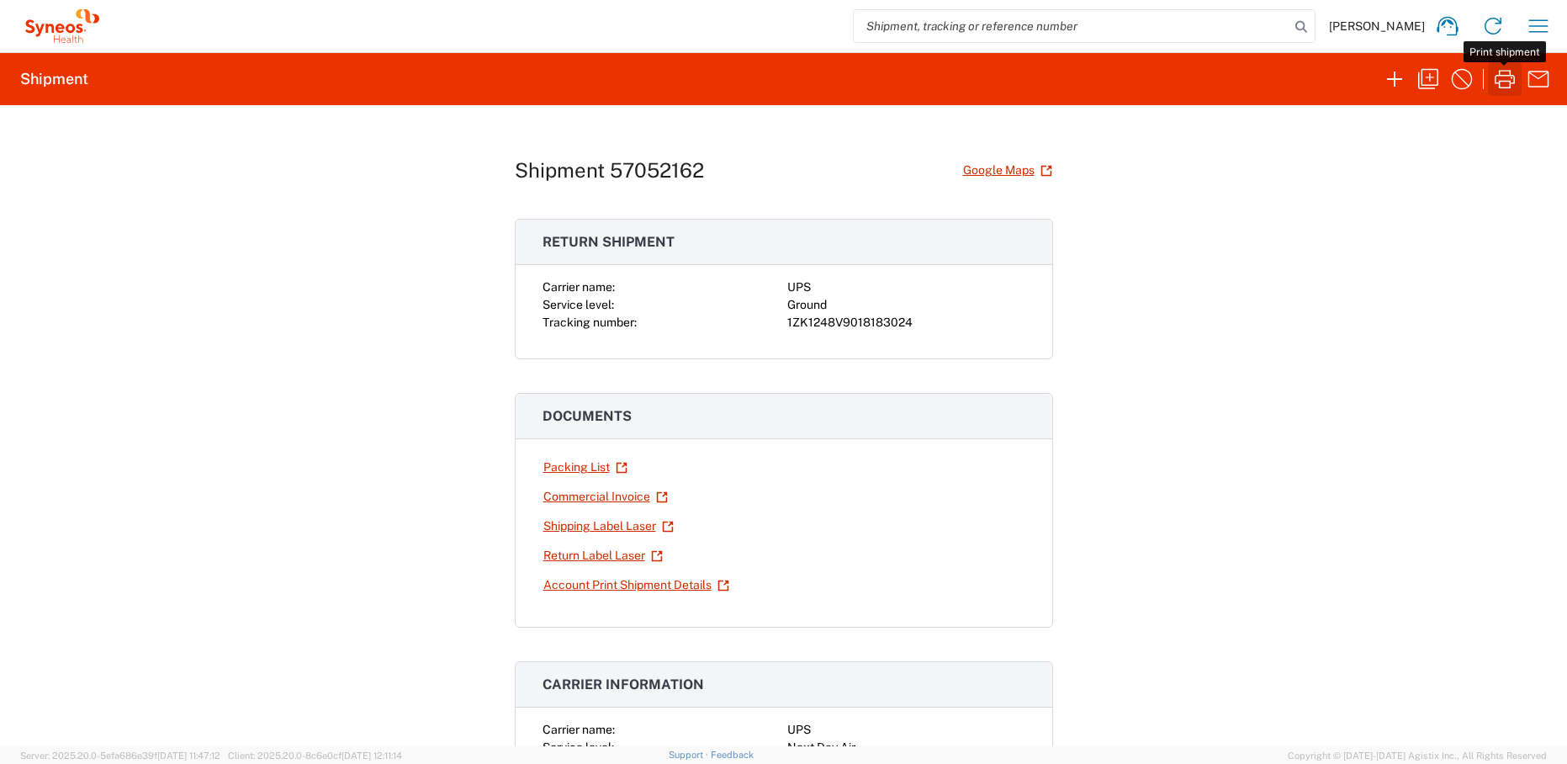
click at [1510, 78] on icon "button" at bounding box center [1505, 79] width 27 height 27
click at [608, 555] on link "Return Label Laser" at bounding box center [603, 555] width 121 height 29
